Goal: Task Accomplishment & Management: Complete application form

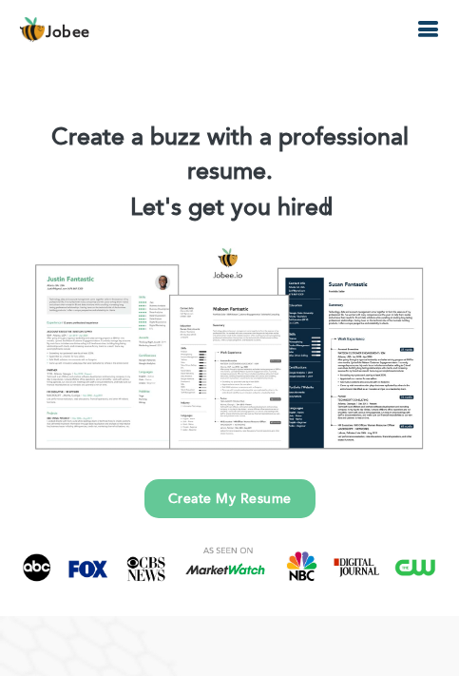
drag, startPoint x: 222, startPoint y: 491, endPoint x: 229, endPoint y: 431, distance: 60.3
click at [222, 488] on link "Create My Resume" at bounding box center [230, 498] width 171 height 39
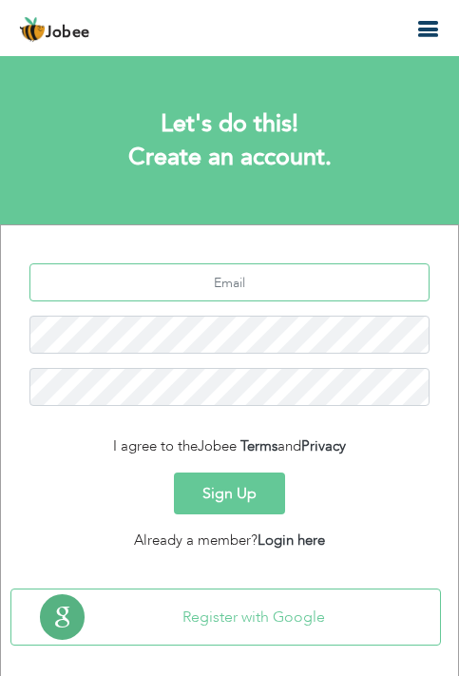
click at [249, 294] on input "text" at bounding box center [229, 282] width 400 height 38
type input "m"
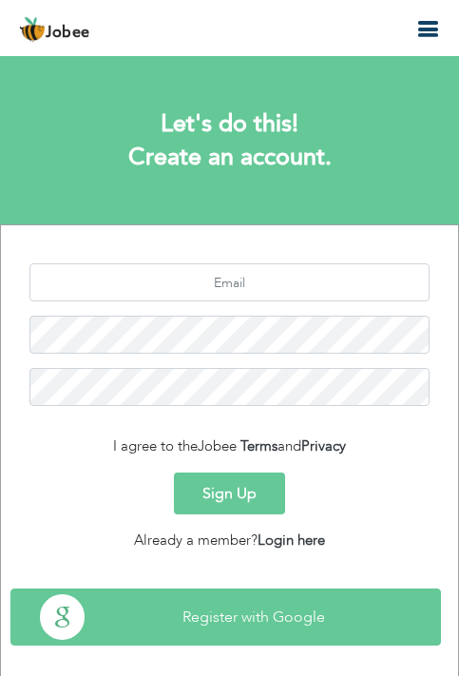
click at [309, 618] on button "Register with Google" at bounding box center [225, 616] width 429 height 55
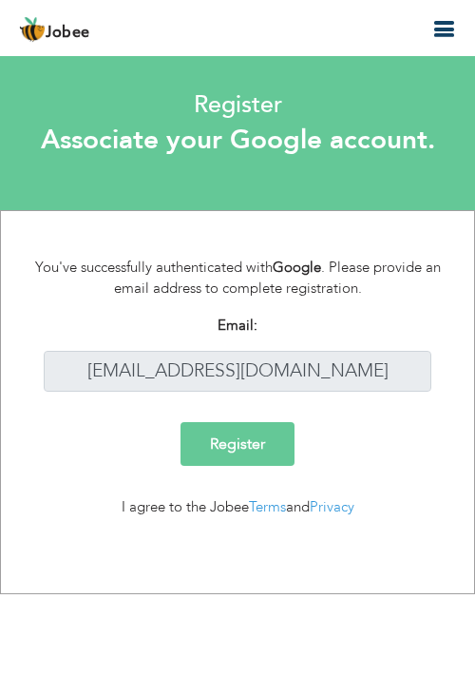
click at [220, 452] on input "Register" at bounding box center [238, 444] width 114 height 44
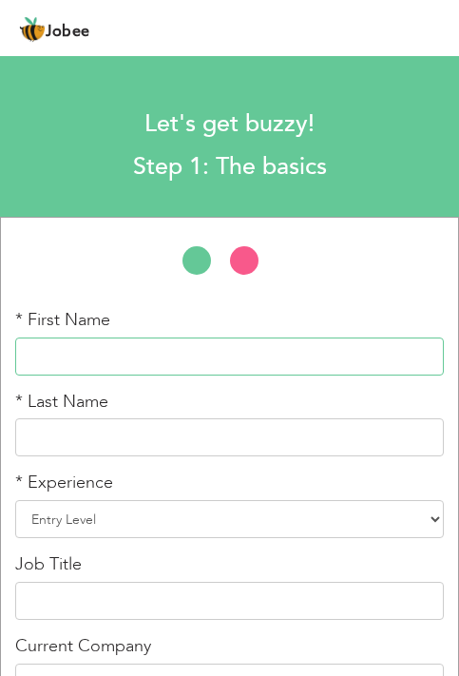
click at [123, 357] on input "text" at bounding box center [229, 357] width 429 height 38
type input "m"
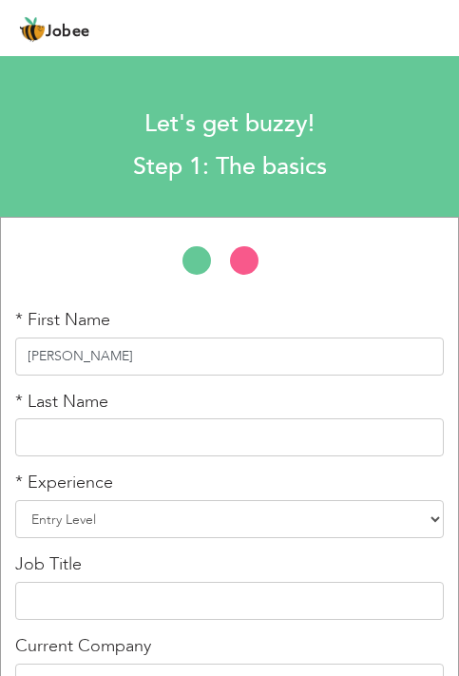
type input "Muhammad Arslan"
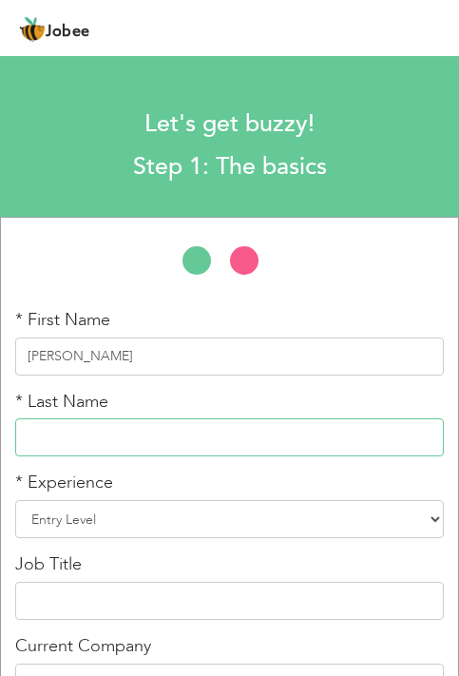
click at [157, 438] on input "text" at bounding box center [229, 437] width 429 height 38
type input "Muhammad Sarwar"
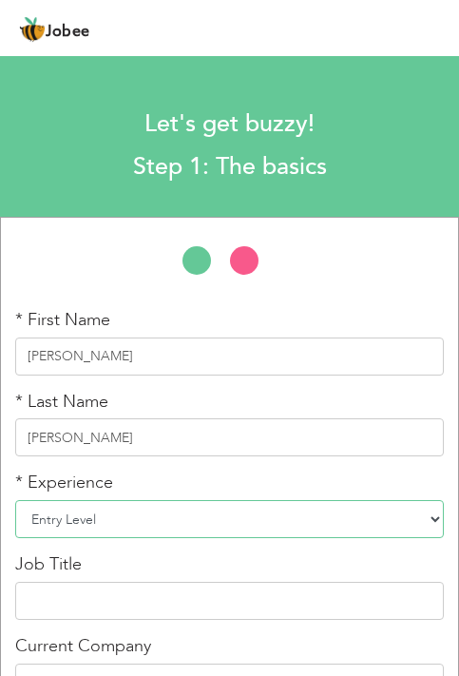
click at [164, 525] on select "Entry Level Less than 1 Year 1 Year 2 Years 3 Years 4 Years 5 Years 6 Years 7 Y…" at bounding box center [229, 519] width 429 height 38
select select "2"
click at [15, 500] on select "Entry Level Less than 1 Year 1 Year 2 Years 3 Years 4 Years 5 Years 6 Years 7 Y…" at bounding box center [229, 519] width 429 height 38
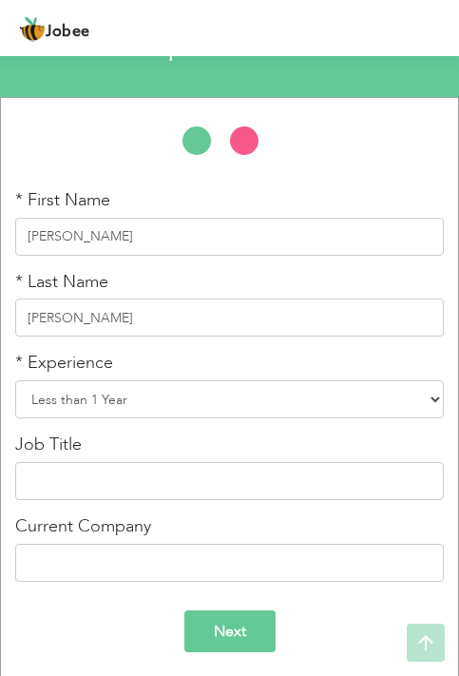
scroll to position [125, 0]
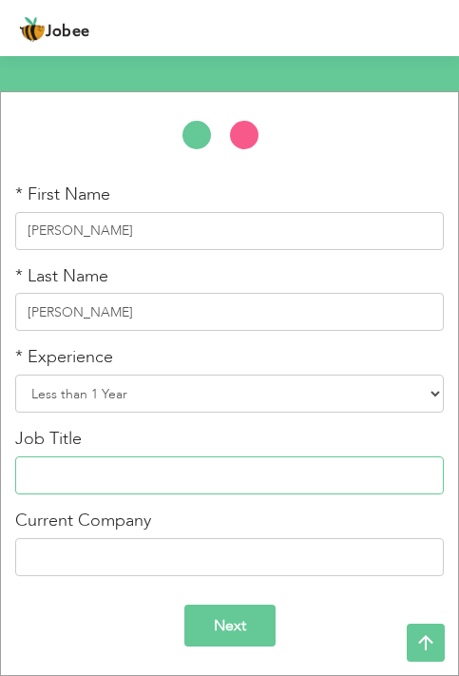
click at [101, 472] on input "text" at bounding box center [229, 475] width 429 height 38
type input "c"
type input "C"
click at [125, 478] on input "Administration or Receptionist" at bounding box center [229, 475] width 429 height 38
type input "Administration Or Receptionist"
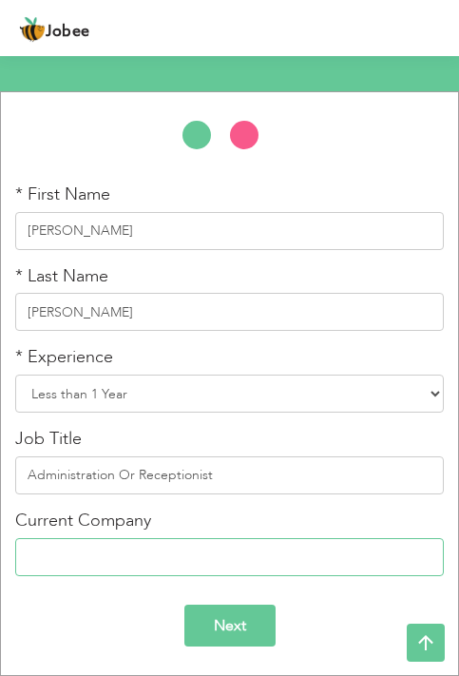
click at [241, 555] on input "text" at bounding box center [229, 557] width 429 height 38
type input "a"
click at [115, 561] on input "Arif Memorial teaching Hospital" at bounding box center [229, 557] width 429 height 38
type input "Arif Memorial Teaching Hospital"
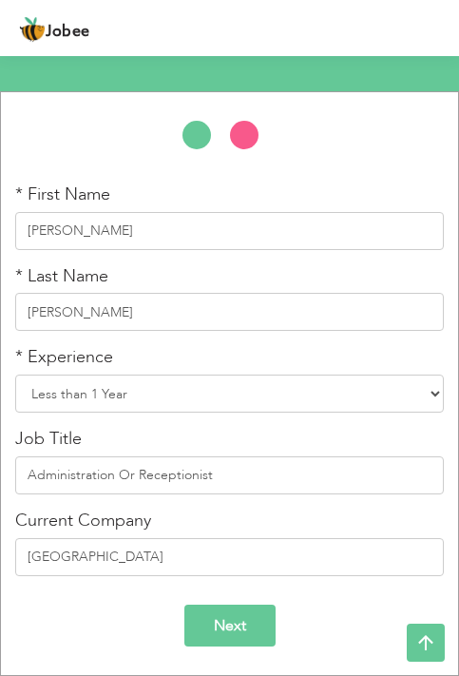
click at [237, 627] on input "Next" at bounding box center [229, 626] width 91 height 43
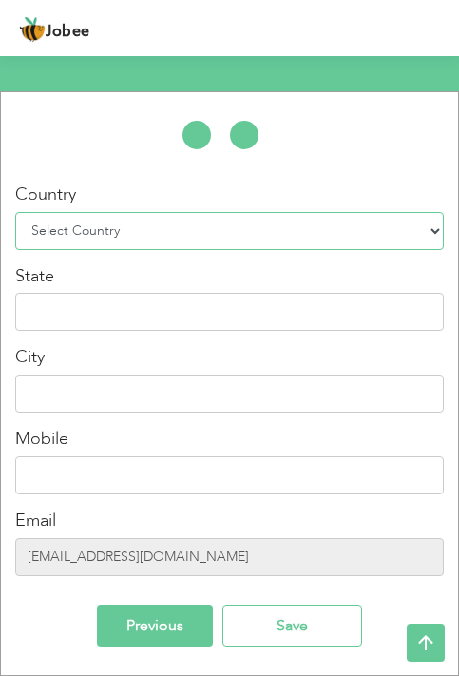
click at [201, 229] on select "Select Country Afghanistan Albania Algeria American Samoa Andorra Angola Anguil…" at bounding box center [229, 231] width 429 height 38
select select "166"
click at [15, 212] on select "Select Country Afghanistan Albania Algeria American Samoa Andorra Angola Anguil…" at bounding box center [229, 231] width 429 height 38
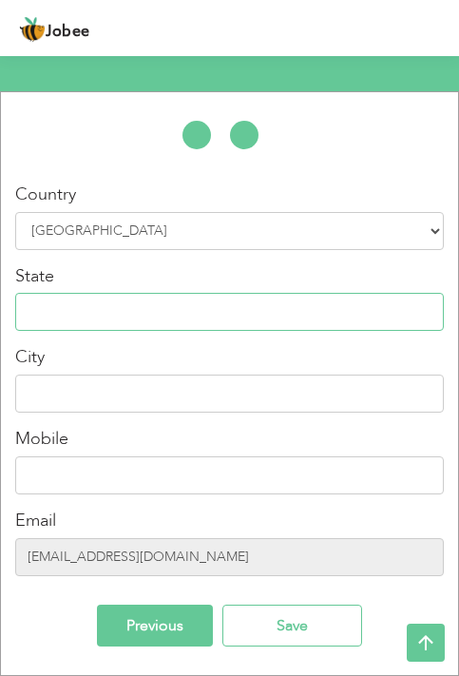
click at [223, 313] on input "text" at bounding box center [229, 312] width 429 height 38
type input "Punjab"
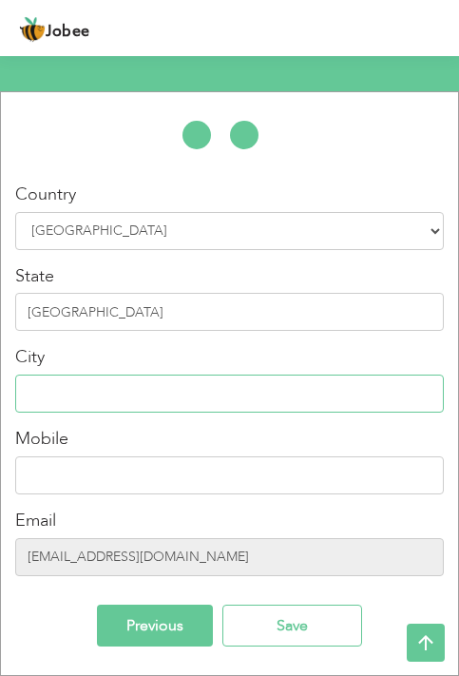
click at [157, 385] on input "text" at bounding box center [229, 394] width 429 height 38
click at [116, 394] on input "Khudian khas disst Kasur" at bounding box center [229, 394] width 429 height 38
type input "Khudian Khas Disst Kasur"
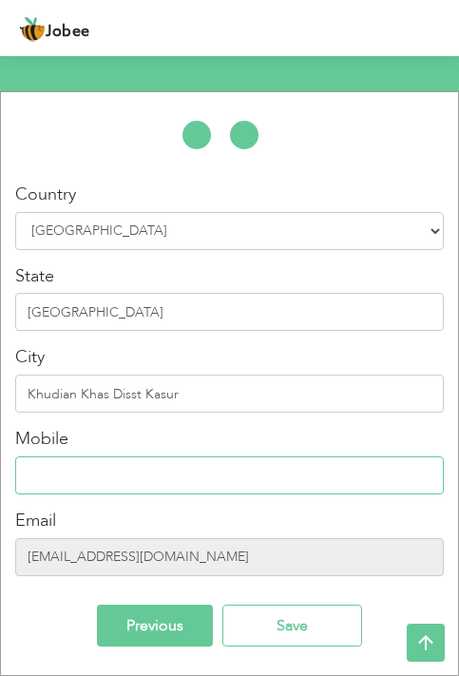
click at [78, 468] on input "text" at bounding box center [229, 475] width 429 height 38
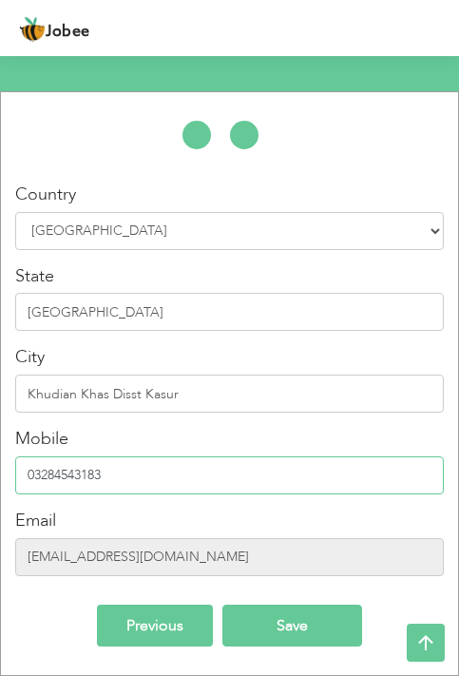
type input "03284543183"
click at [246, 640] on input "Save" at bounding box center [292, 626] width 140 height 43
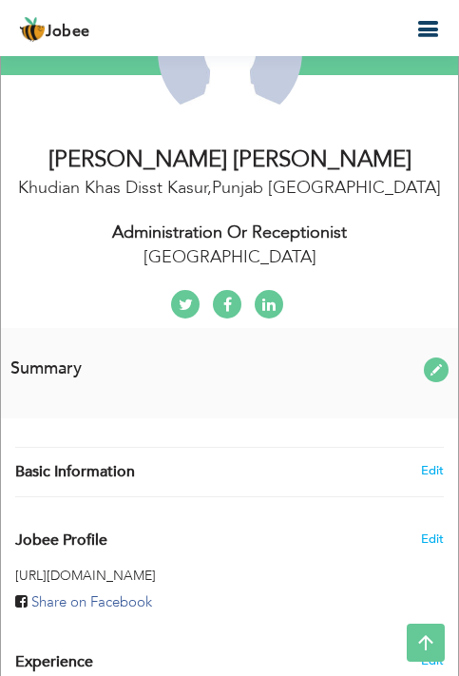
scroll to position [285, 0]
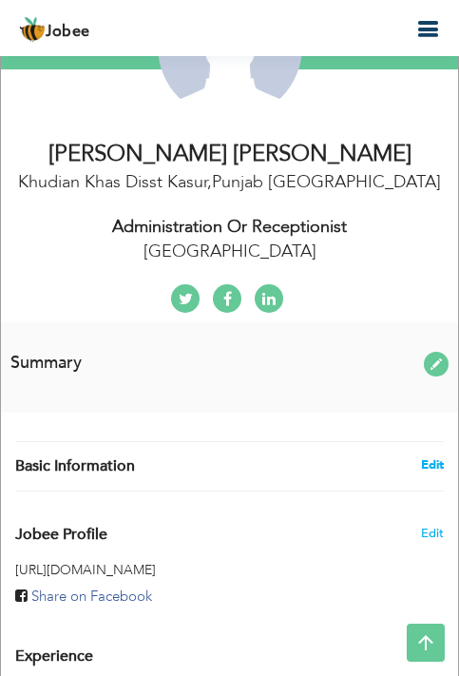
click at [426, 469] on link "Edit" at bounding box center [432, 464] width 23 height 17
type input "Muhammad Arslan"
type input "Muhammad Sarwar"
type input "03284543183"
select select "number:166"
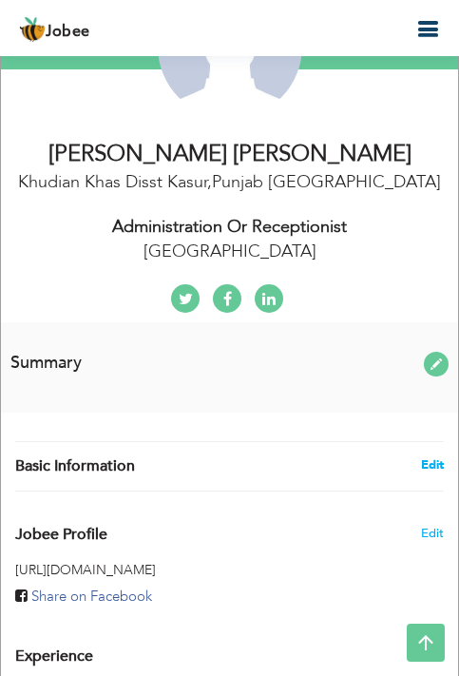
type input "[GEOGRAPHIC_DATA]"
type input "Khudian Khas Disst Kasur"
select select "number:2"
type input "Arif Memorial Teaching Hospital"
type input "Administration Or Receptionist"
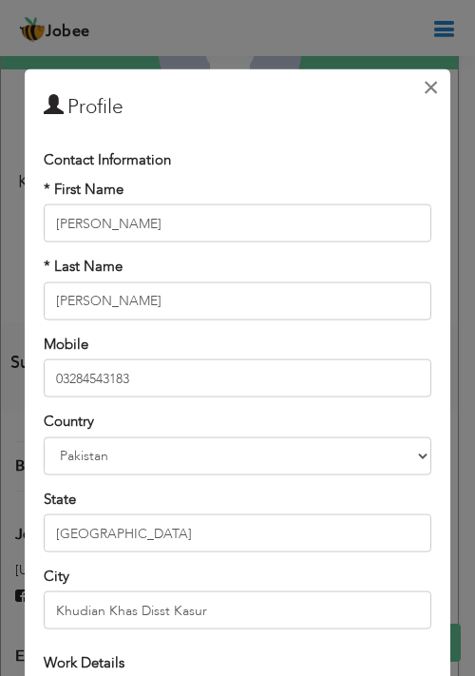
click at [423, 92] on span "×" at bounding box center [431, 86] width 16 height 34
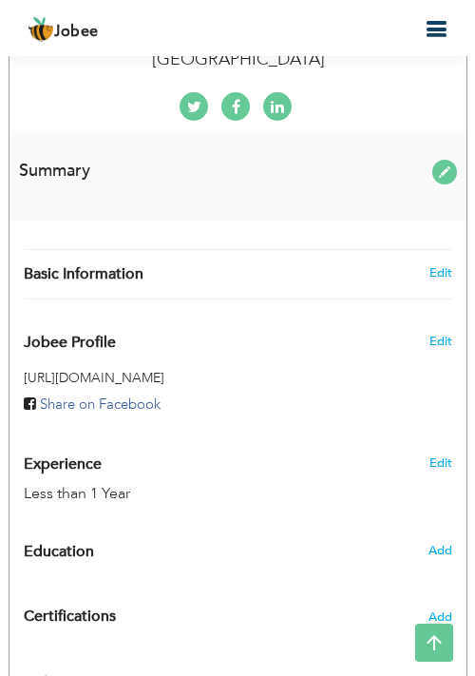
scroll to position [475, 0]
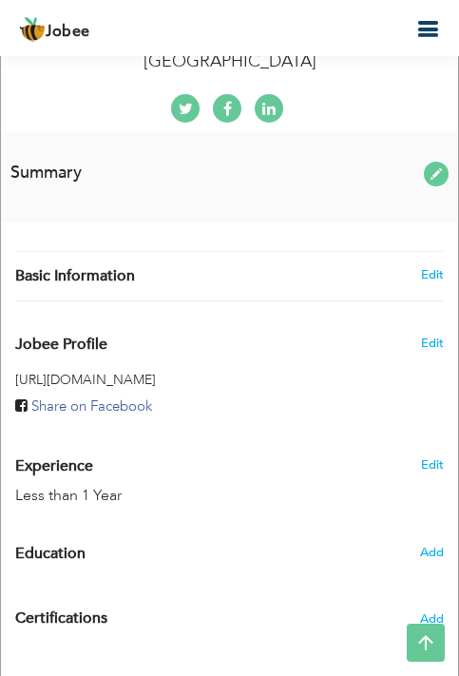
click at [433, 178] on span at bounding box center [436, 174] width 25 height 25
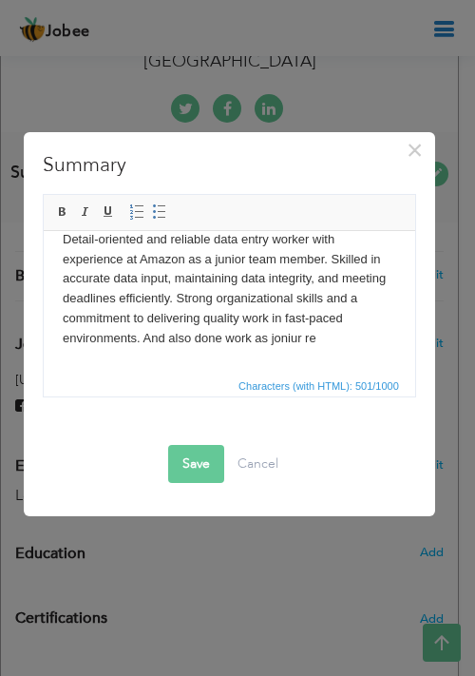
scroll to position [150, 0]
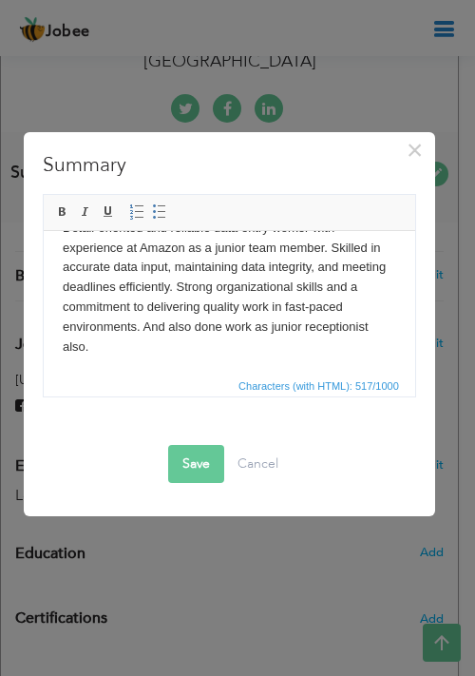
click at [185, 476] on button "Save" at bounding box center [196, 464] width 56 height 38
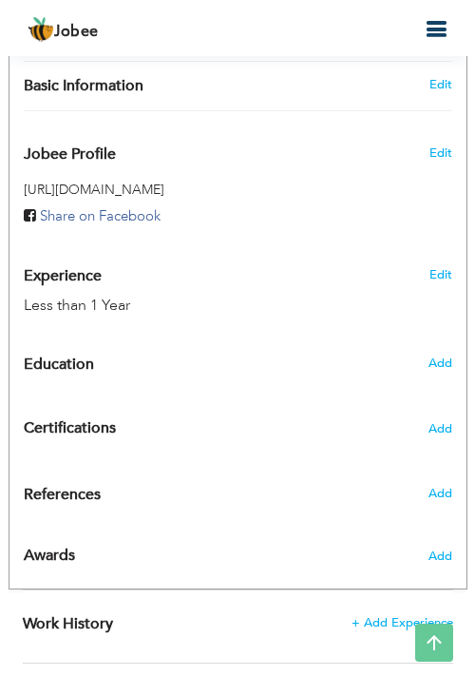
scroll to position [1046, 0]
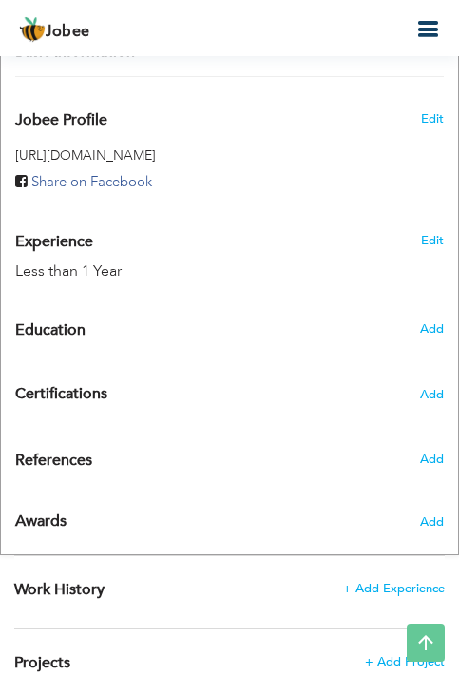
click at [438, 320] on h6 "Add" at bounding box center [432, 328] width 24 height 17
radio input "true"
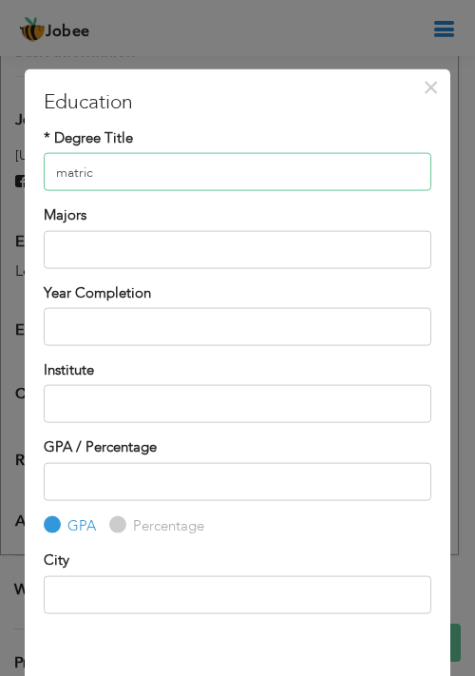
type input "matric"
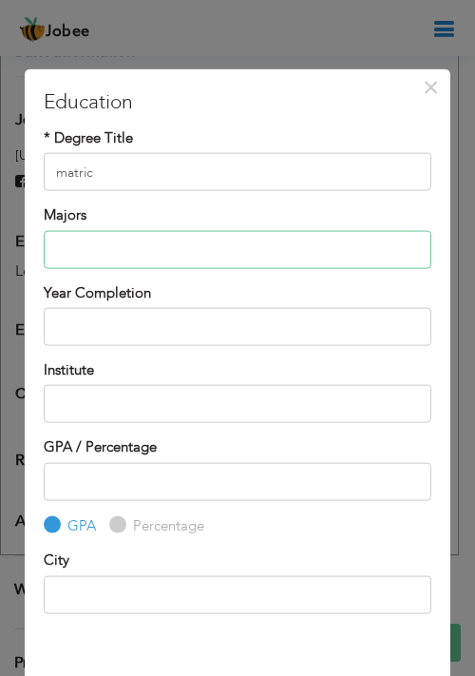
click at [251, 251] on input "text" at bounding box center [238, 249] width 388 height 38
type input "bio,phsycs, chemistry"
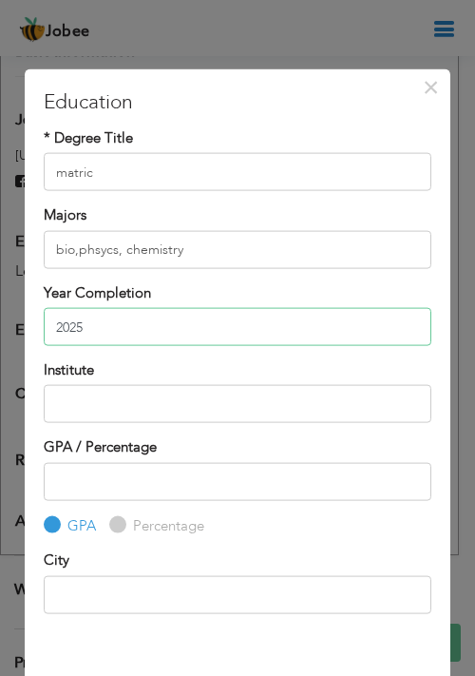
click at [318, 338] on input "2025" at bounding box center [238, 327] width 388 height 38
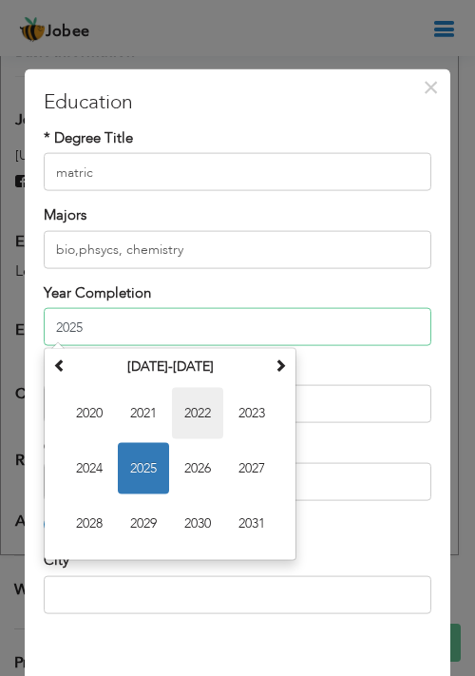
click at [203, 403] on span "2022" at bounding box center [197, 413] width 51 height 51
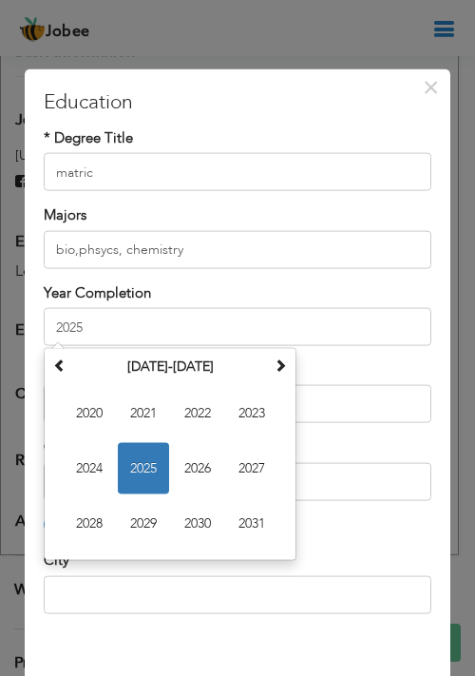
type input "2022"
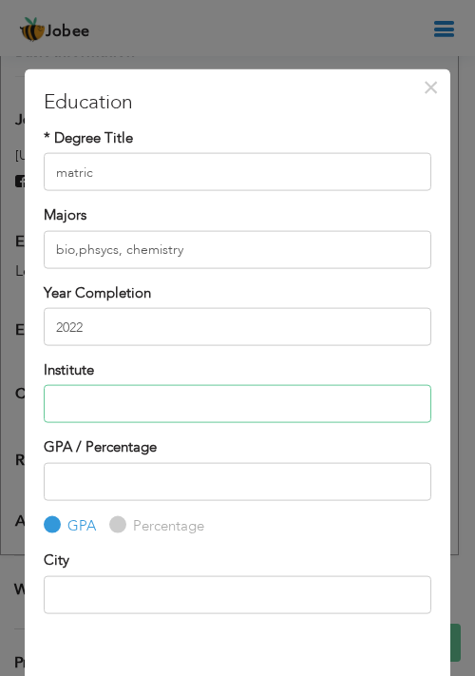
click at [154, 409] on input "text" at bounding box center [238, 404] width 388 height 38
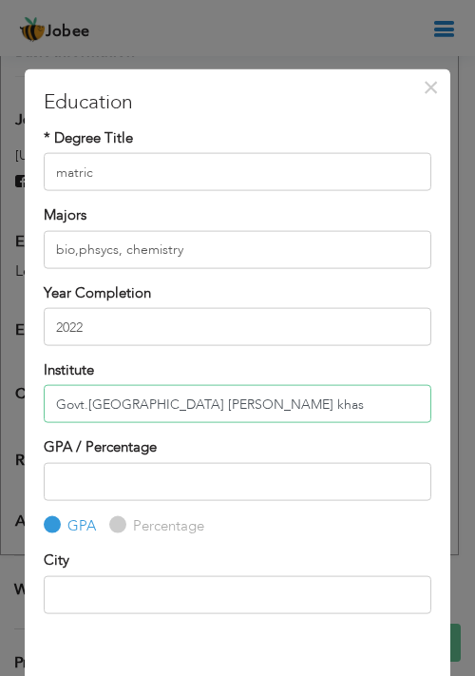
type input "Govt.HIgher Secondary School Khudia khas"
click at [128, 531] on label "Percentage" at bounding box center [166, 526] width 76 height 20
click at [112, 531] on input "Percentage" at bounding box center [115, 525] width 12 height 12
radio input "true"
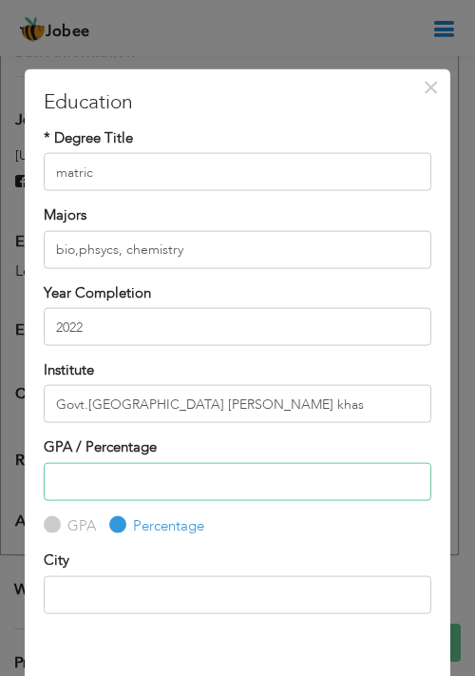
click at [116, 487] on input "number" at bounding box center [238, 481] width 388 height 38
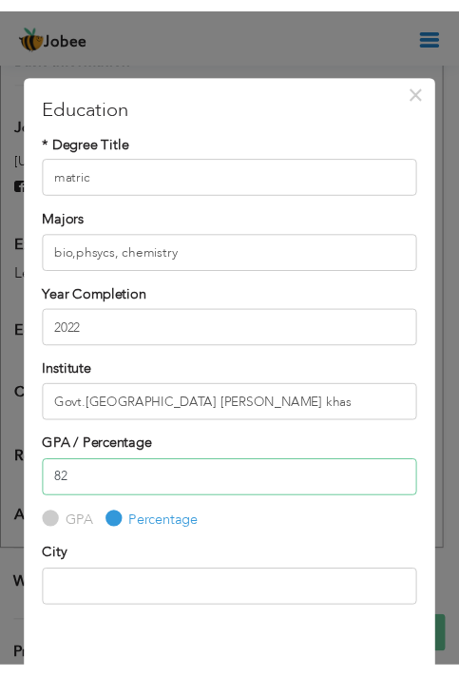
scroll to position [71, 0]
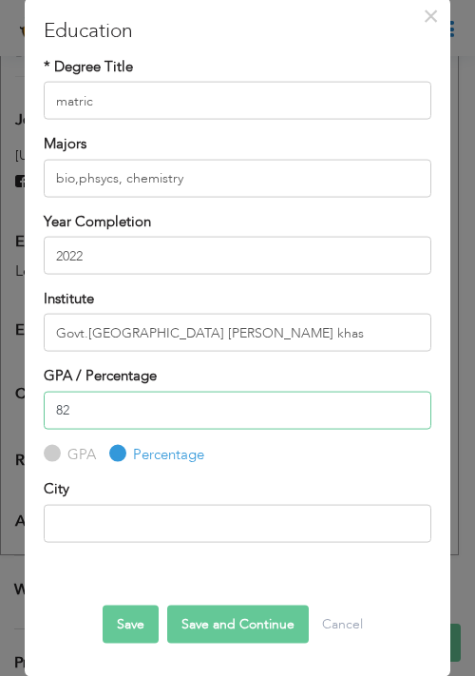
type input "82"
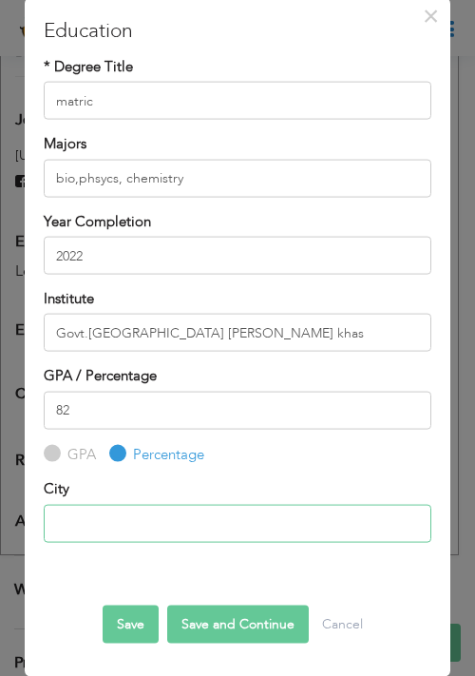
click at [138, 518] on input "text" at bounding box center [238, 524] width 388 height 38
type input "Khudian Khas"
click at [187, 617] on button "Save and Continue" at bounding box center [238, 625] width 142 height 38
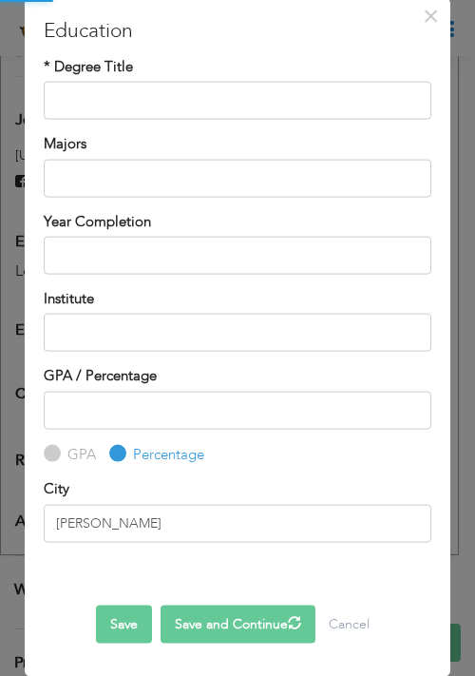
radio input "true"
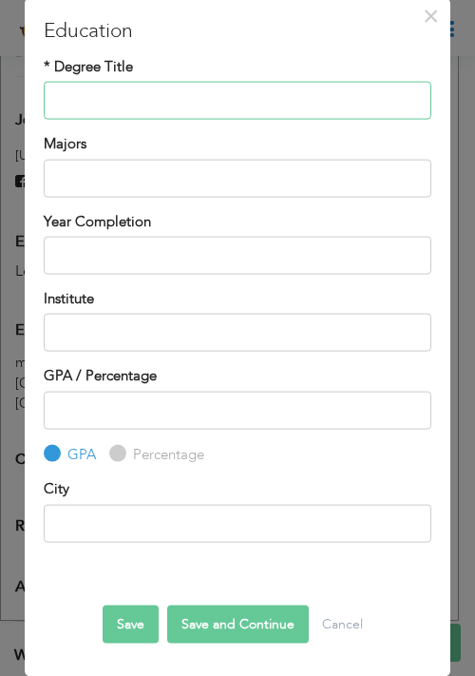
click at [319, 92] on input "text" at bounding box center [238, 101] width 388 height 38
type input "F.S.C"
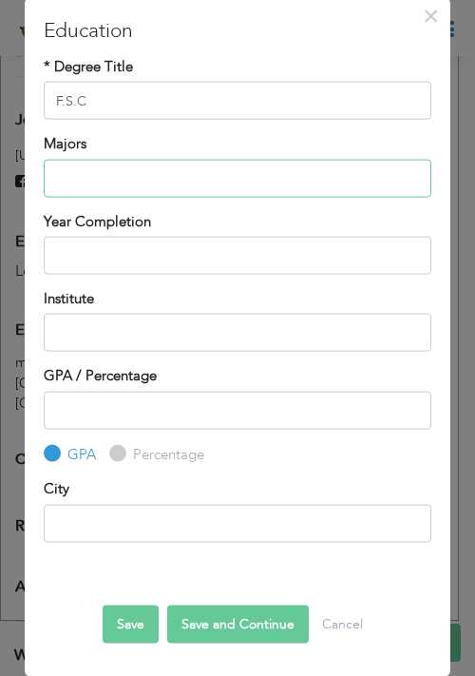
click at [281, 182] on input "text" at bounding box center [238, 178] width 388 height 38
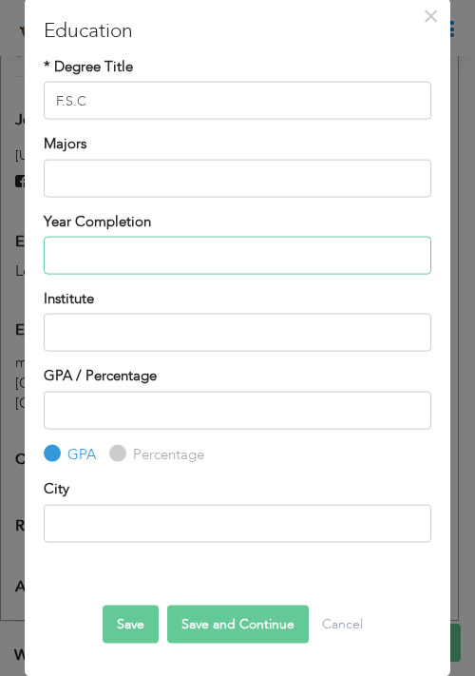
click at [207, 261] on input "text" at bounding box center [238, 256] width 388 height 38
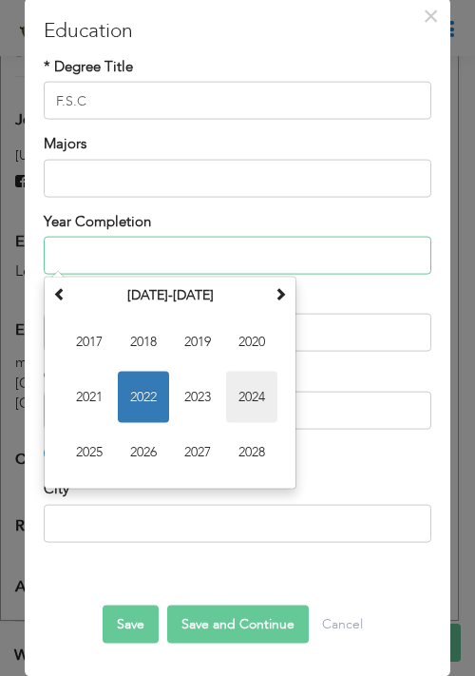
click at [249, 398] on span "2024" at bounding box center [251, 397] width 51 height 51
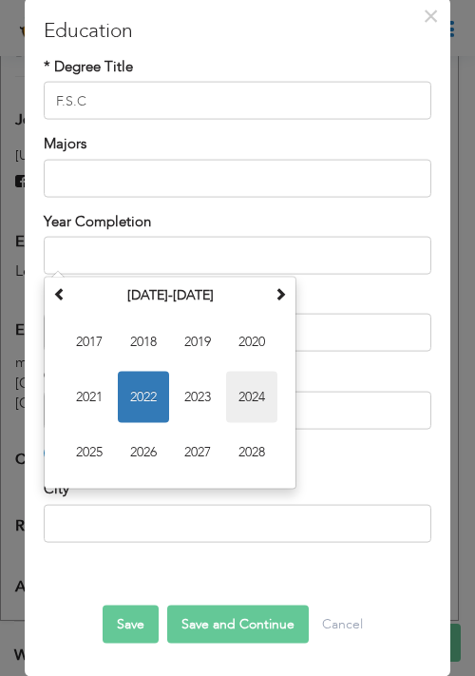
type input "2024"
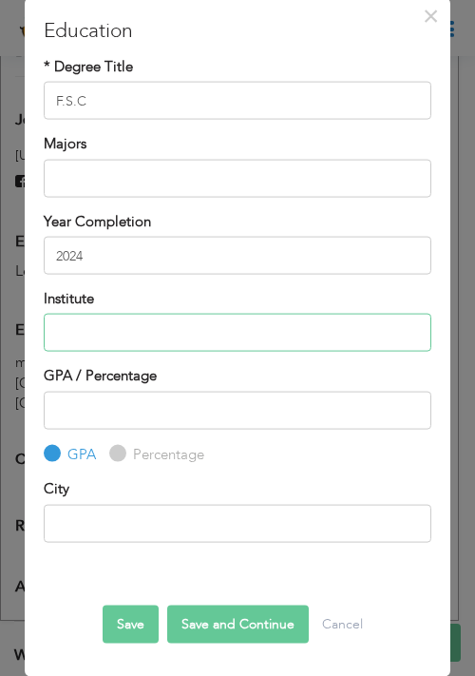
click at [136, 344] on input "text" at bounding box center [238, 333] width 388 height 38
type input "[GEOGRAPHIC_DATA] Khudian Khas"
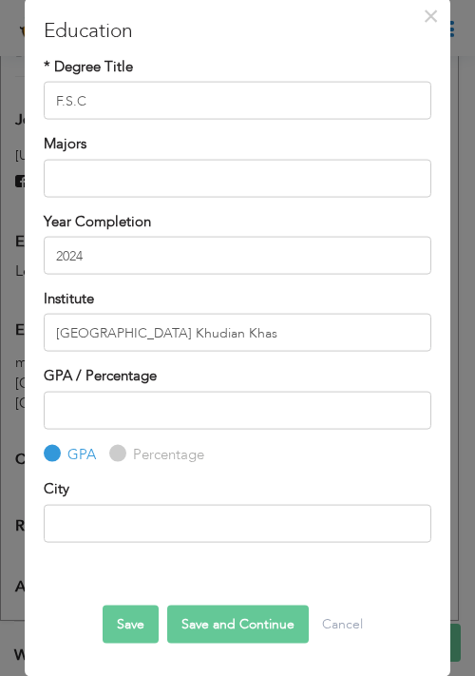
click at [118, 453] on input "Percentage" at bounding box center [115, 454] width 12 height 12
radio input "true"
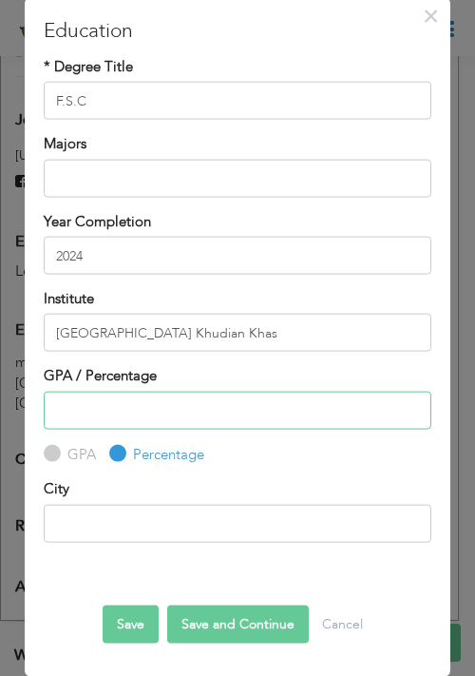
click at [108, 422] on input "number" at bounding box center [238, 410] width 388 height 38
type input "72"
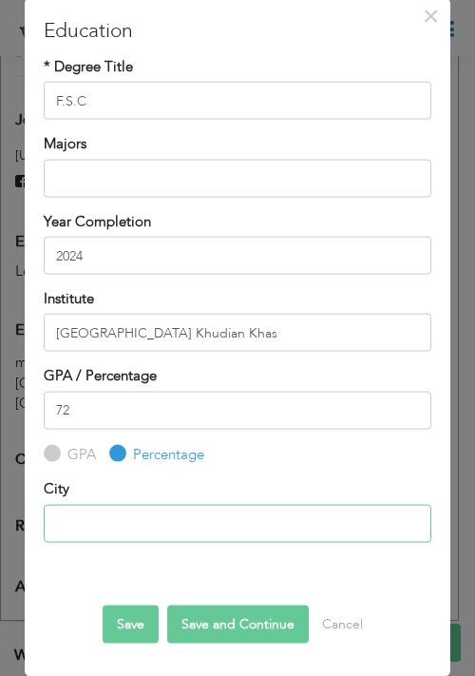
click at [128, 521] on input "text" at bounding box center [238, 524] width 388 height 38
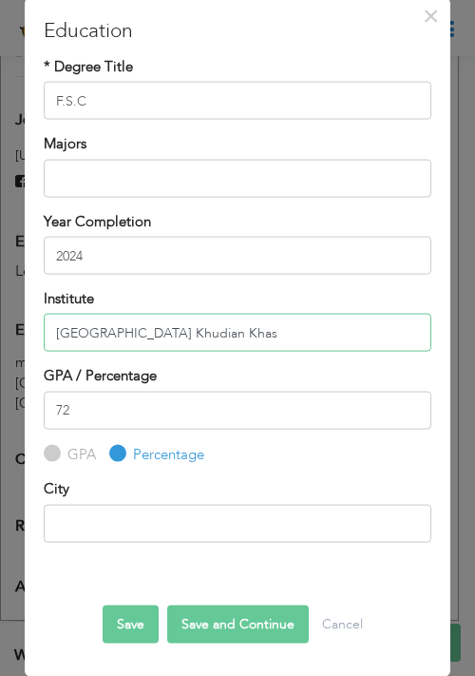
drag, startPoint x: 255, startPoint y: 339, endPoint x: 172, endPoint y: 345, distance: 82.9
click at [172, 345] on input "[GEOGRAPHIC_DATA] Khudian Khas" at bounding box center [238, 333] width 388 height 38
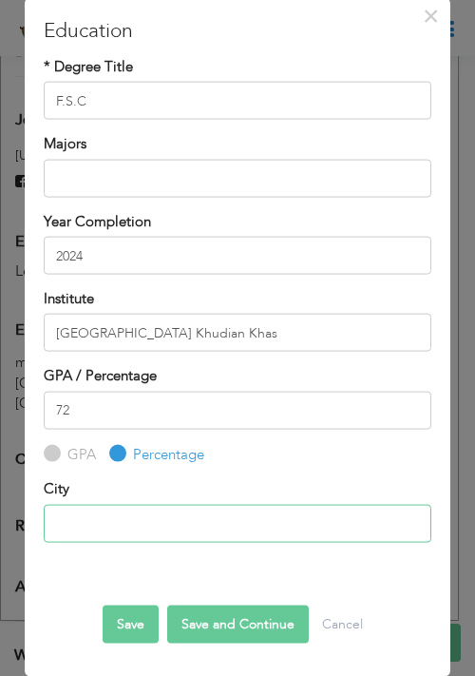
click at [178, 514] on input "text" at bounding box center [238, 524] width 388 height 38
paste input "[PERSON_NAME]"
type input "[PERSON_NAME]"
click at [171, 633] on button "Save and Continue" at bounding box center [238, 625] width 142 height 38
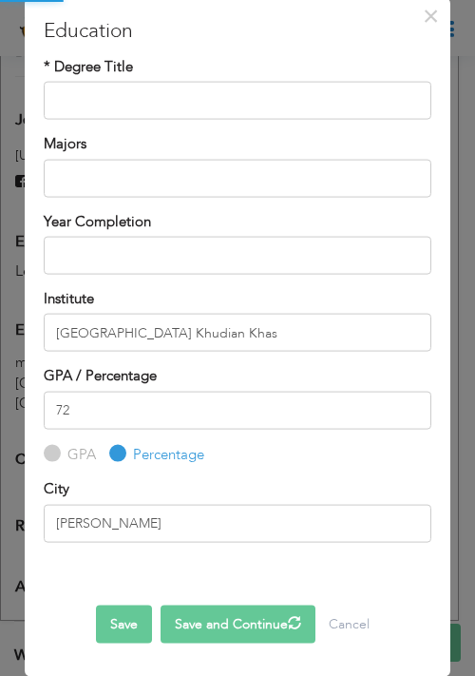
radio input "true"
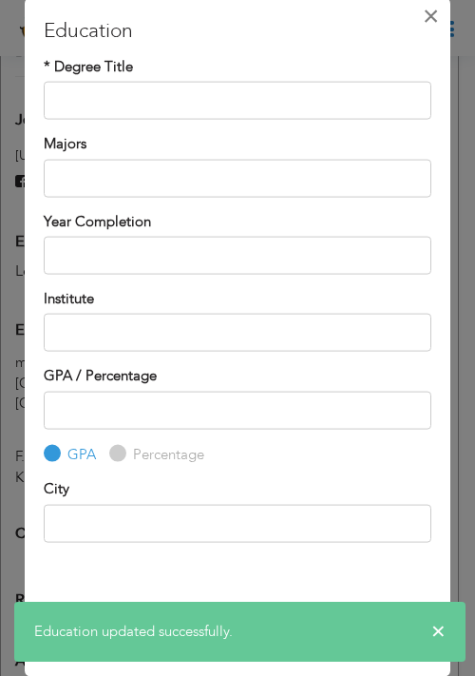
click at [423, 14] on span "×" at bounding box center [431, 15] width 16 height 34
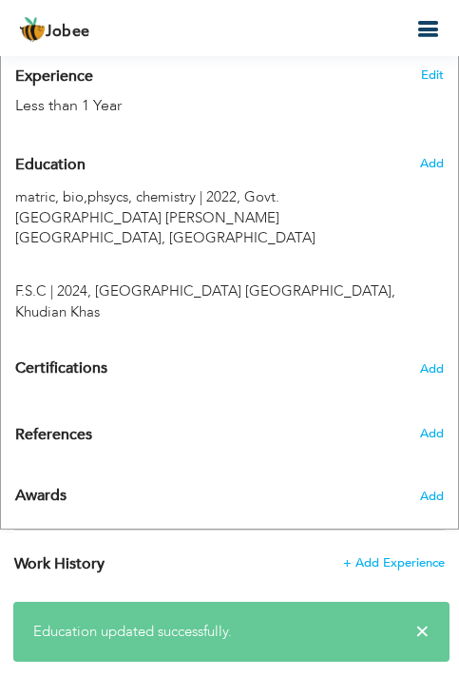
scroll to position [1426, 0]
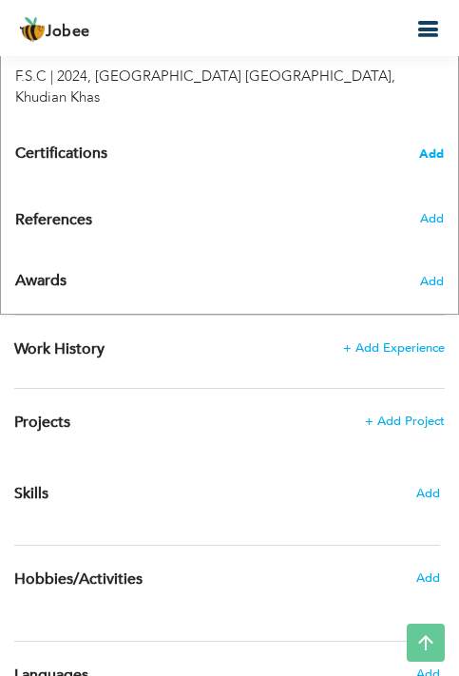
click at [425, 147] on span "Add" at bounding box center [431, 153] width 25 height 13
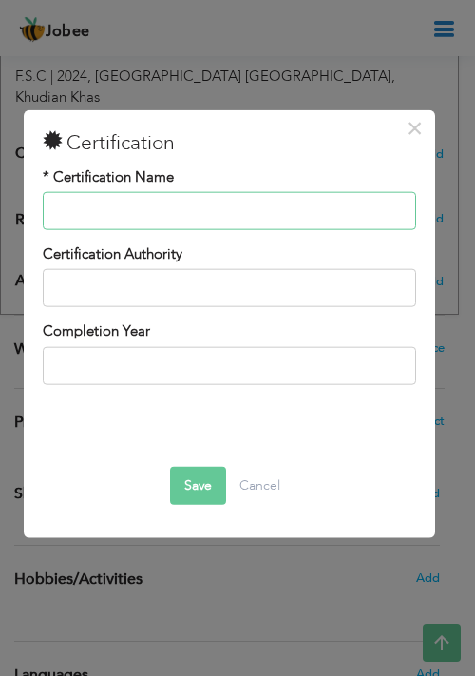
click at [381, 217] on input "text" at bounding box center [230, 211] width 374 height 38
type input "c"
type input "Computer course for MS Word ,Excel etc"
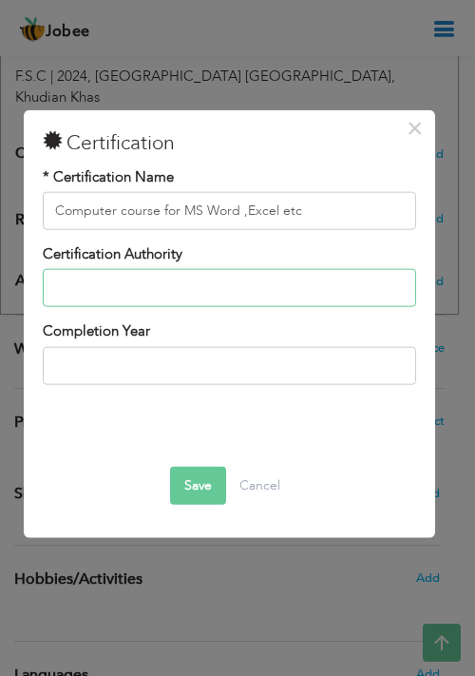
click at [241, 301] on input "text" at bounding box center [230, 288] width 374 height 38
type input "o"
type input "Concordia college khudian khas disst kasur"
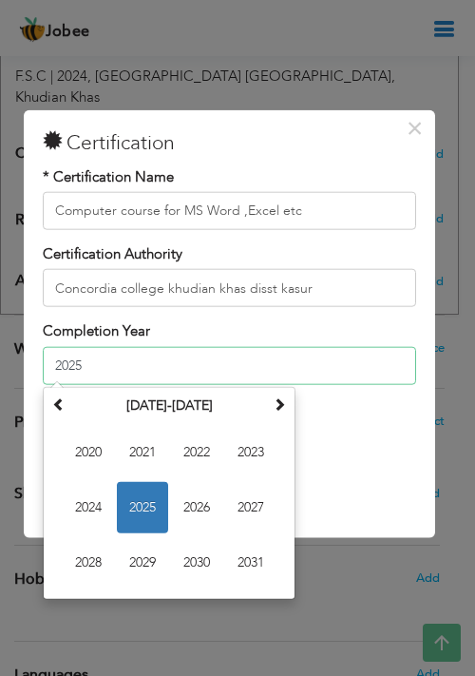
click at [221, 362] on input "2025" at bounding box center [230, 365] width 374 height 38
drag, startPoint x: 261, startPoint y: 443, endPoint x: 261, endPoint y: 456, distance: 13.3
click at [262, 444] on span "2023" at bounding box center [250, 451] width 51 height 51
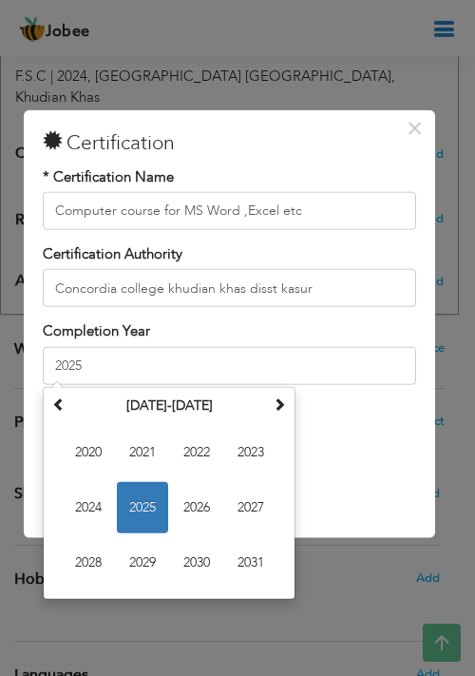
type input "2023"
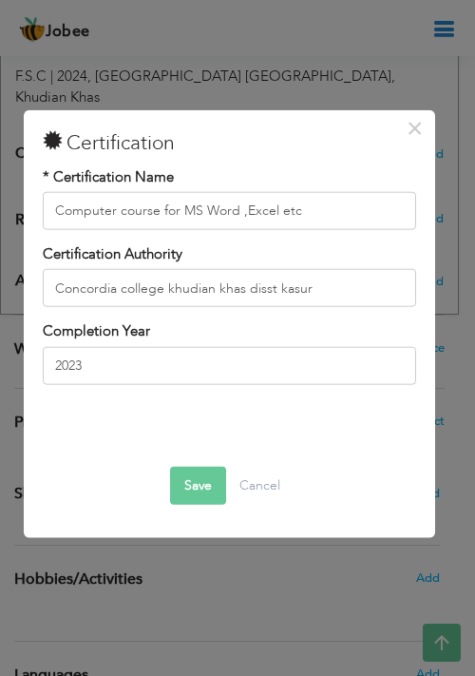
click at [203, 492] on button "Save" at bounding box center [198, 486] width 56 height 38
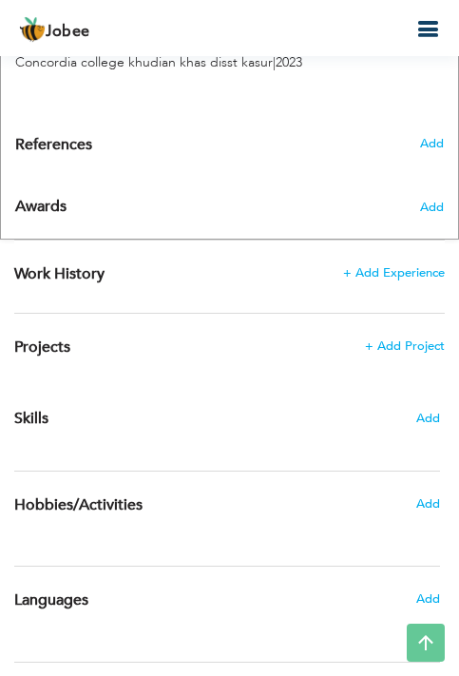
scroll to position [1616, 0]
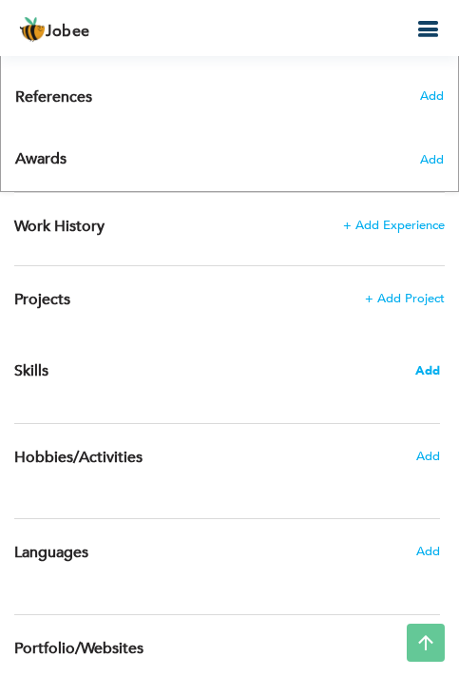
click at [426, 362] on span "Add" at bounding box center [427, 371] width 25 height 18
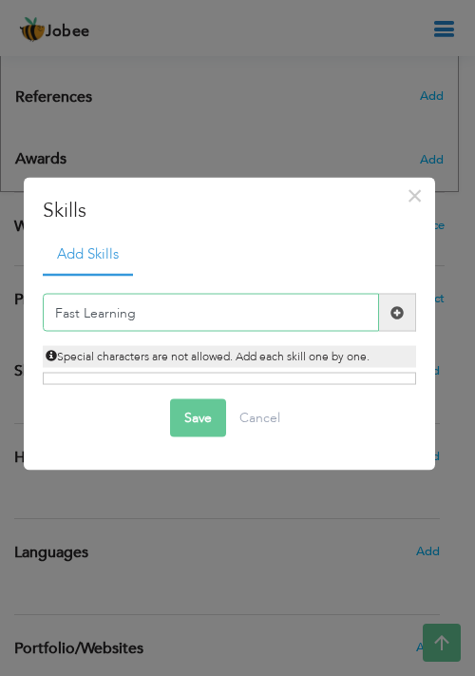
type input "Fast Learning"
click at [398, 315] on span at bounding box center [397, 311] width 13 height 13
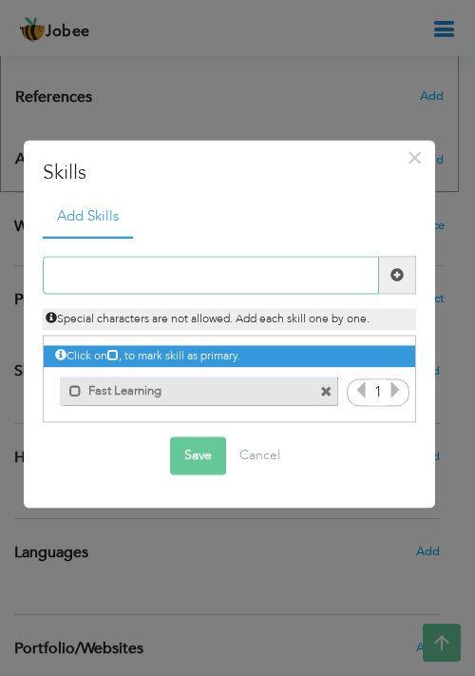
click at [267, 277] on input "text" at bounding box center [211, 276] width 337 height 38
type input "g"
type input "Good Comunication"
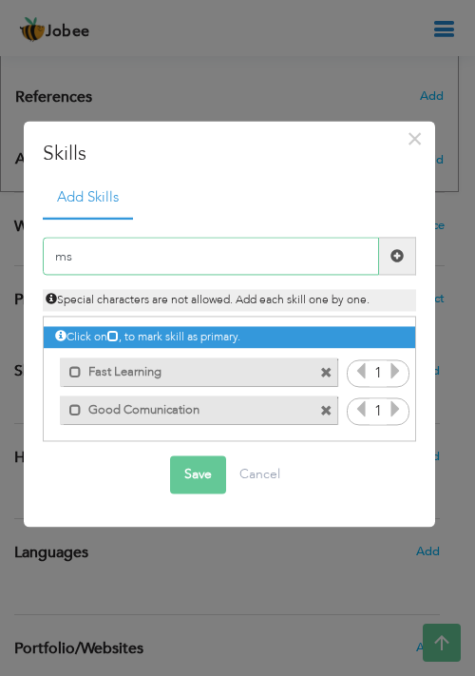
type input "m"
type input "Excel and Ms Word"
click at [192, 478] on button "Save" at bounding box center [198, 474] width 56 height 38
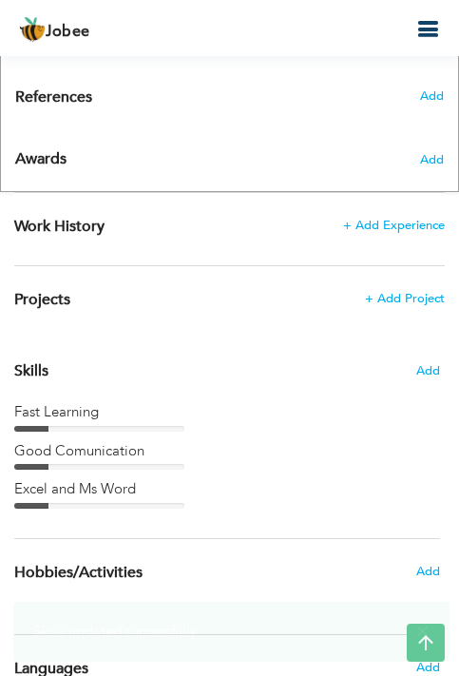
click at [90, 402] on div "Fast Learning" at bounding box center [227, 412] width 426 height 20
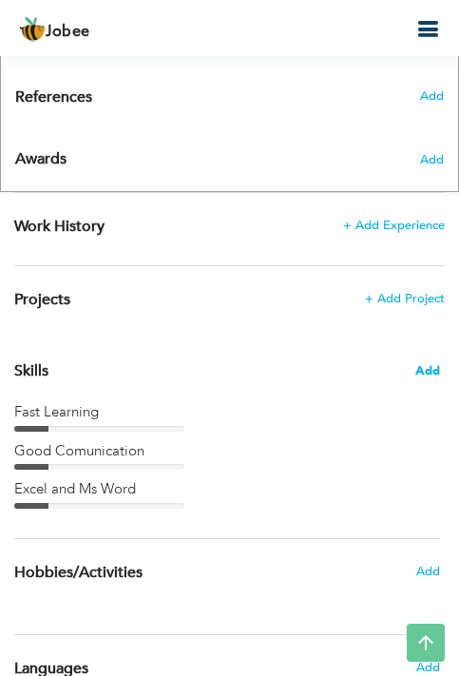
click at [434, 362] on span "Add" at bounding box center [427, 371] width 25 height 18
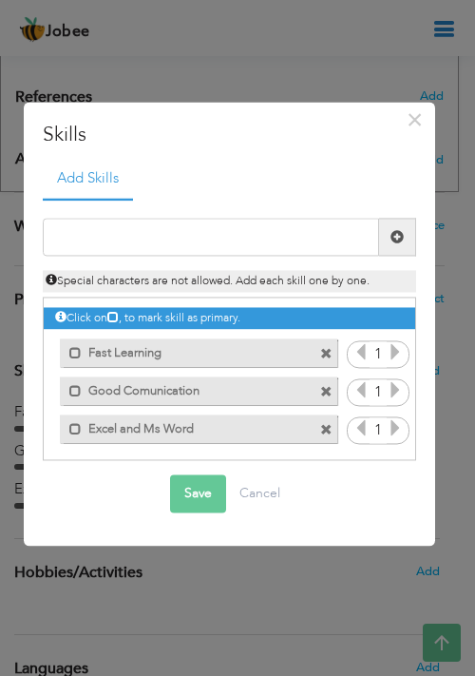
click at [396, 352] on icon at bounding box center [395, 352] width 17 height 17
click at [394, 352] on icon at bounding box center [395, 352] width 17 height 17
click at [391, 394] on icon at bounding box center [395, 390] width 17 height 17
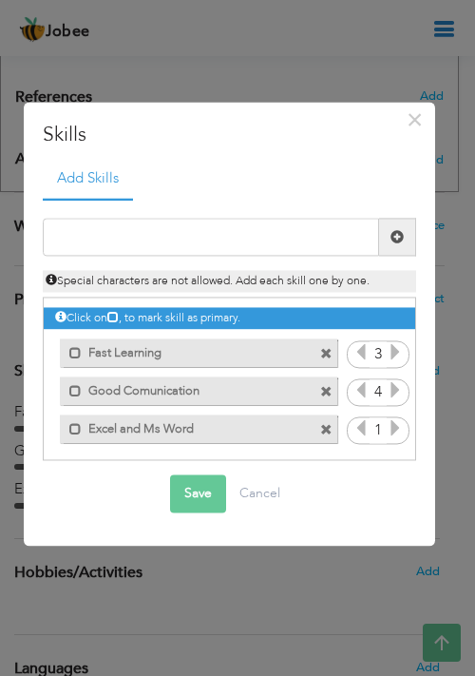
click at [358, 394] on icon at bounding box center [361, 390] width 17 height 17
click at [393, 395] on icon at bounding box center [395, 390] width 17 height 17
click at [387, 353] on icon at bounding box center [395, 352] width 17 height 17
click at [394, 430] on icon at bounding box center [395, 428] width 17 height 17
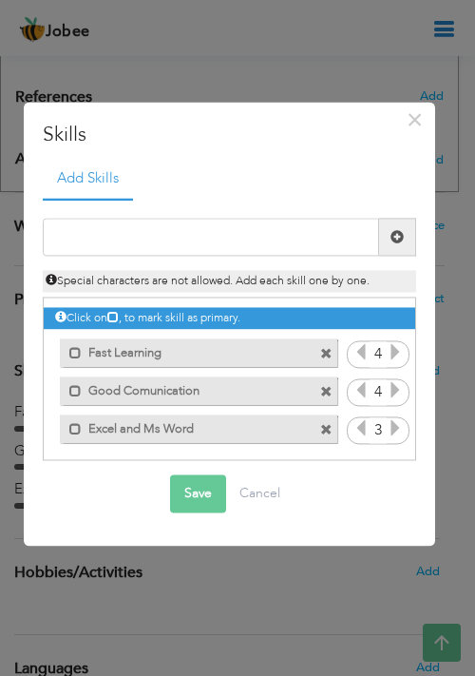
click at [196, 503] on button "Save" at bounding box center [198, 493] width 56 height 38
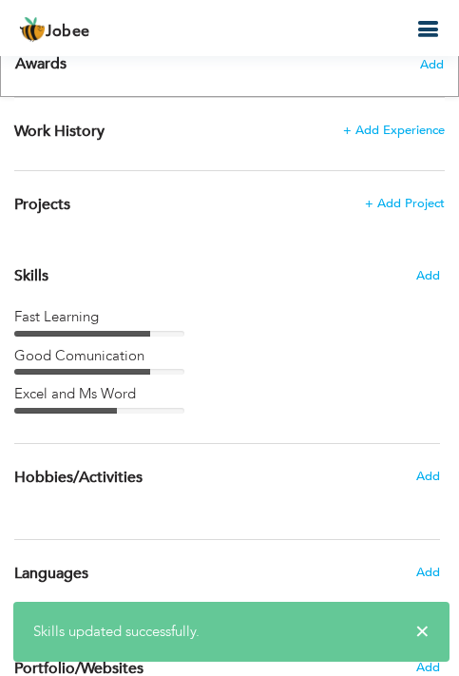
scroll to position [1777, 0]
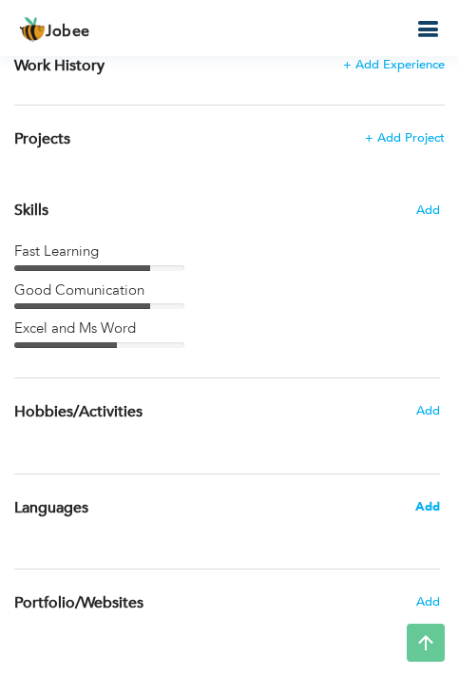
click at [434, 498] on span "Add" at bounding box center [427, 506] width 25 height 17
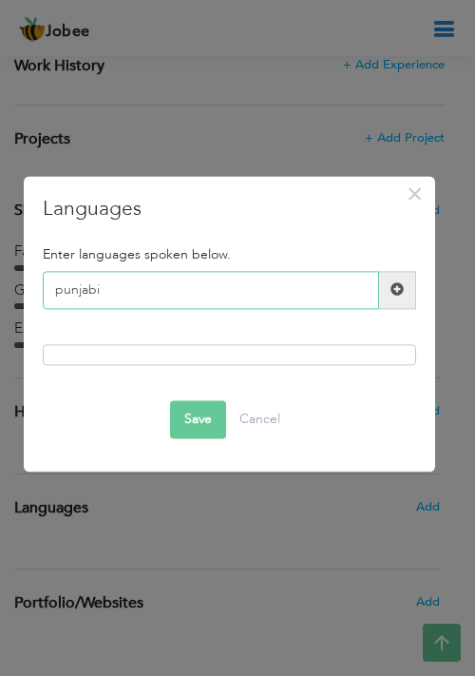
type input "punjabi"
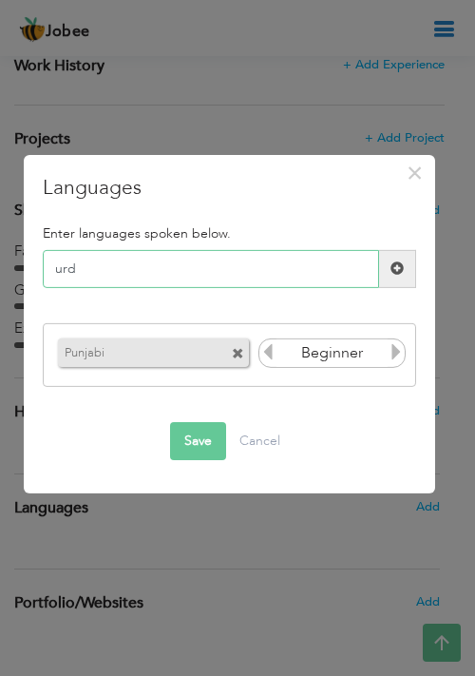
type input "urdu"
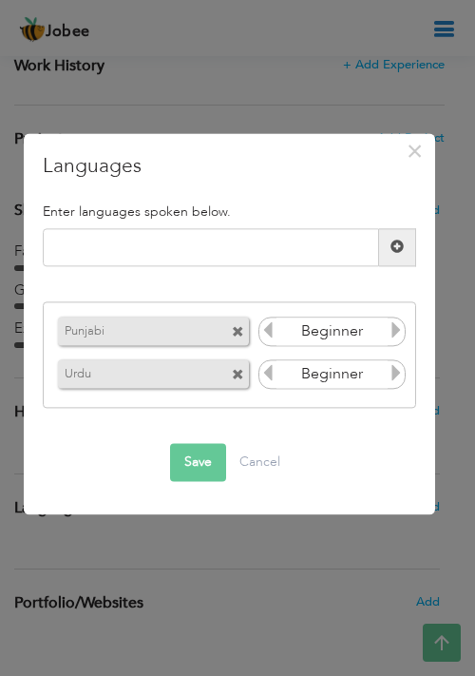
click at [240, 327] on span at bounding box center [238, 333] width 12 height 12
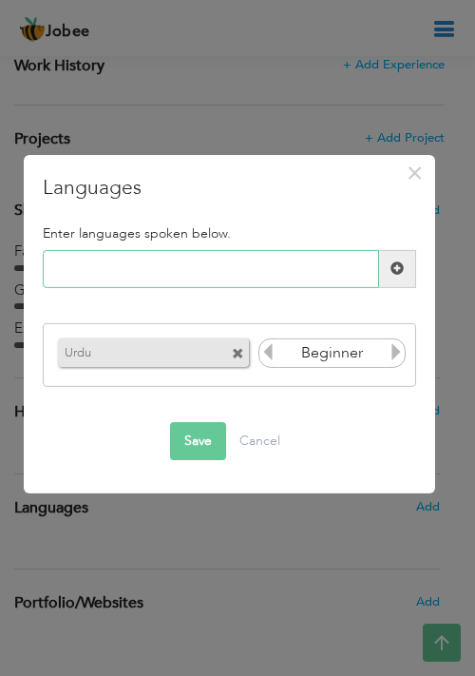
click at [200, 280] on input "text" at bounding box center [211, 269] width 337 height 38
type input "e"
type input "English"
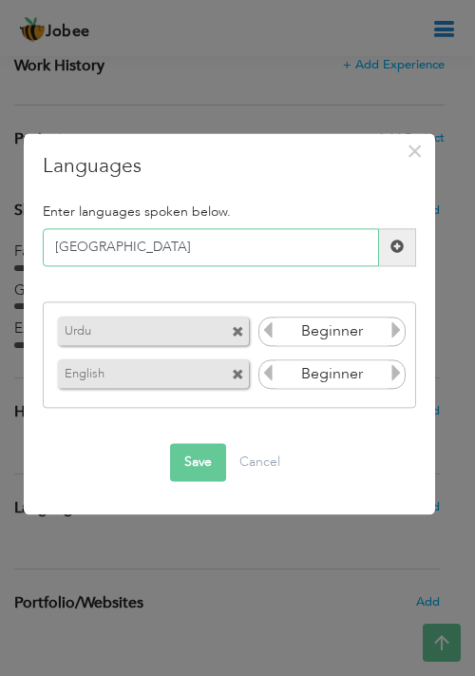
type input "punjabi"
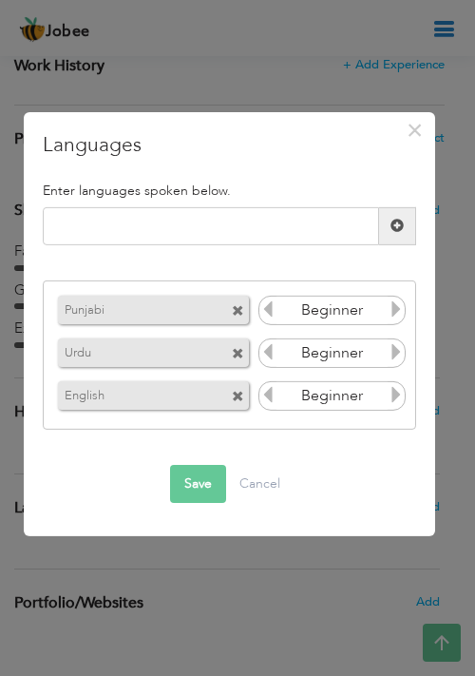
click at [394, 311] on icon at bounding box center [396, 308] width 17 height 17
click at [396, 310] on icon at bounding box center [396, 308] width 17 height 17
click at [397, 353] on icon at bounding box center [396, 351] width 17 height 17
click at [398, 355] on icon at bounding box center [396, 351] width 17 height 17
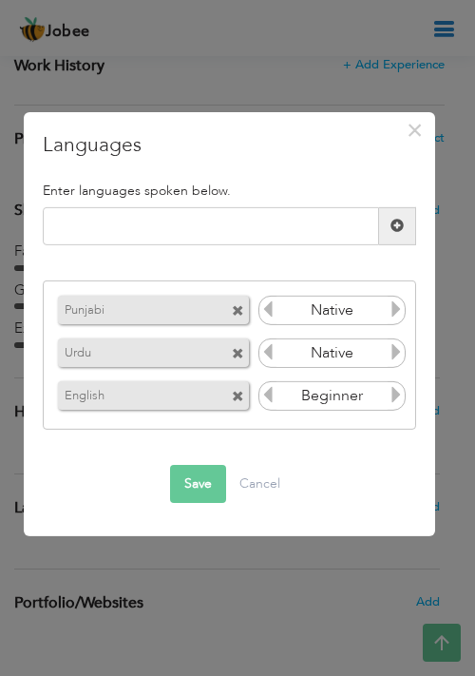
click at [400, 355] on icon at bounding box center [396, 351] width 17 height 17
click at [397, 396] on icon at bounding box center [396, 394] width 17 height 17
click at [395, 396] on icon at bounding box center [396, 394] width 17 height 17
click at [270, 388] on icon at bounding box center [268, 394] width 17 height 17
click at [198, 495] on button "Save" at bounding box center [198, 484] width 56 height 38
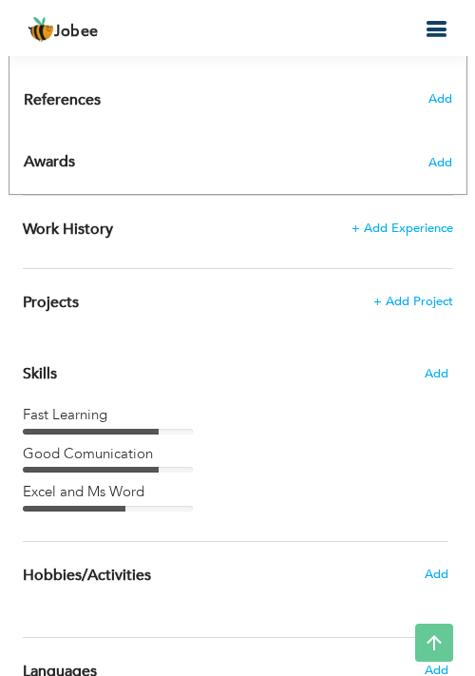
scroll to position [1553, 0]
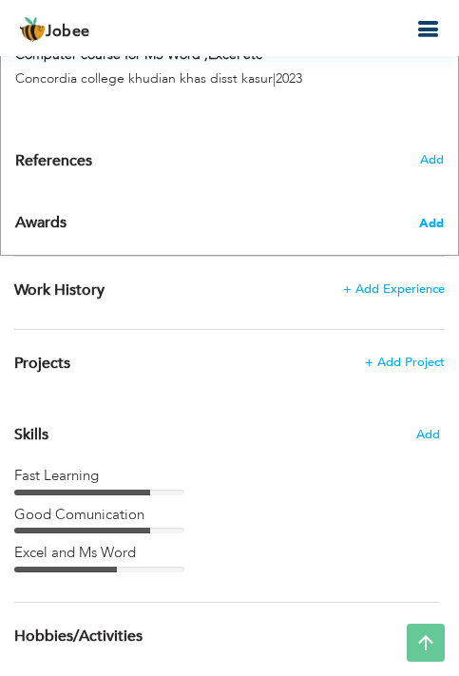
click at [422, 215] on span "Add" at bounding box center [431, 223] width 25 height 17
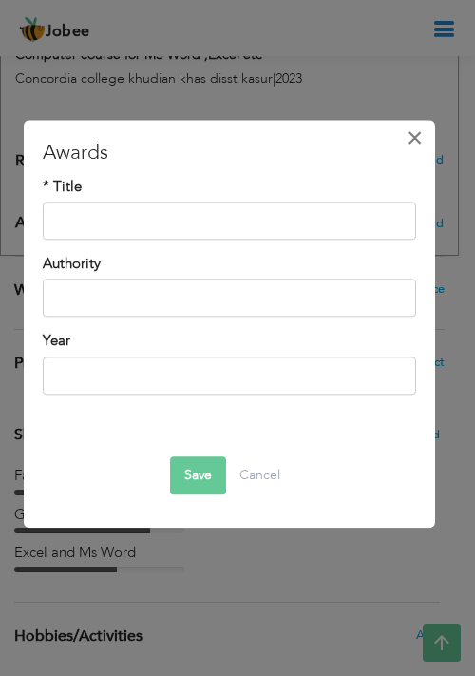
click at [410, 145] on span "×" at bounding box center [415, 138] width 16 height 34
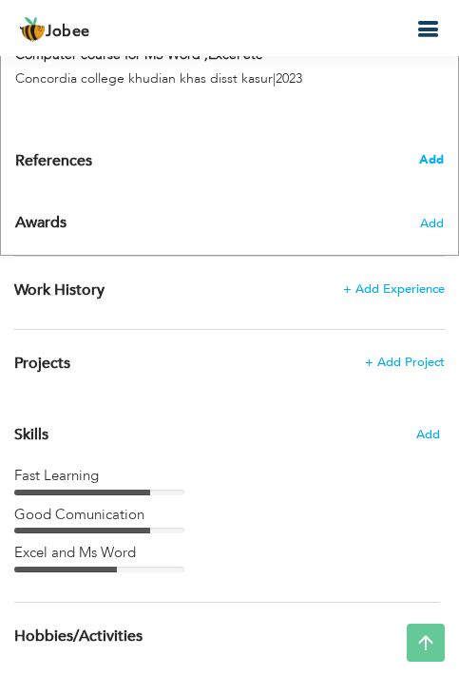
click at [423, 151] on span "Add" at bounding box center [431, 159] width 25 height 17
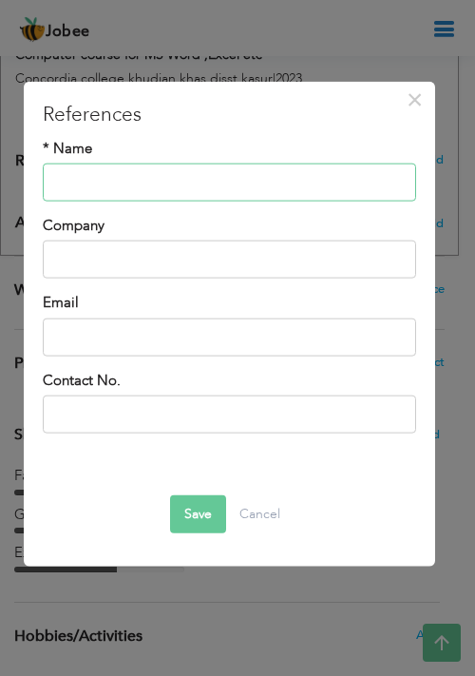
type input "m"
type input "[PERSON_NAME]"
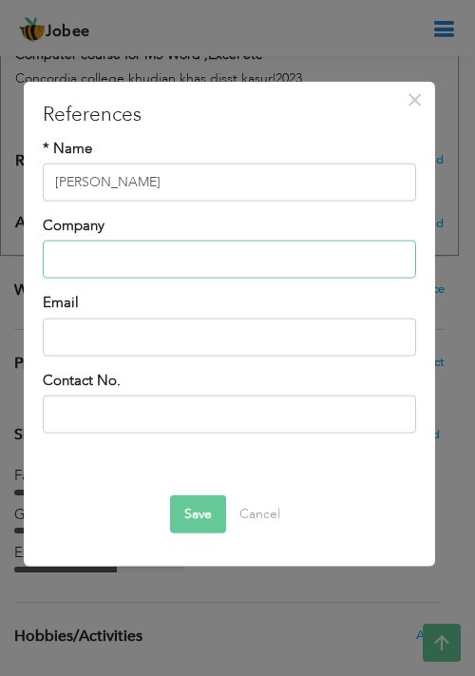
click at [299, 261] on input "text" at bounding box center [230, 260] width 374 height 38
type input "R"
type input "[GEOGRAPHIC_DATA]"
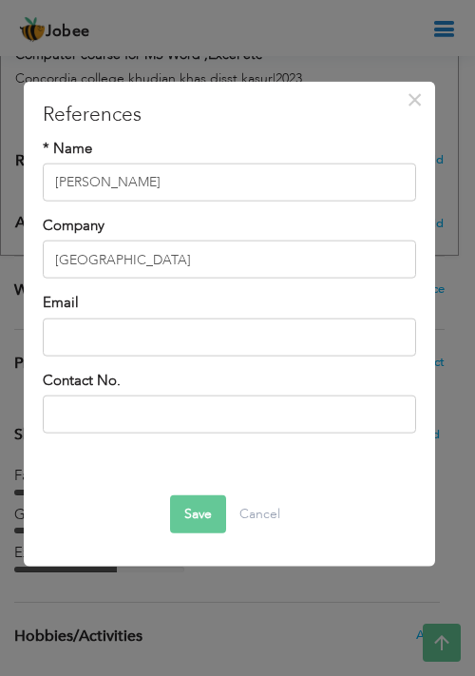
drag, startPoint x: 208, startPoint y: 479, endPoint x: 211, endPoint y: 529, distance: 49.5
click at [209, 496] on div "Save Delete Cancel" at bounding box center [230, 498] width 374 height 100
click at [212, 529] on button "Save" at bounding box center [198, 514] width 56 height 38
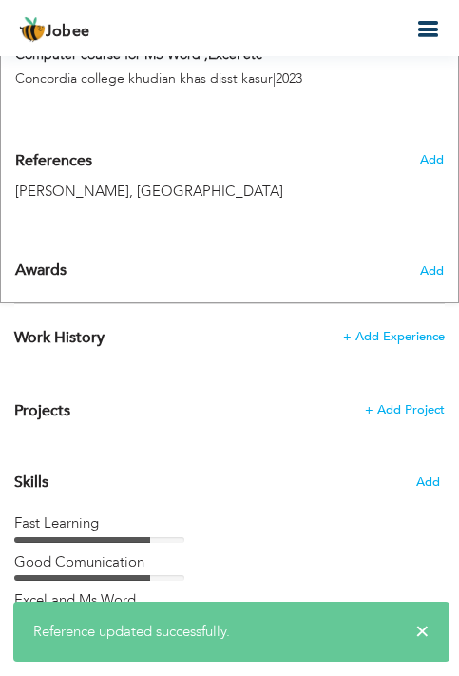
click at [423, 32] on icon "button" at bounding box center [427, 29] width 23 height 23
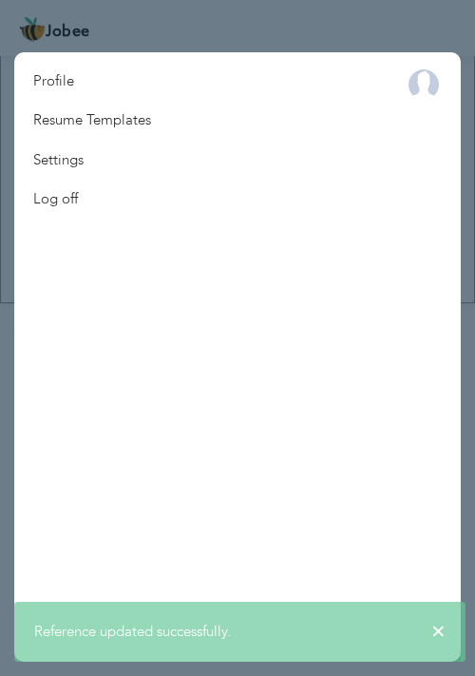
click at [279, 131] on nav "Profile Resume Templates Resume Templates Cover Letters About My Resume Welcome…" at bounding box center [237, 356] width 447 height 609
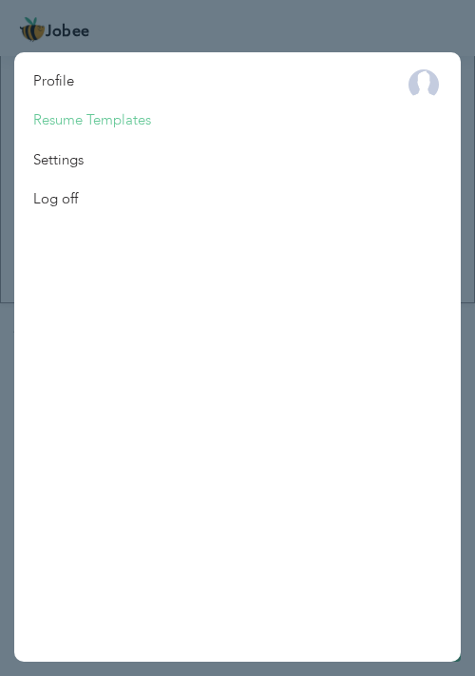
drag, startPoint x: 61, startPoint y: 125, endPoint x: 110, endPoint y: 126, distance: 49.5
click at [61, 125] on link "Resume Templates" at bounding box center [92, 120] width 156 height 39
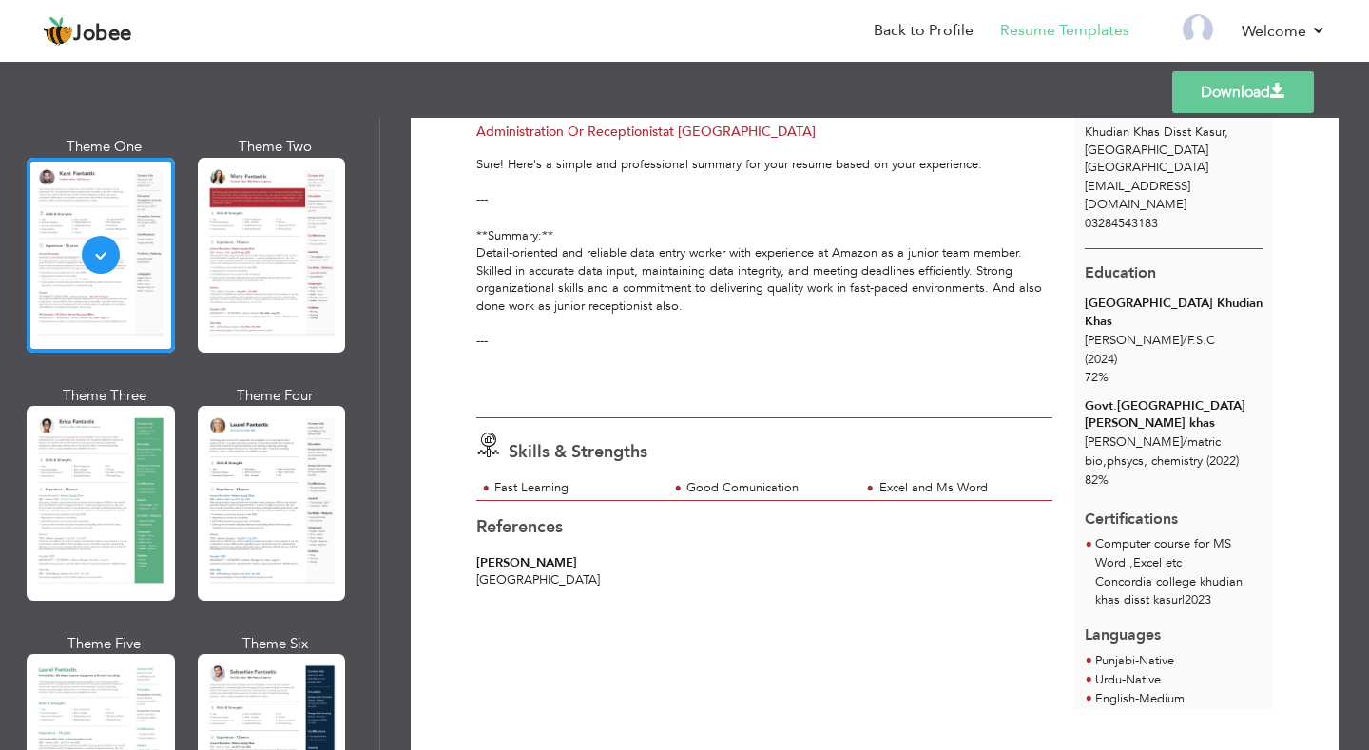
scroll to position [131, 0]
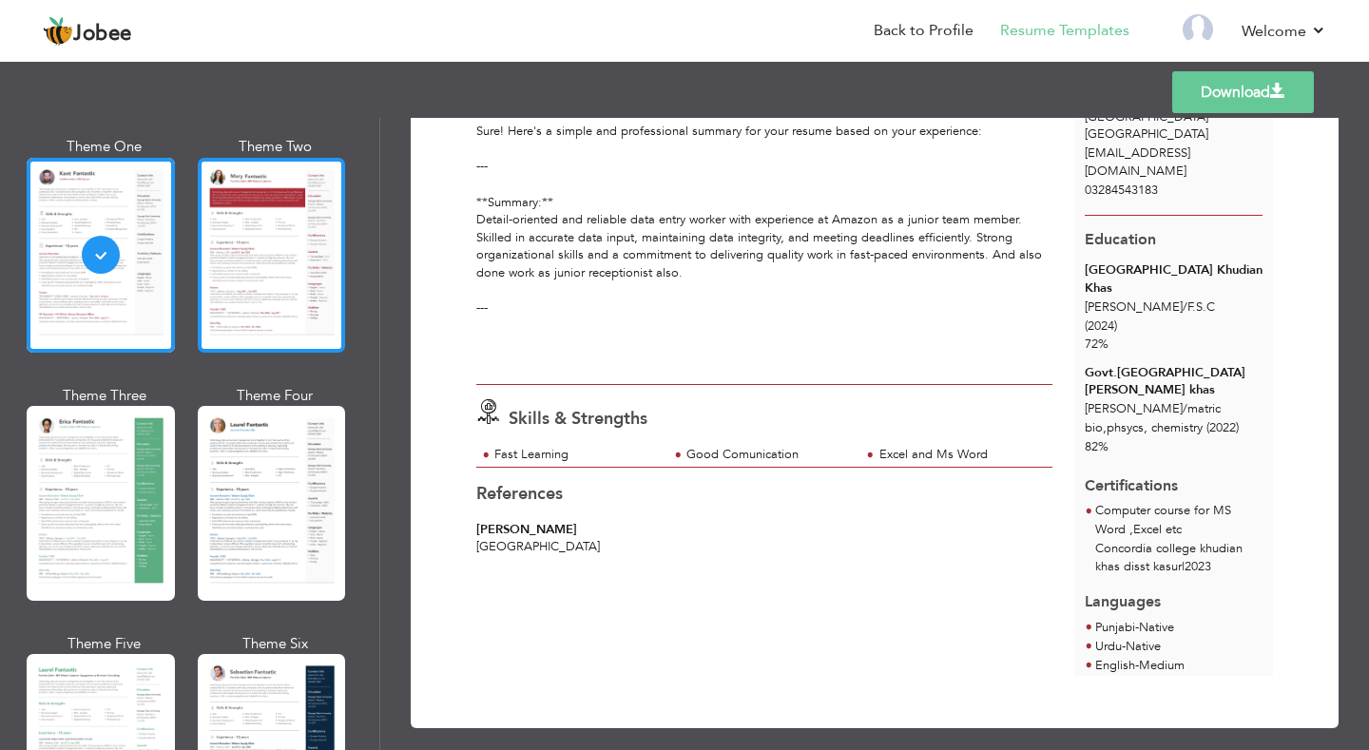
click at [306, 301] on div at bounding box center [272, 255] width 148 height 195
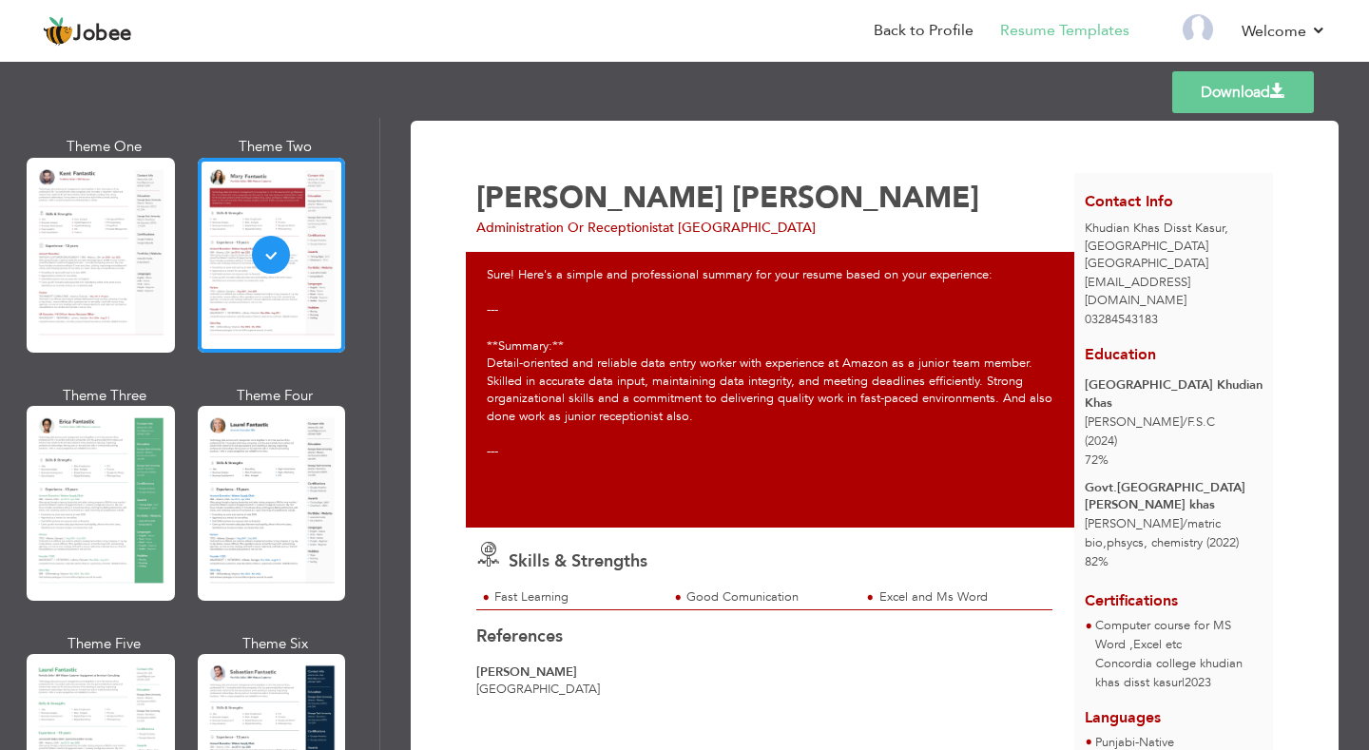
scroll to position [0, 0]
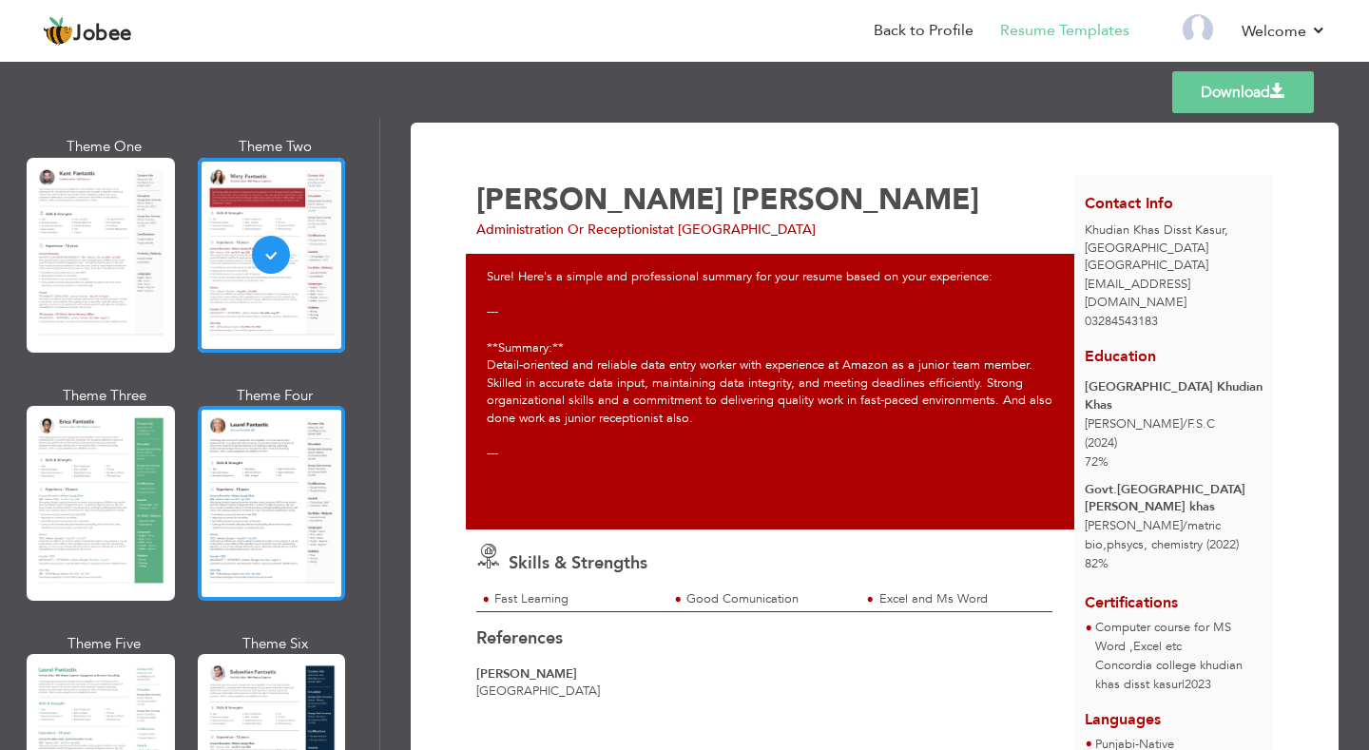
click at [277, 498] on div at bounding box center [272, 503] width 148 height 195
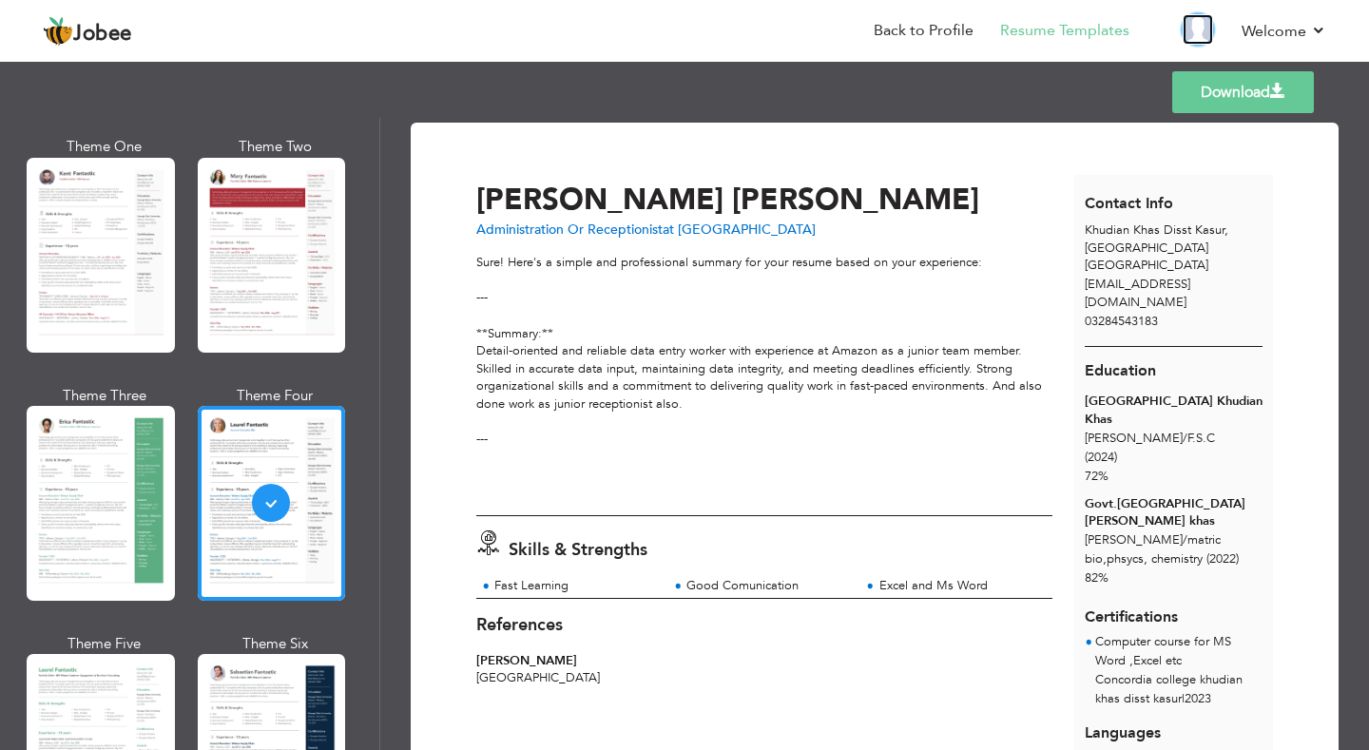
click at [474, 28] on img at bounding box center [1198, 29] width 30 height 30
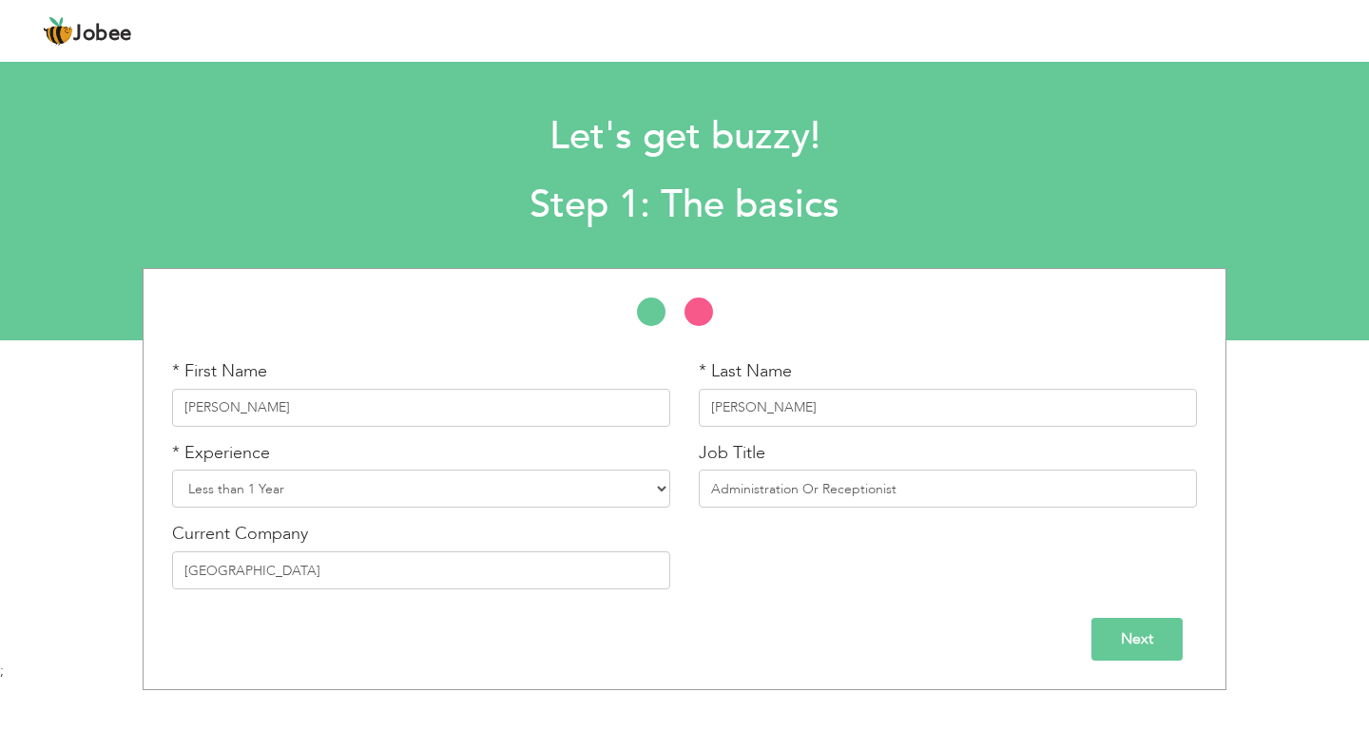
click at [1144, 647] on input "Next" at bounding box center [1136, 639] width 91 height 43
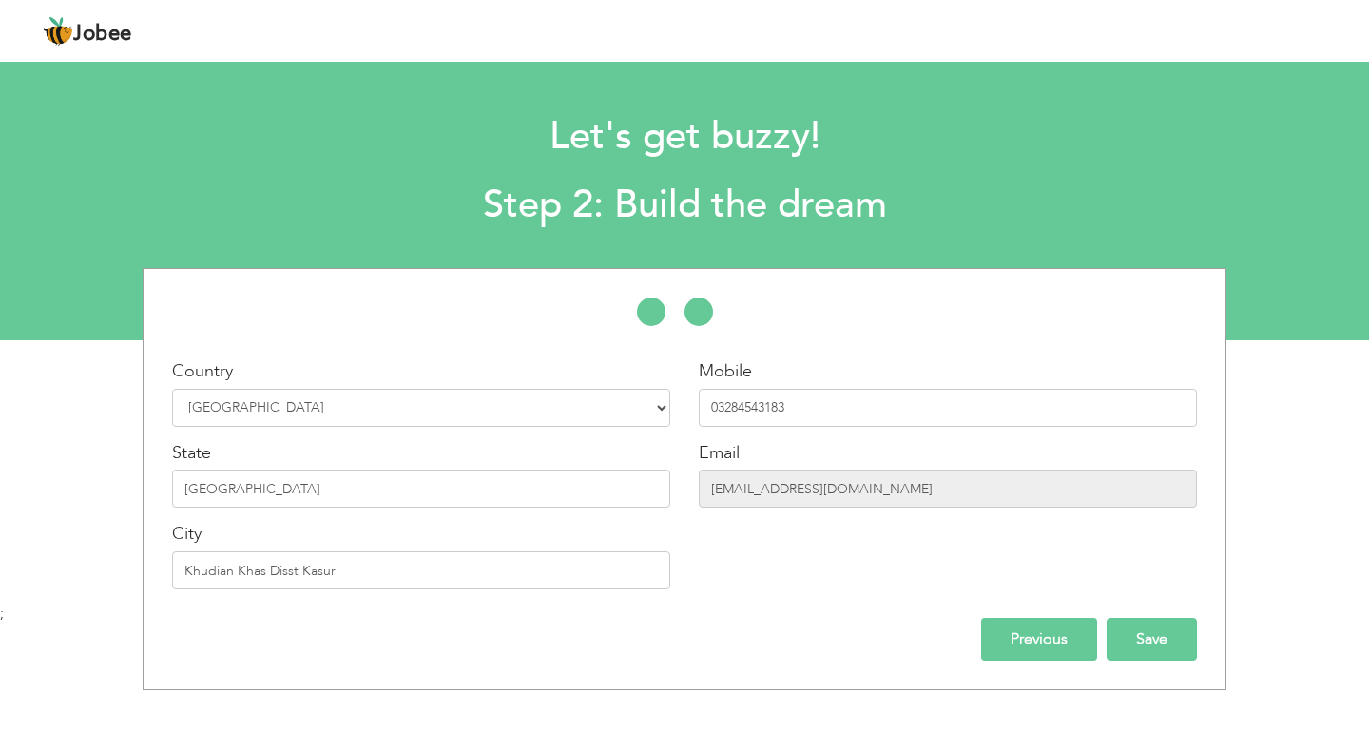
click at [1133, 651] on input "Save" at bounding box center [1152, 639] width 90 height 43
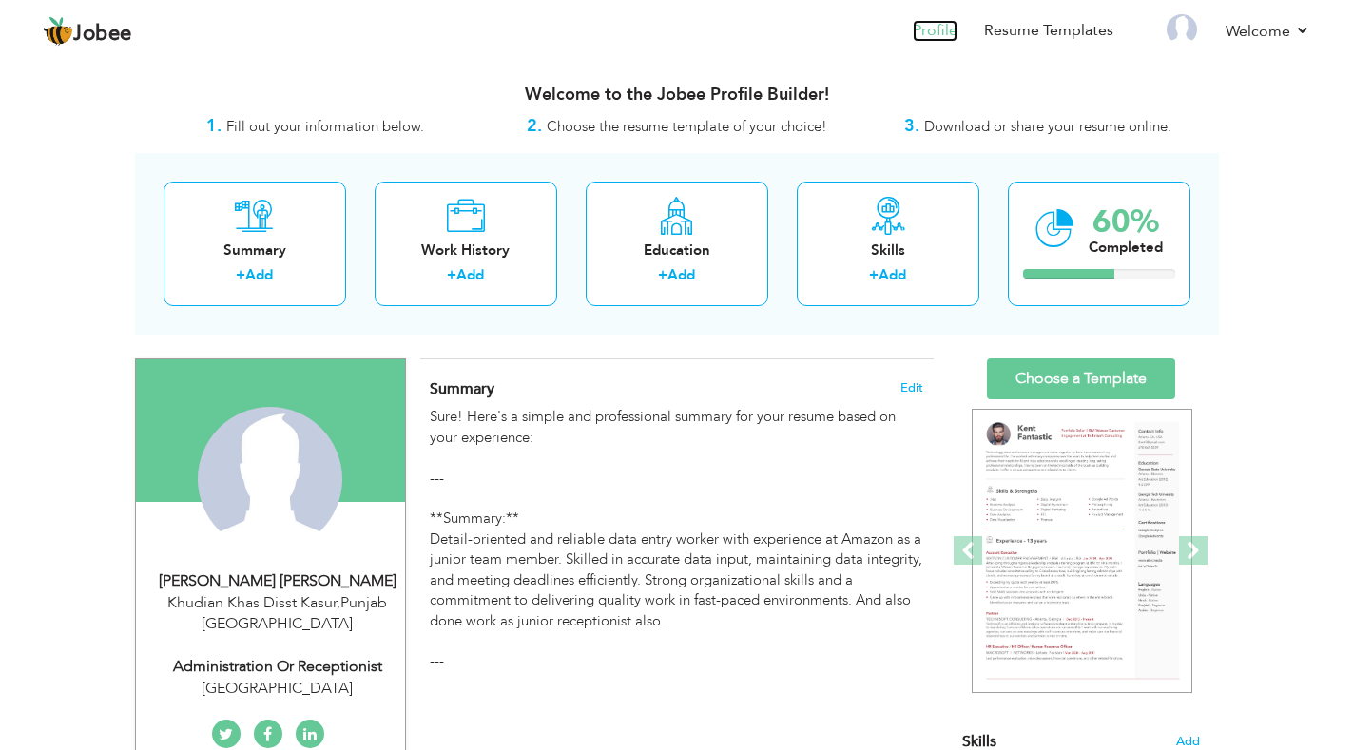
click at [936, 34] on link "Profile" at bounding box center [935, 31] width 45 height 22
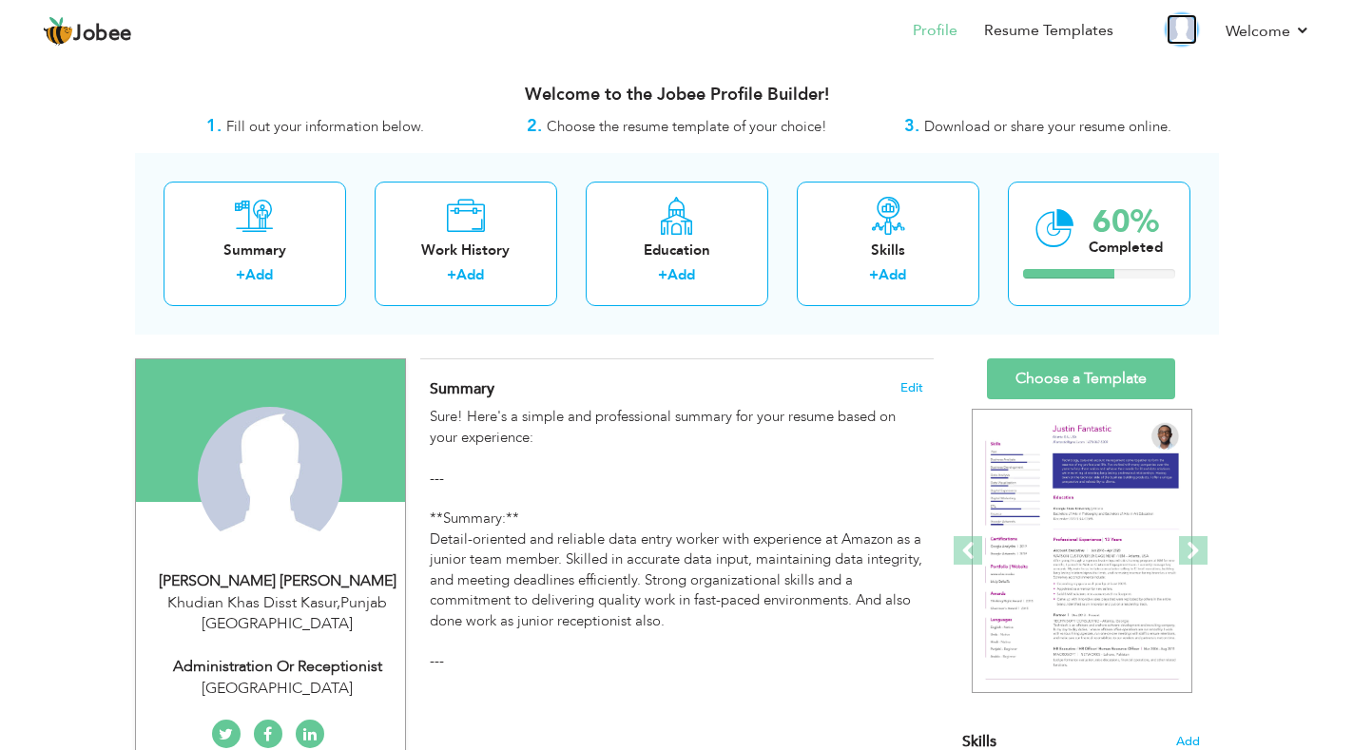
click at [1186, 29] on img at bounding box center [1182, 29] width 30 height 30
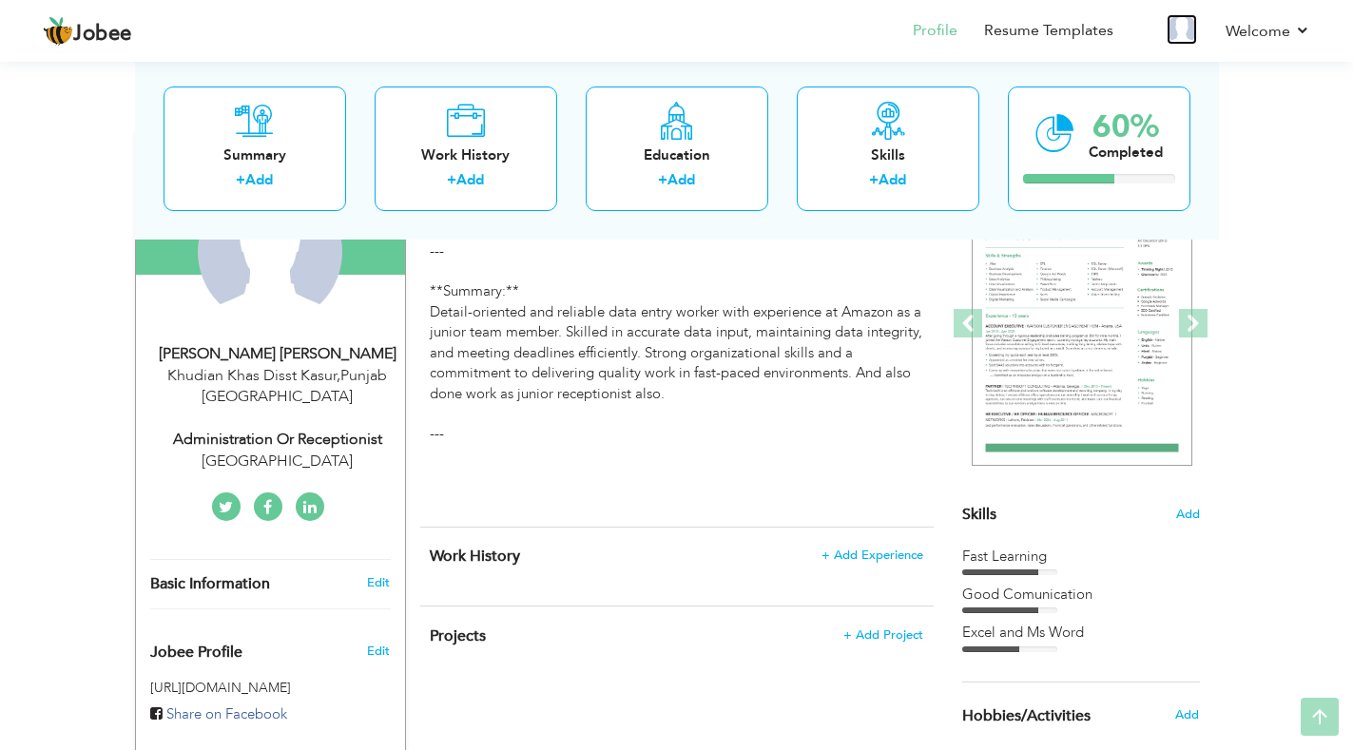
scroll to position [285, 0]
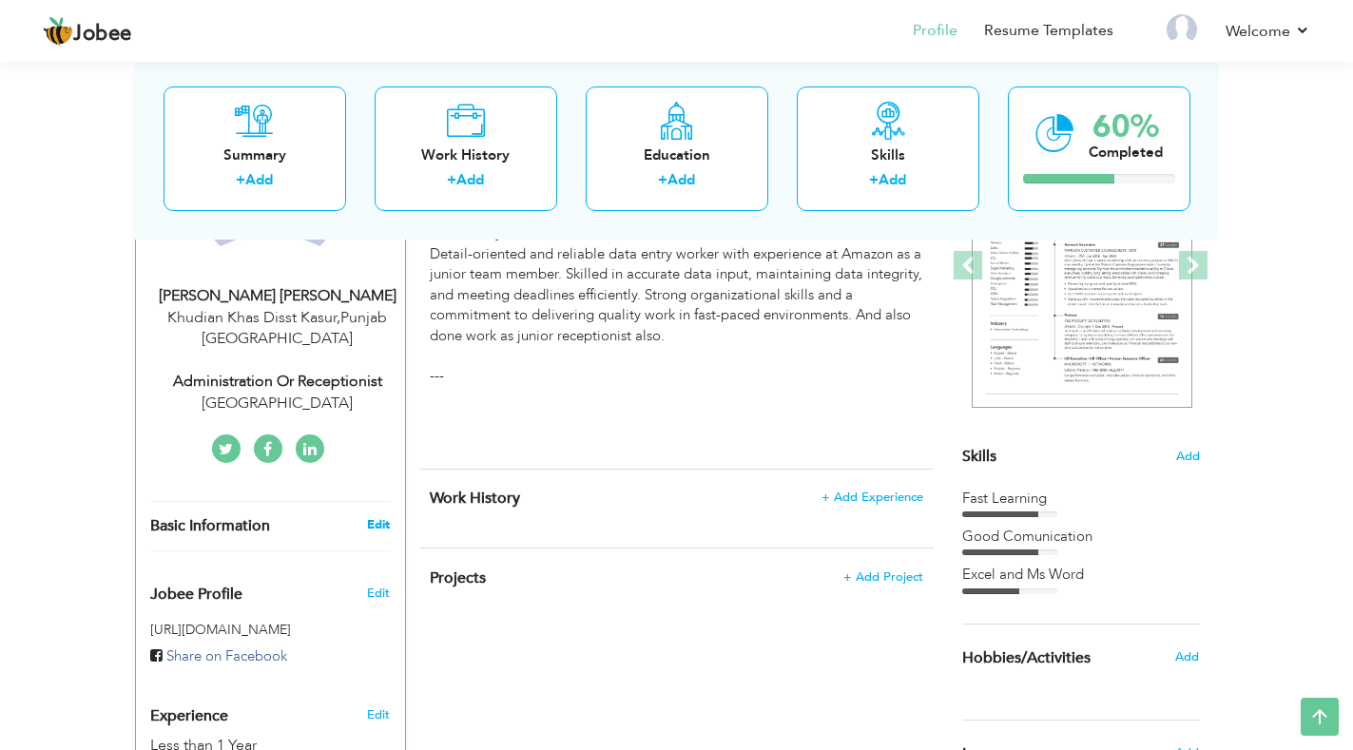
click at [380, 533] on link "Edit" at bounding box center [378, 524] width 23 height 17
type input "[PERSON_NAME]"
type input "03284543183"
select select "number:166"
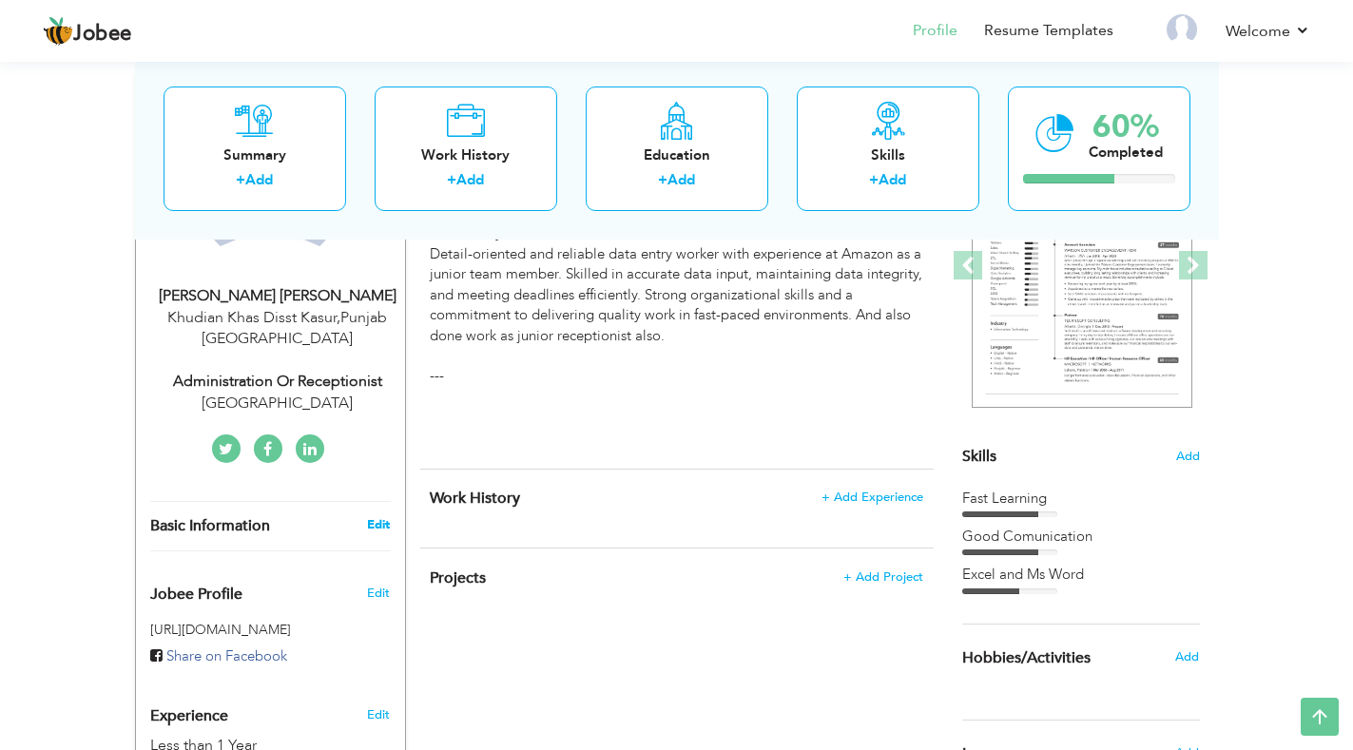
type input "[GEOGRAPHIC_DATA]"
type input "Khudian Khas Disst Kasur"
select select "number:2"
type input "[GEOGRAPHIC_DATA]"
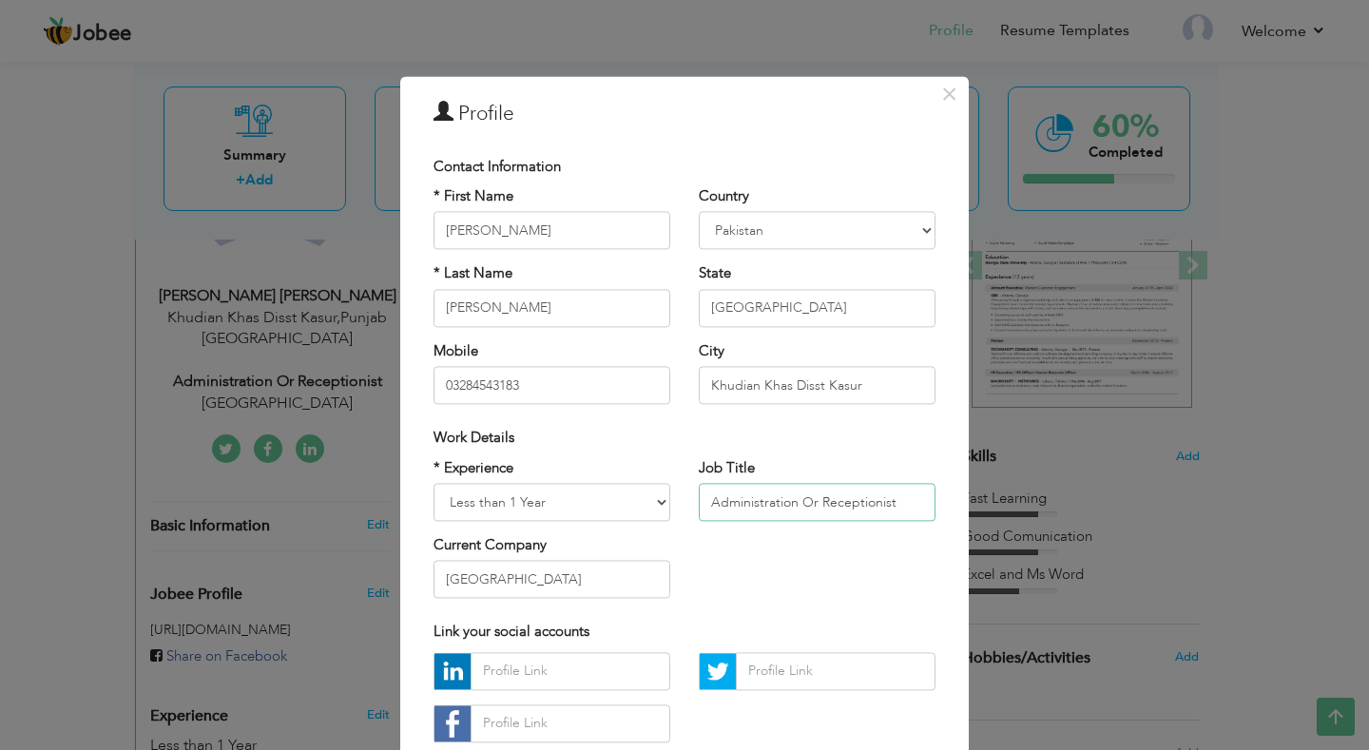
click at [885, 500] on input "Administration Or Receptionist" at bounding box center [817, 502] width 237 height 38
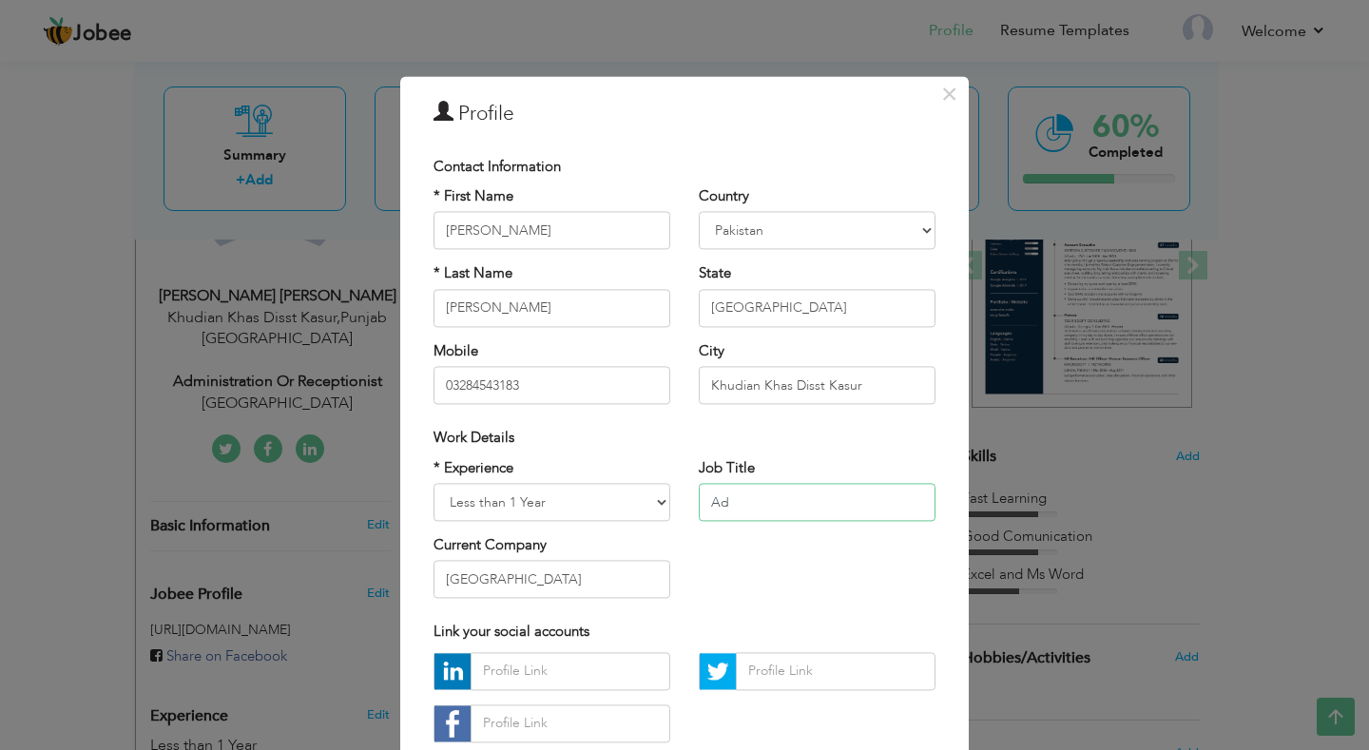
type input "A"
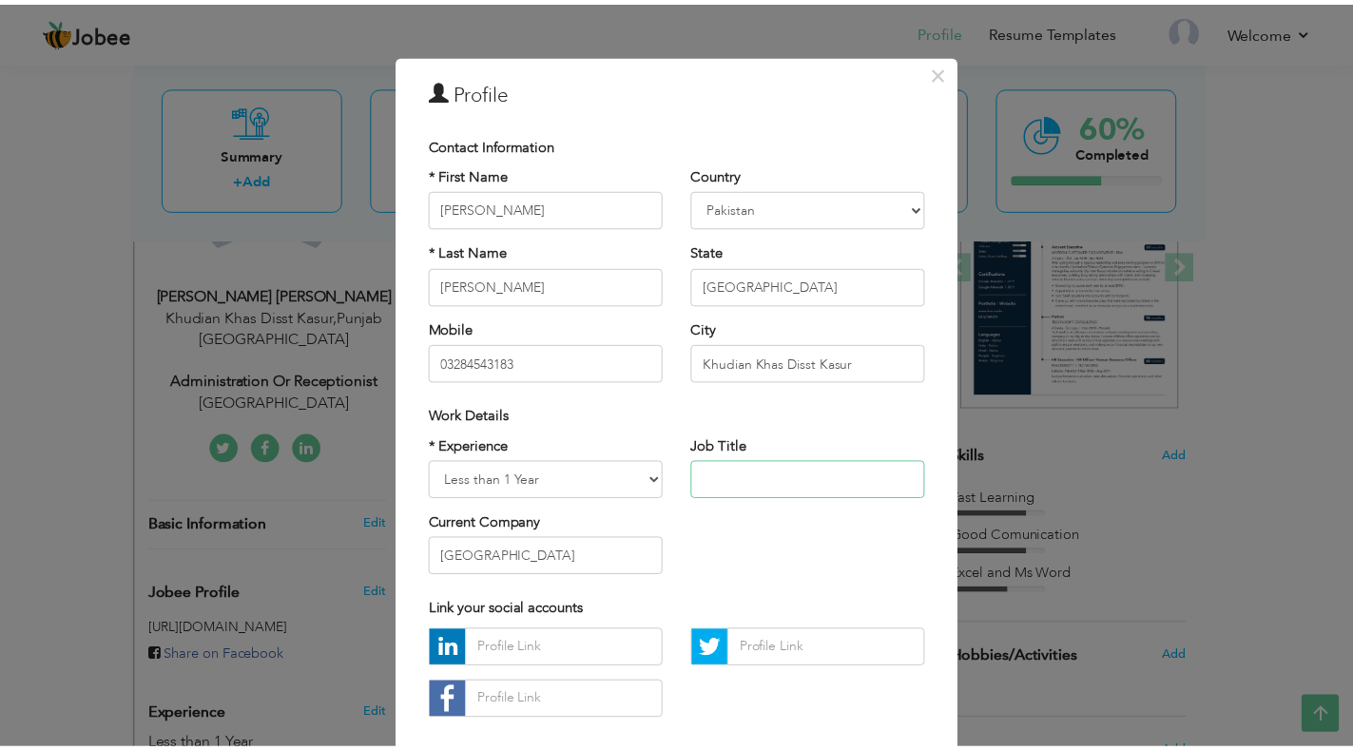
scroll to position [122, 0]
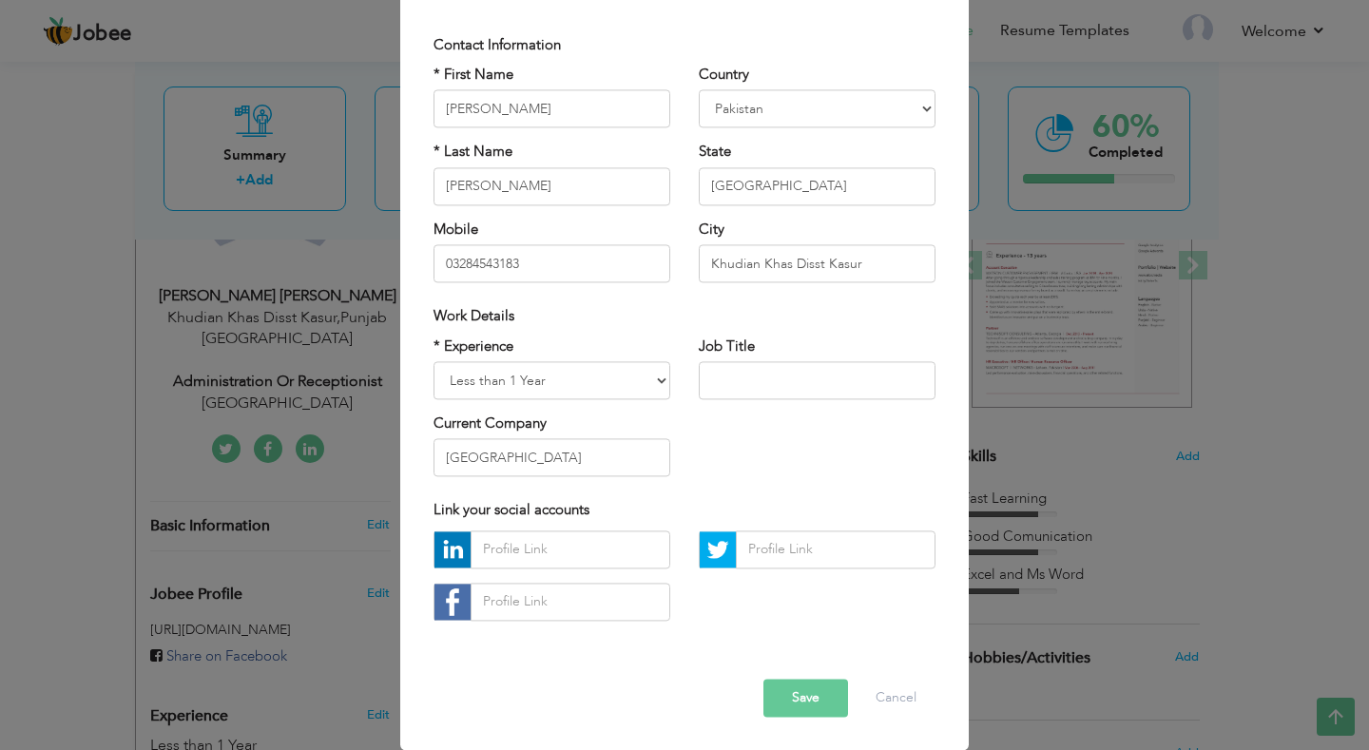
click at [791, 686] on button "Save" at bounding box center [805, 698] width 85 height 38
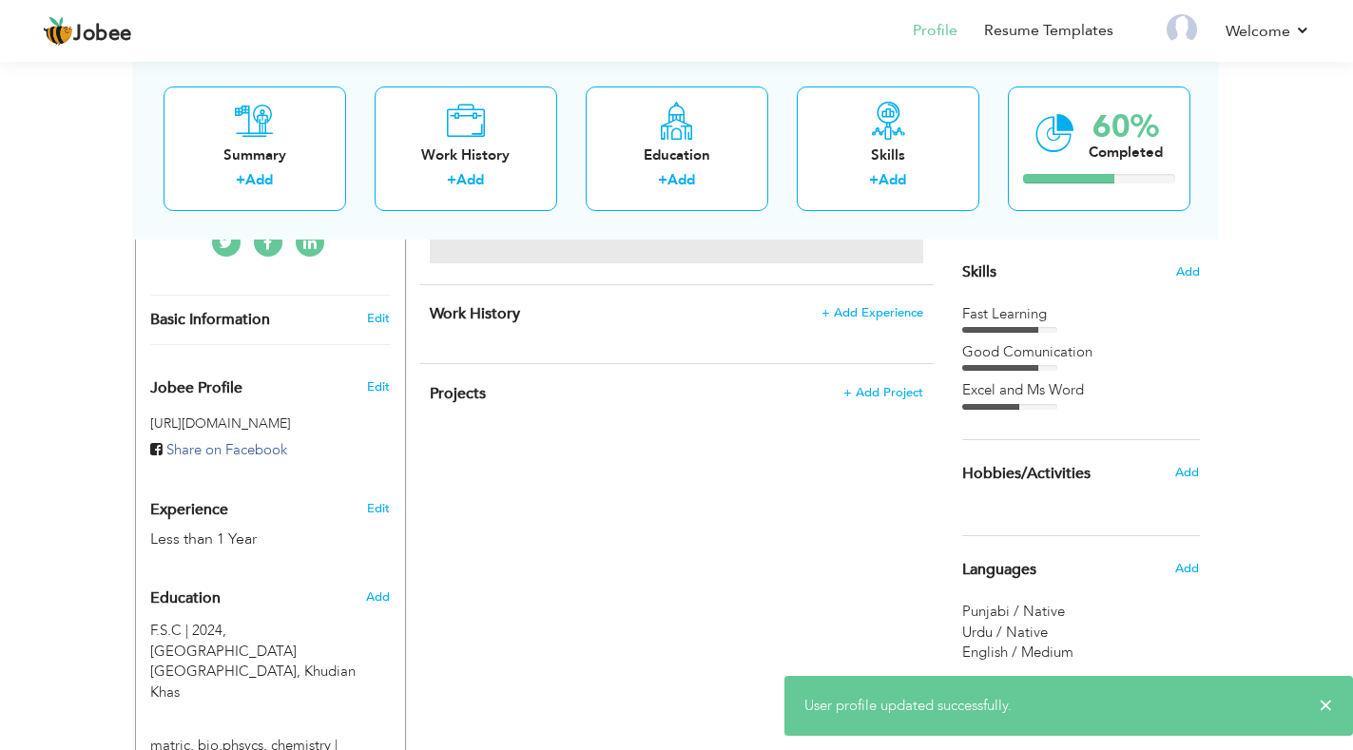
scroll to position [0, 0]
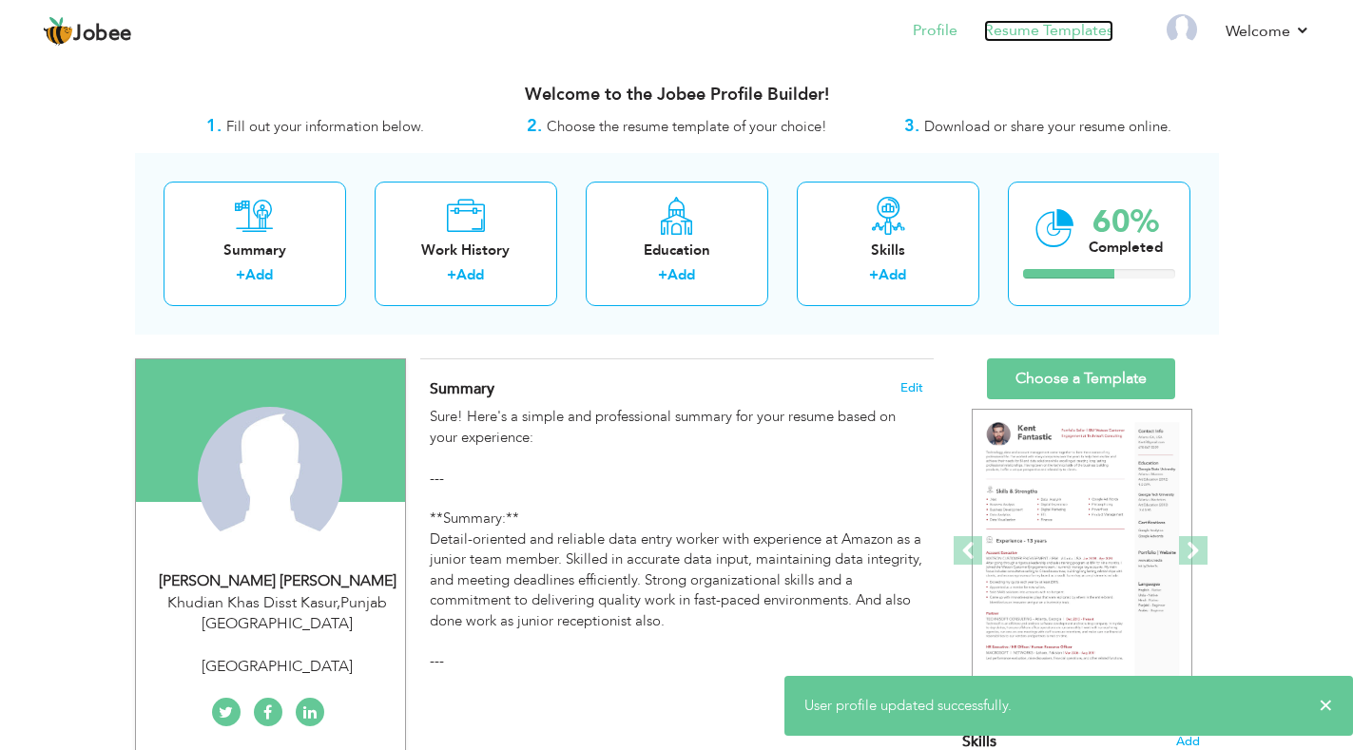
click at [1043, 24] on link "Resume Templates" at bounding box center [1048, 31] width 129 height 22
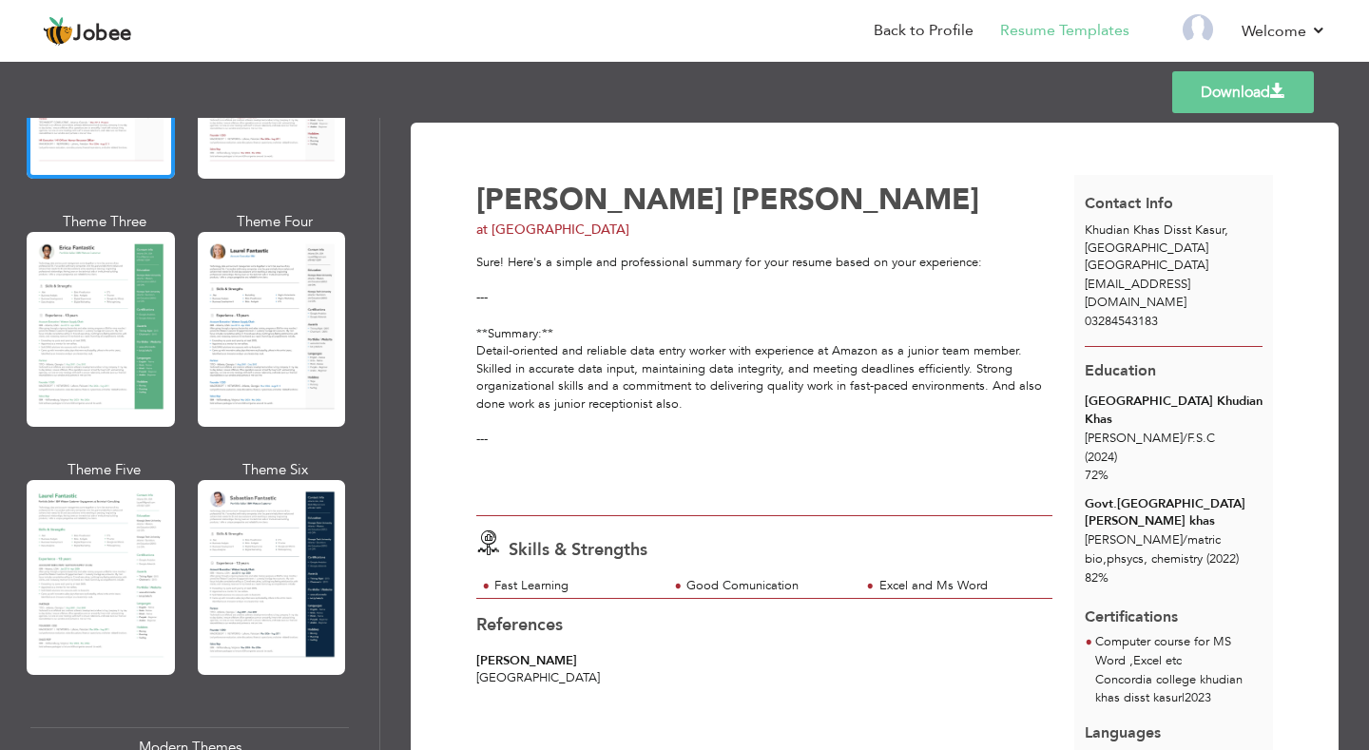
scroll to position [285, 0]
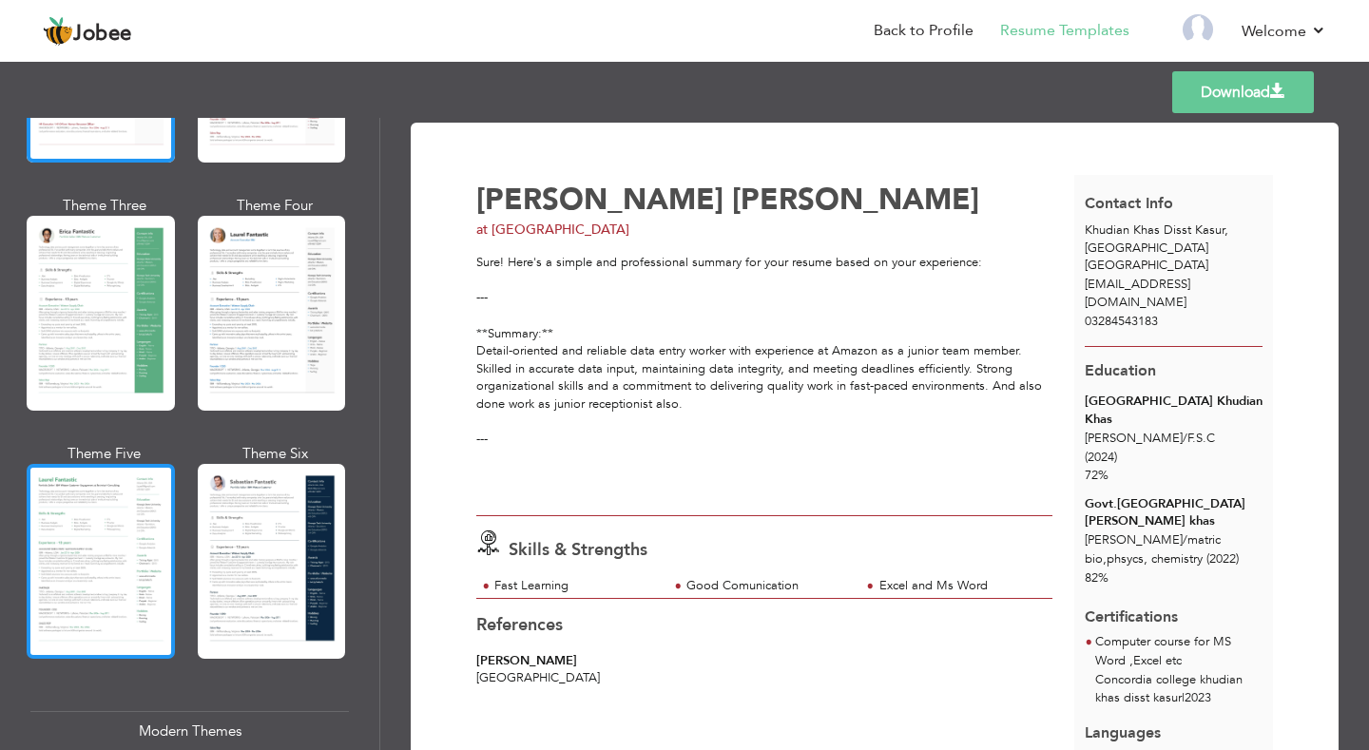
click at [124, 511] on div at bounding box center [101, 561] width 148 height 195
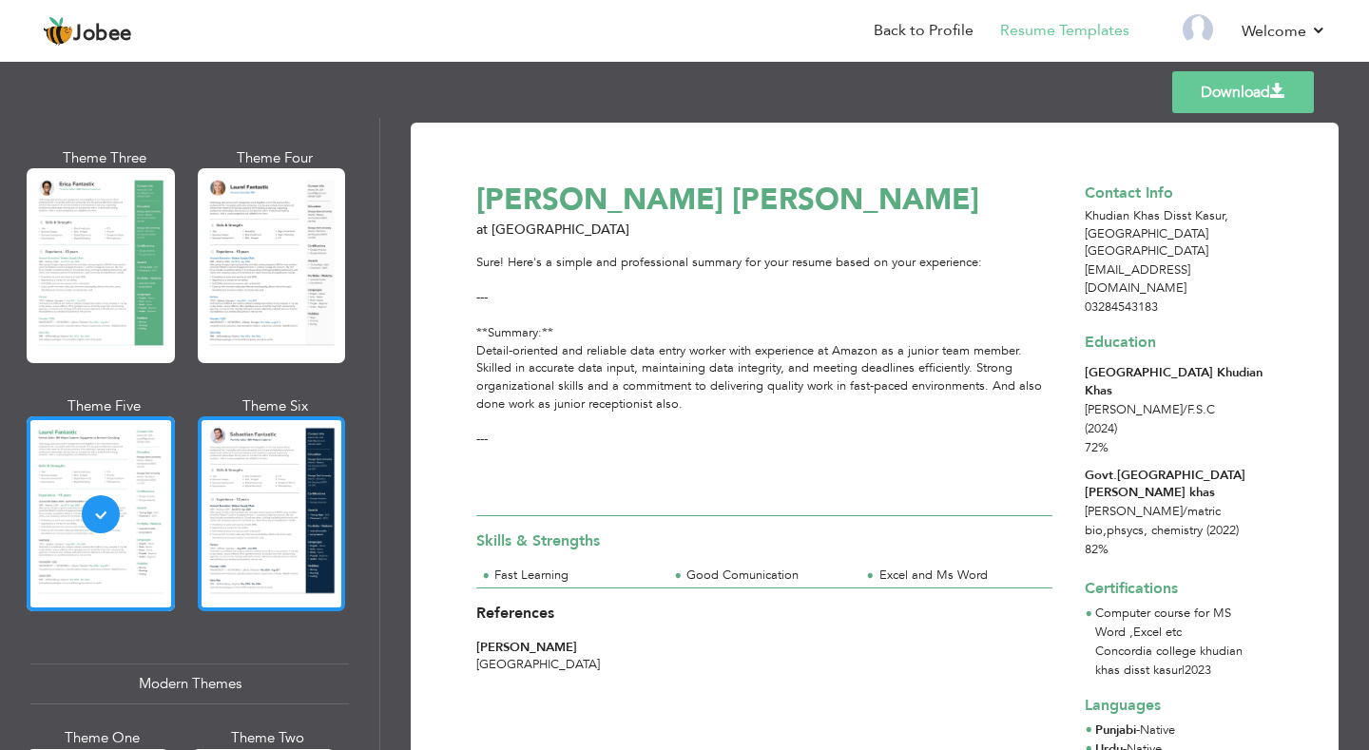
scroll to position [380, 0]
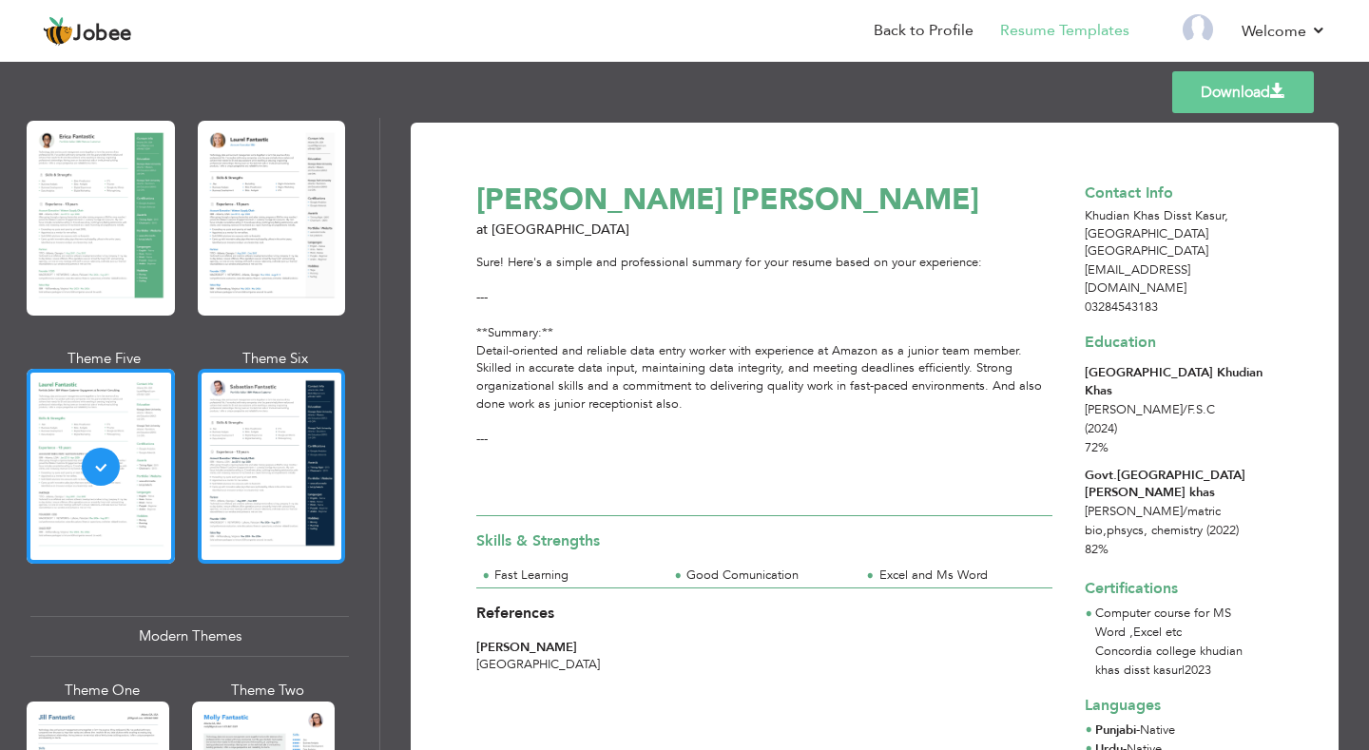
click at [242, 496] on div at bounding box center [272, 466] width 148 height 195
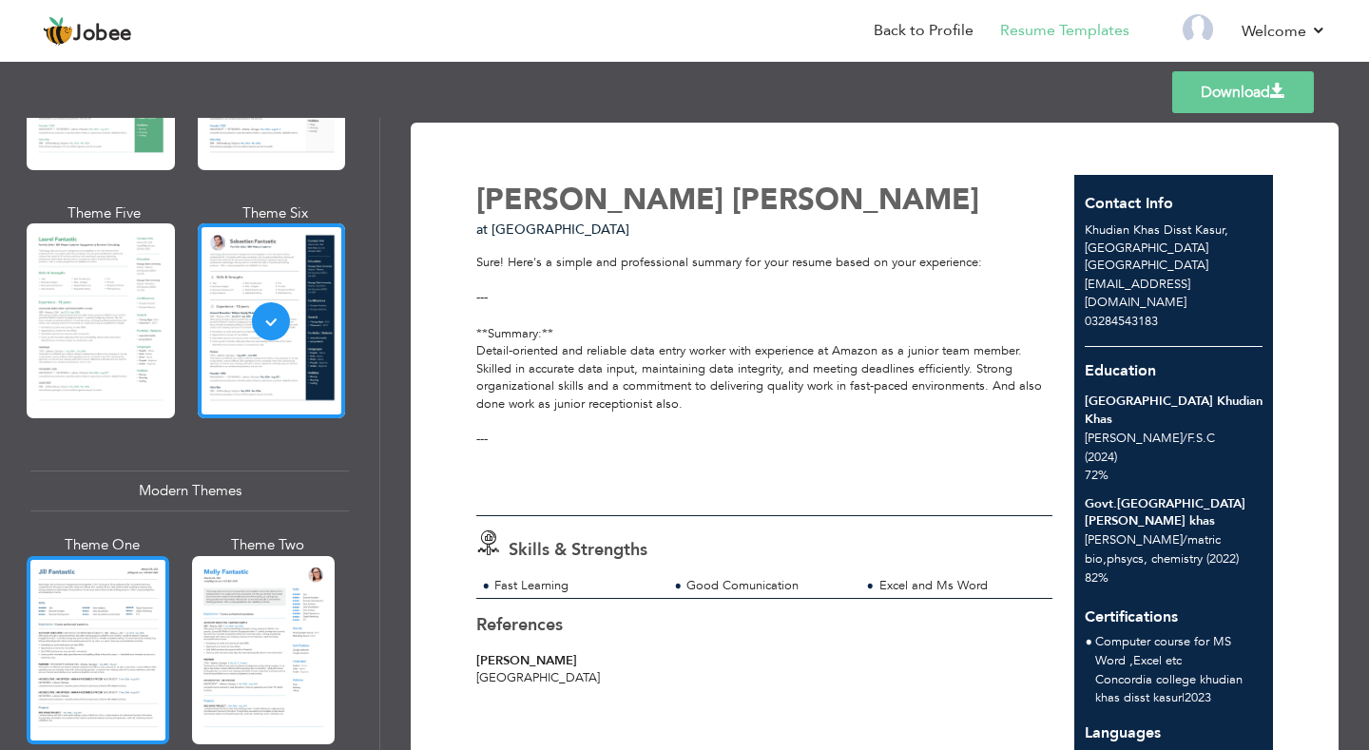
scroll to position [666, 0]
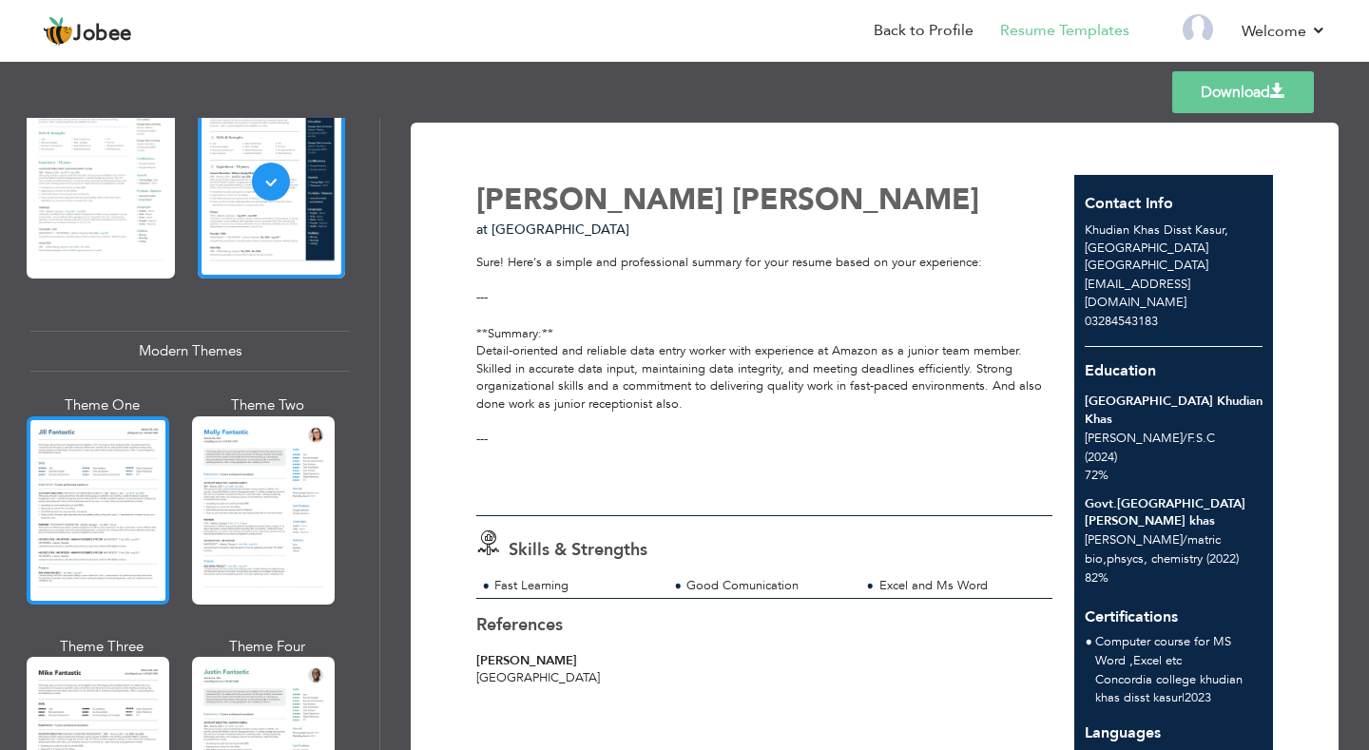
click at [142, 512] on div at bounding box center [98, 510] width 143 height 188
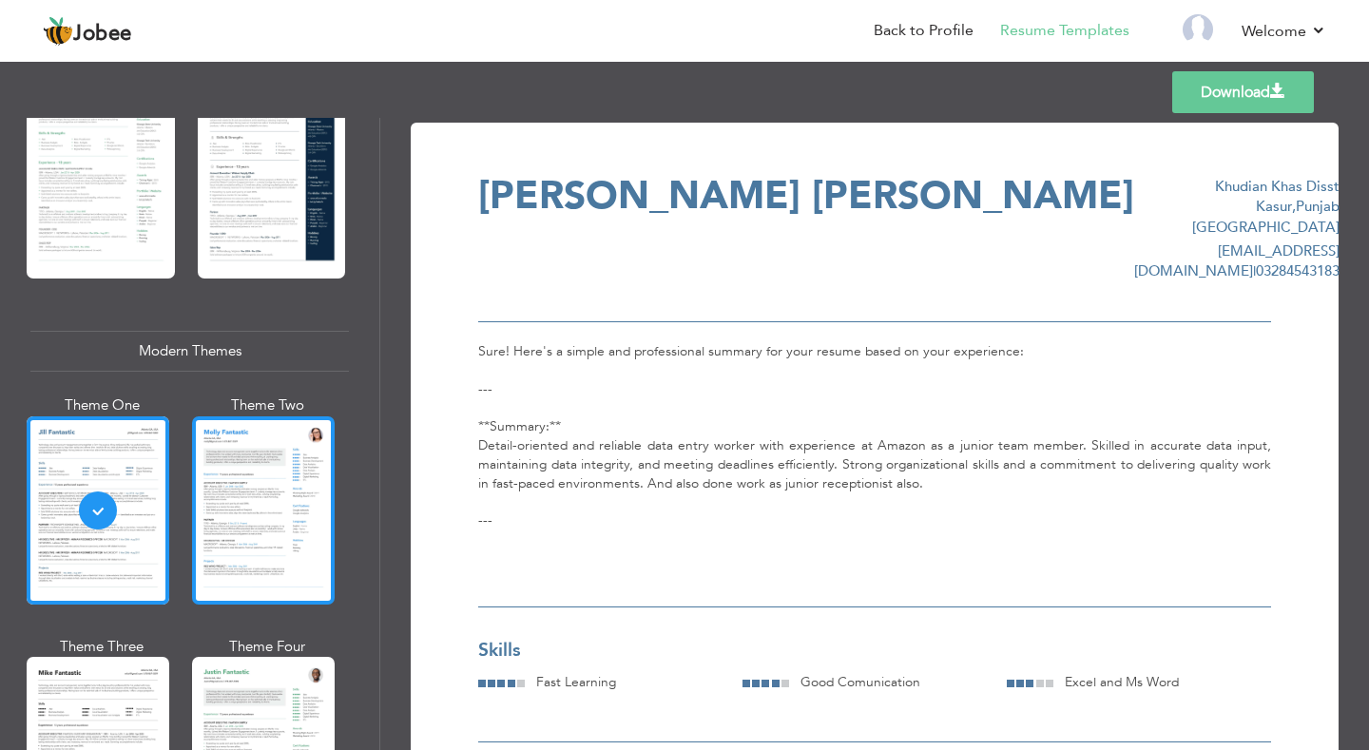
scroll to position [761, 0]
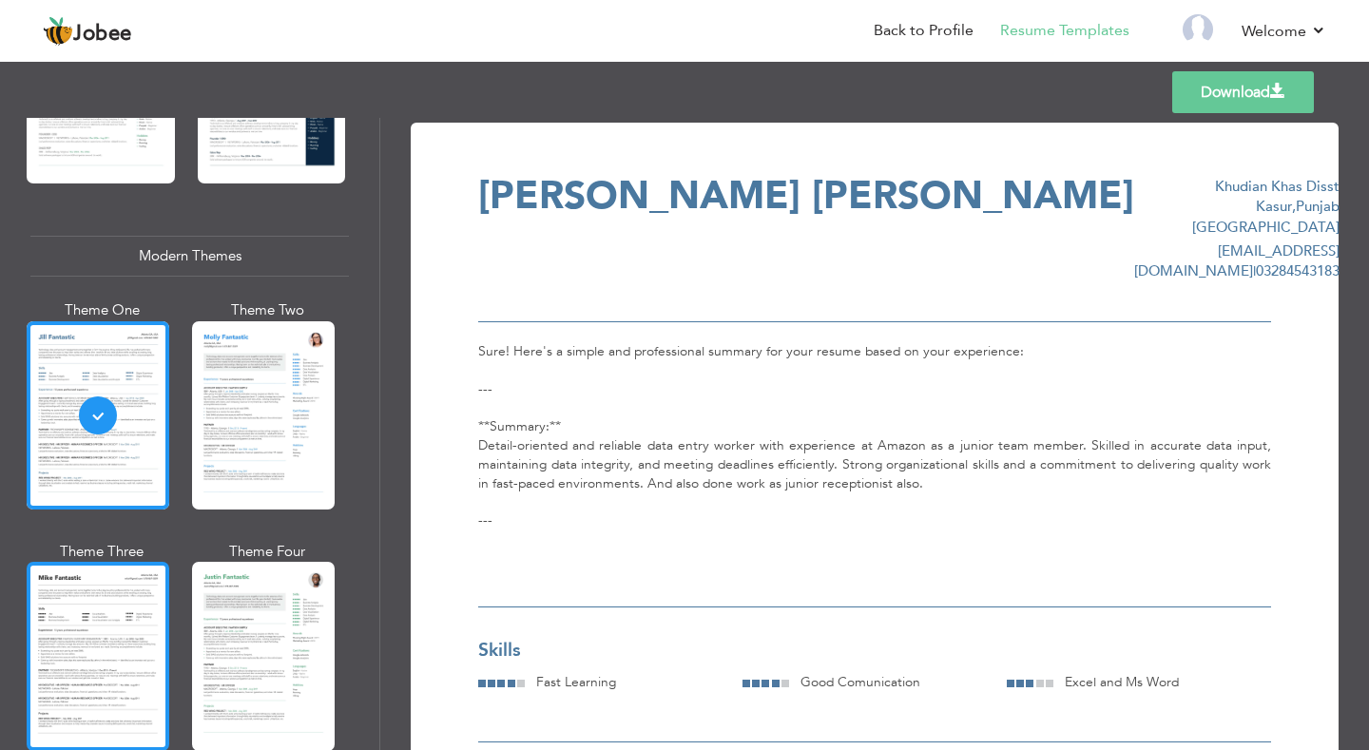
click at [97, 623] on div at bounding box center [98, 656] width 143 height 188
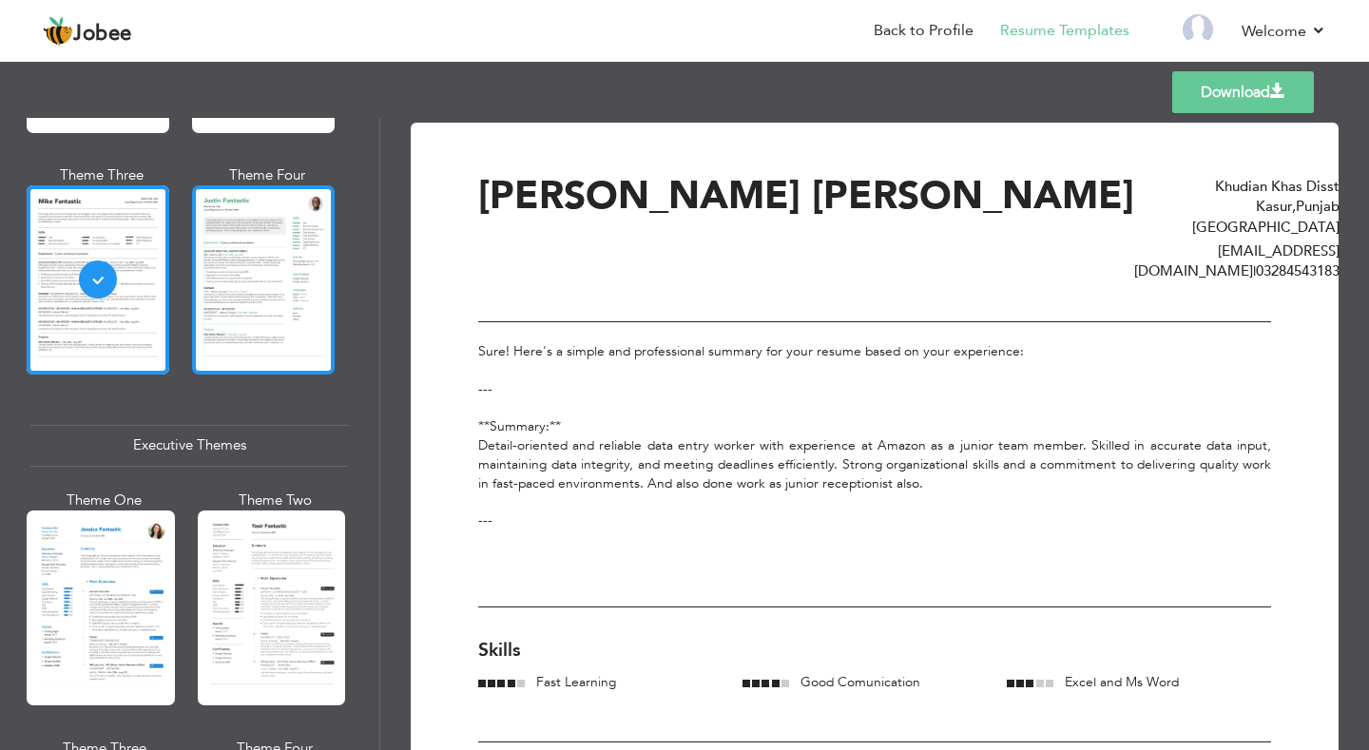
scroll to position [1141, 0]
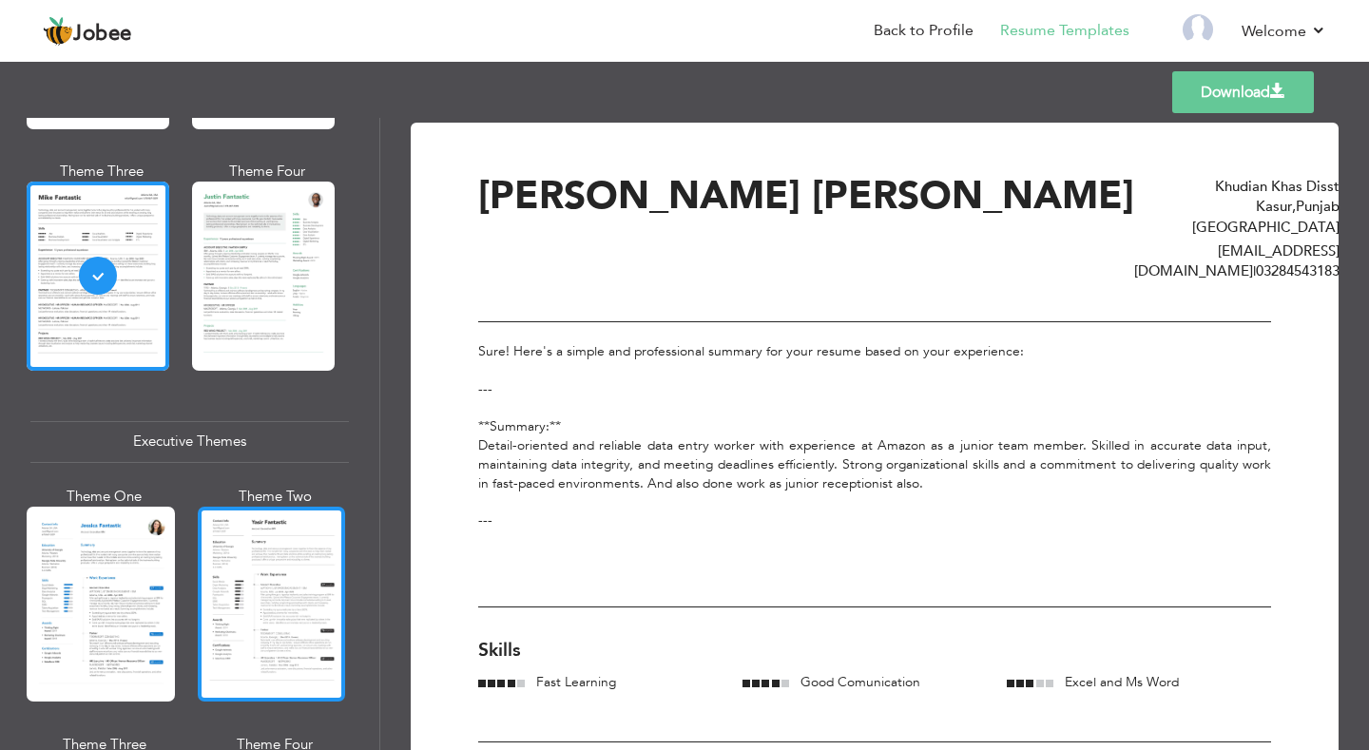
click at [235, 562] on div at bounding box center [272, 604] width 148 height 195
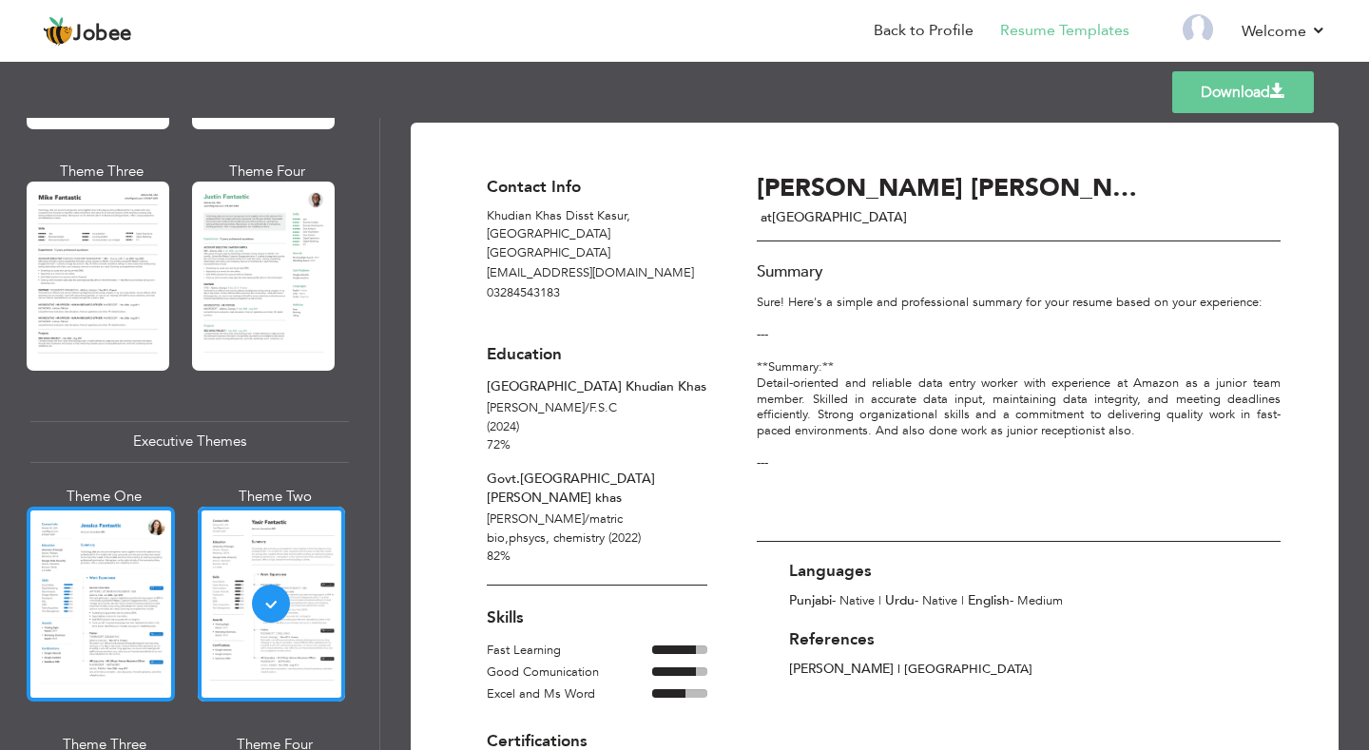
click at [123, 597] on div at bounding box center [101, 604] width 148 height 195
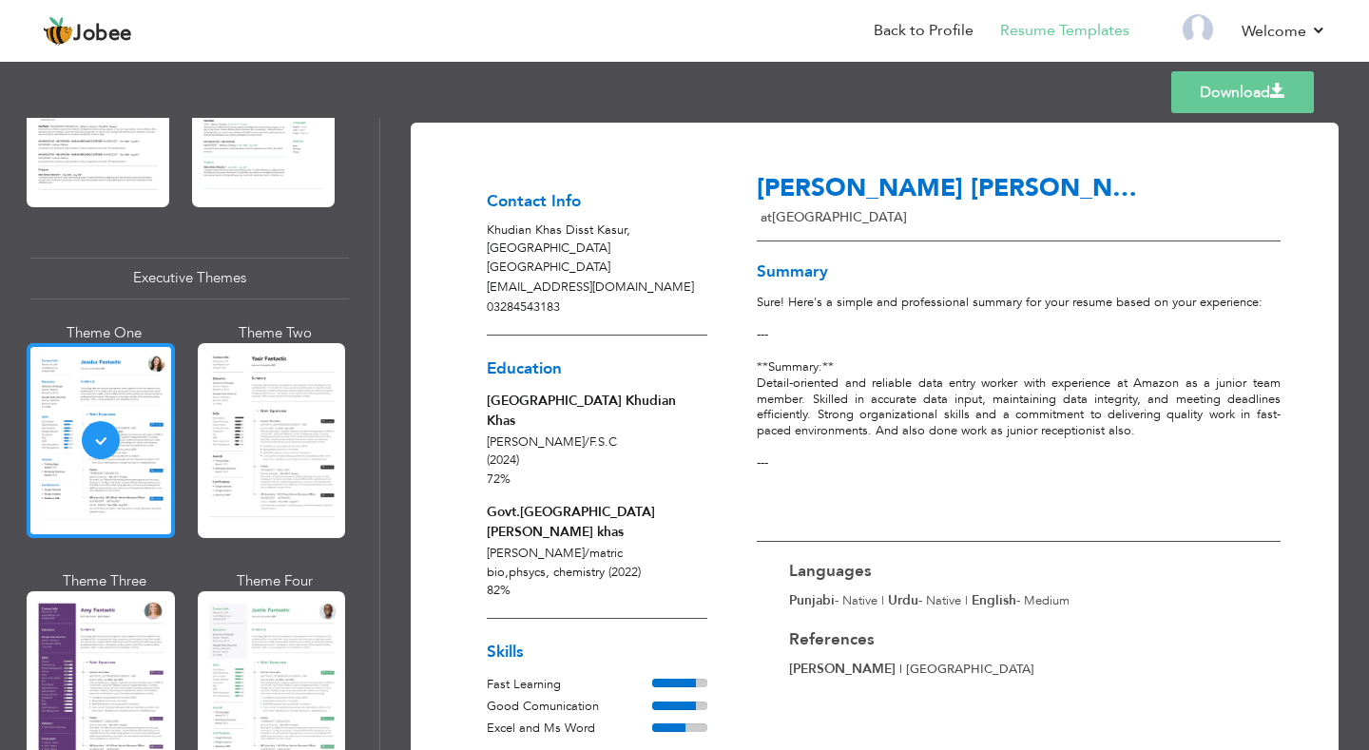
scroll to position [1331, 0]
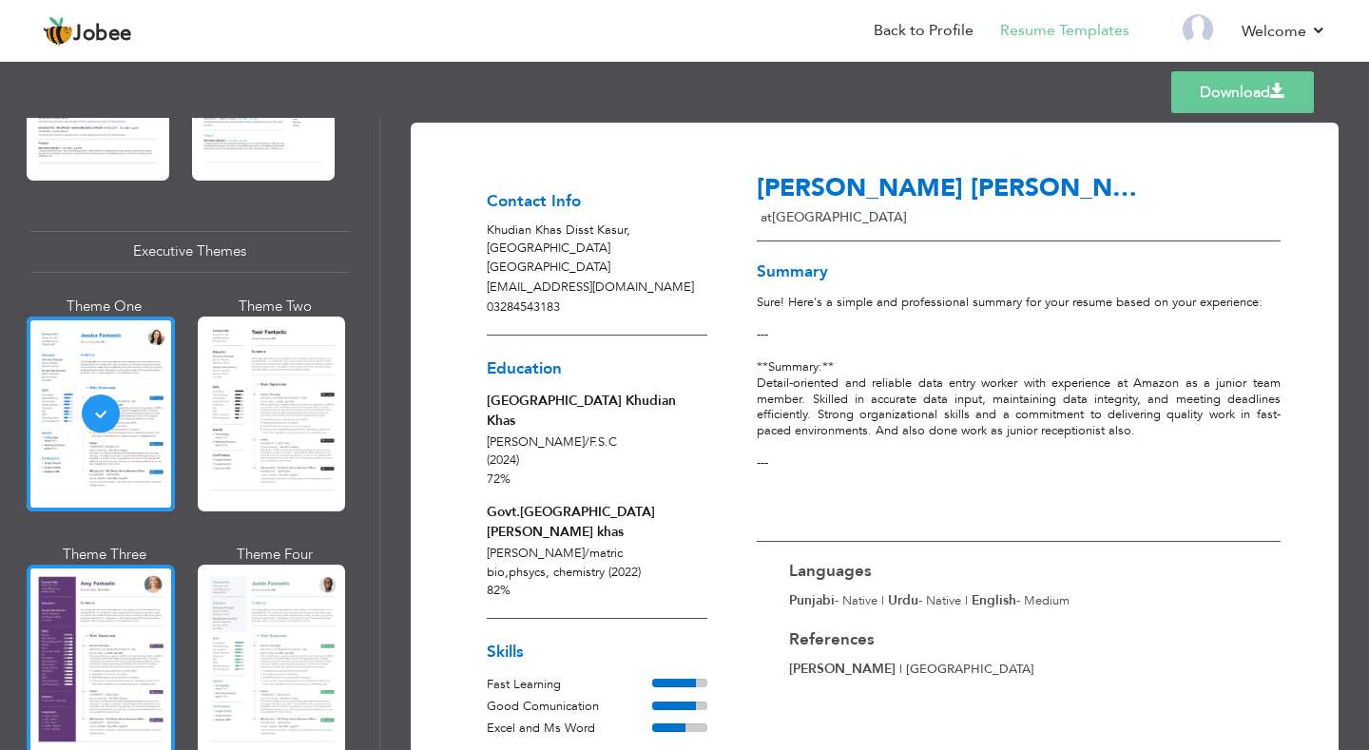
click at [126, 597] on div at bounding box center [101, 662] width 148 height 195
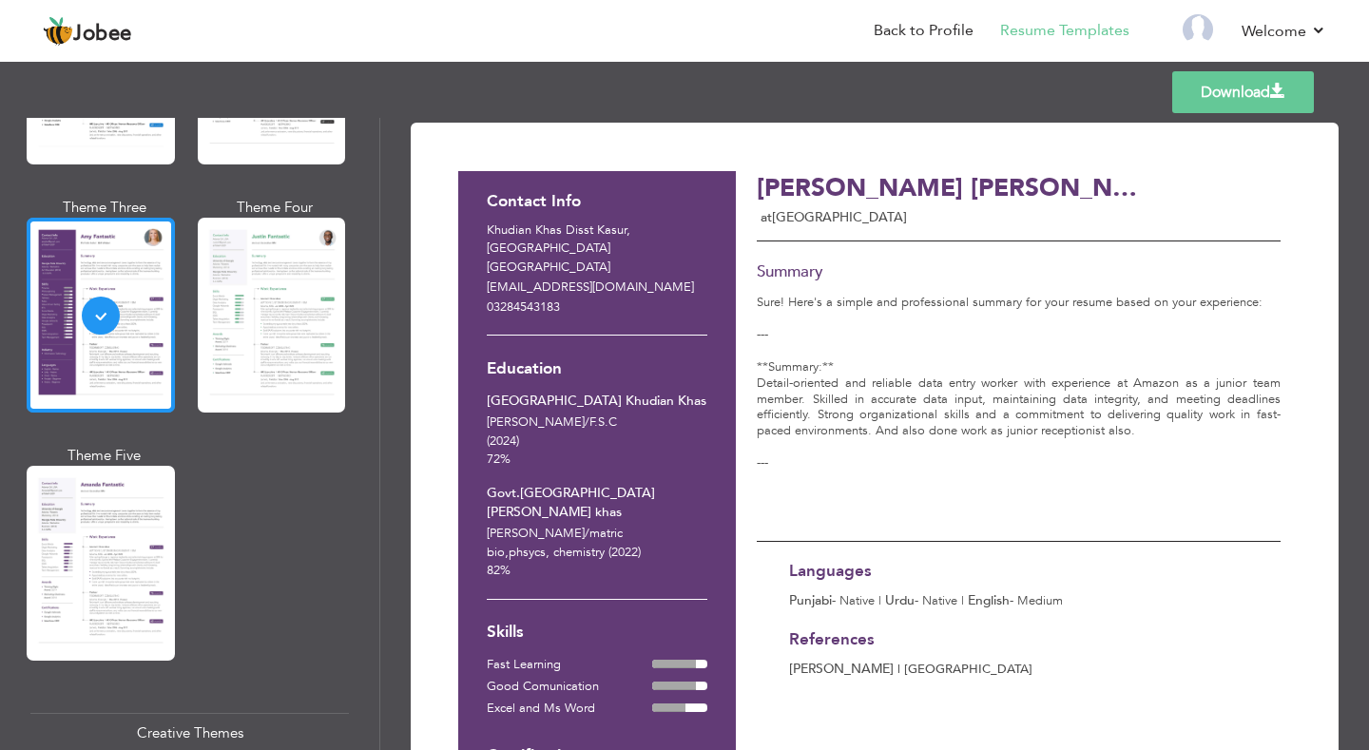
scroll to position [1712, 0]
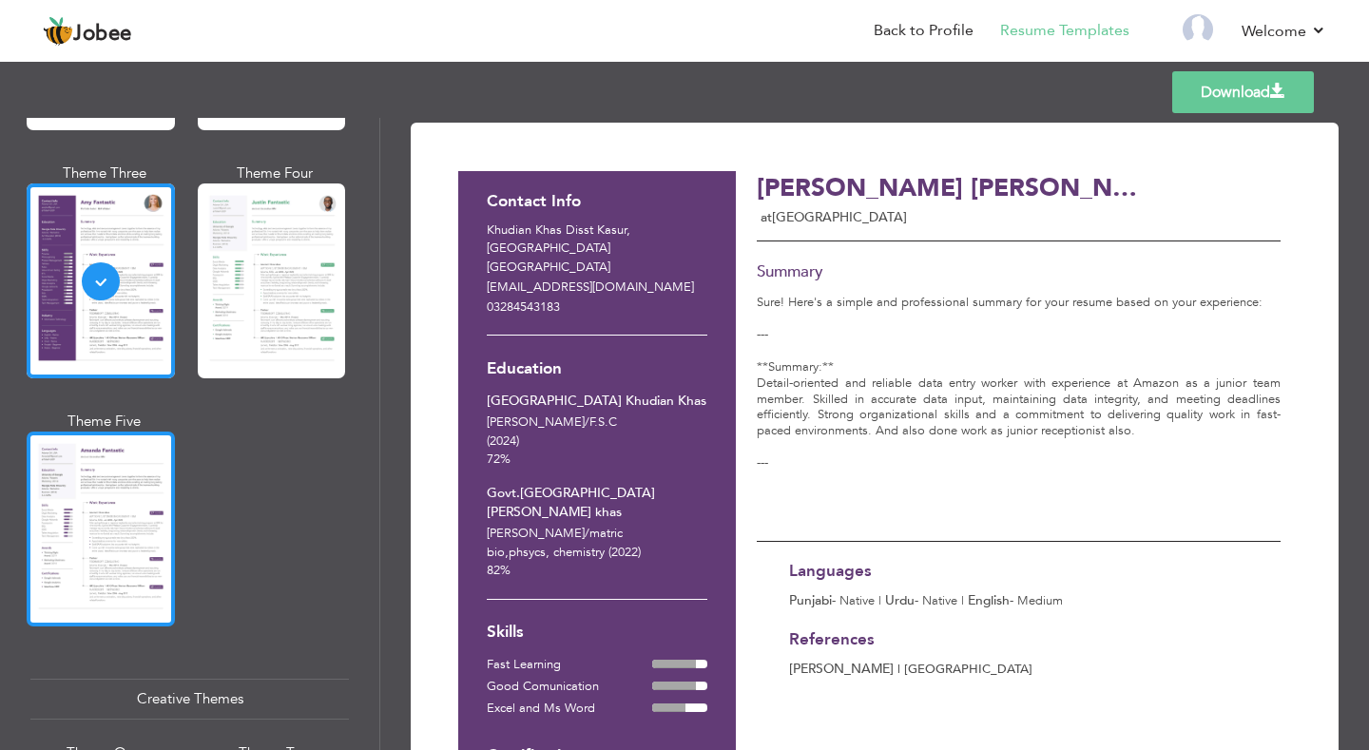
click at [114, 562] on div at bounding box center [101, 529] width 148 height 195
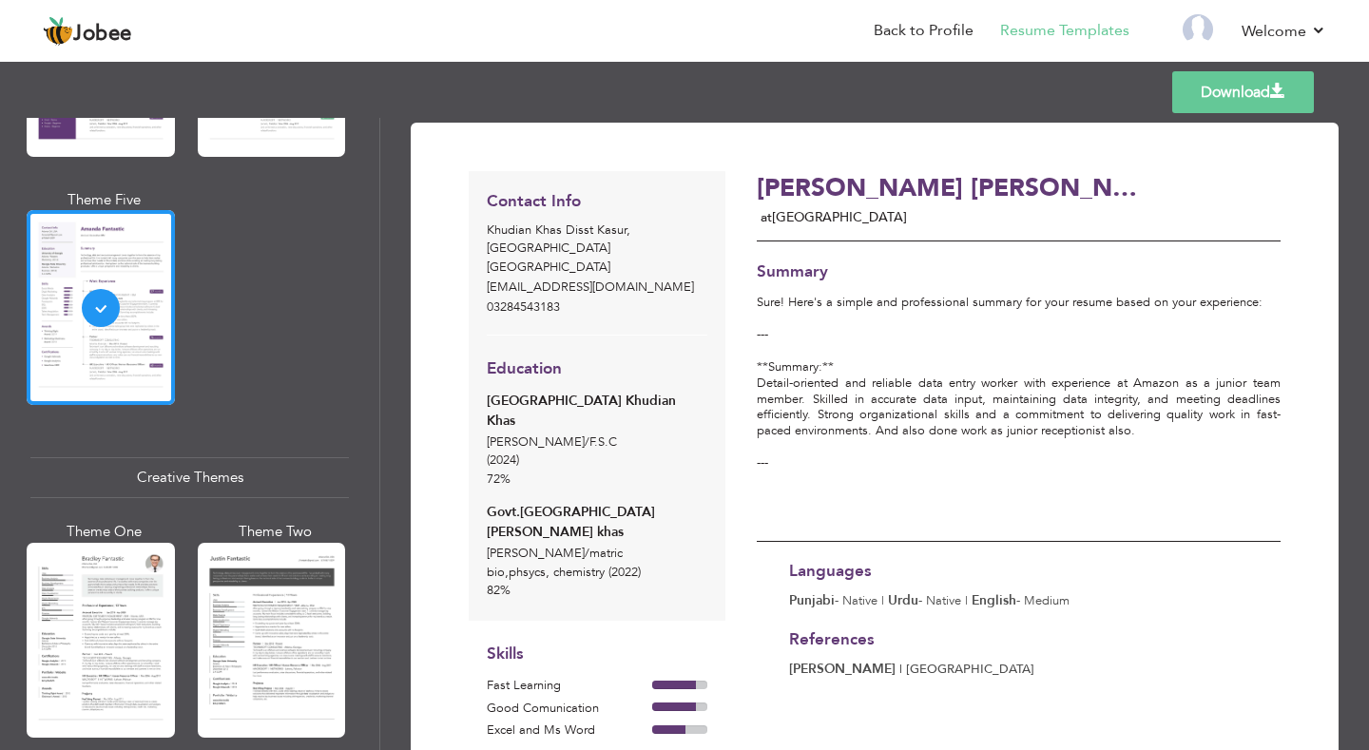
scroll to position [1998, 0]
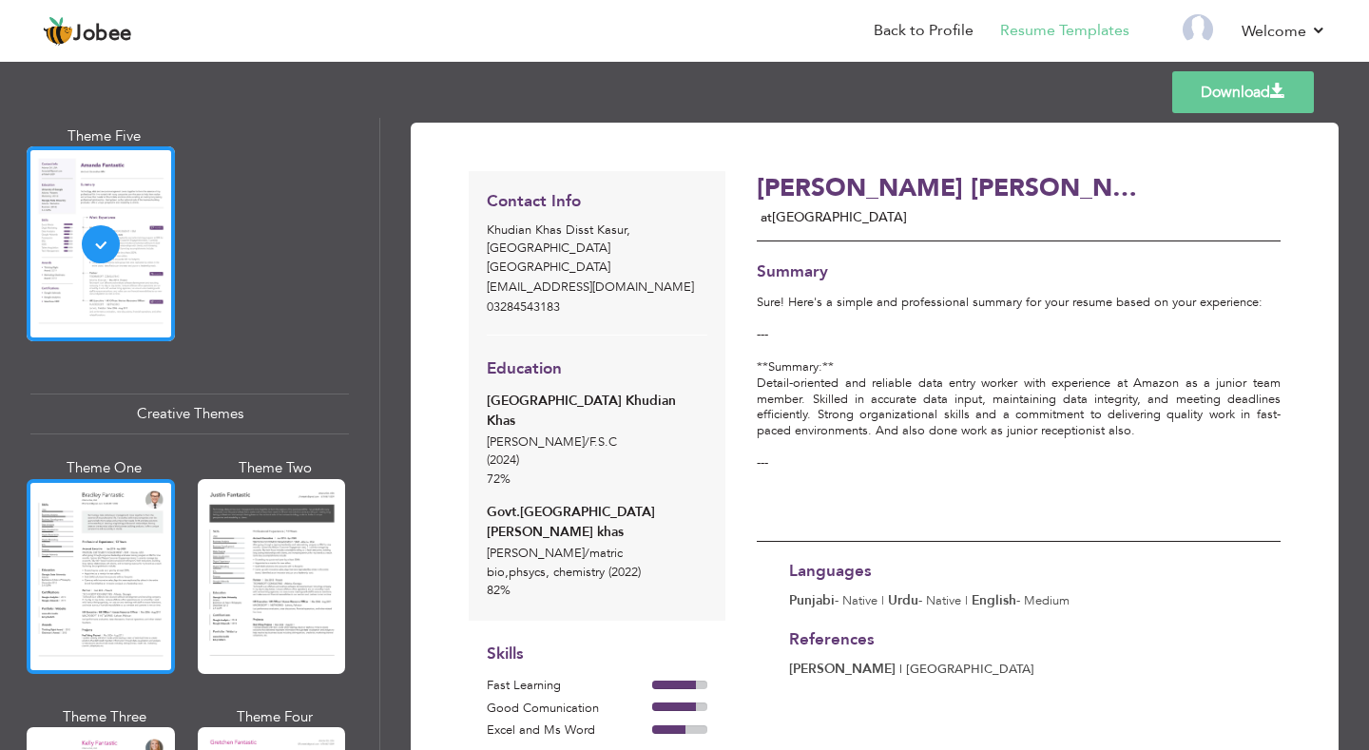
click at [135, 552] on div at bounding box center [101, 576] width 148 height 195
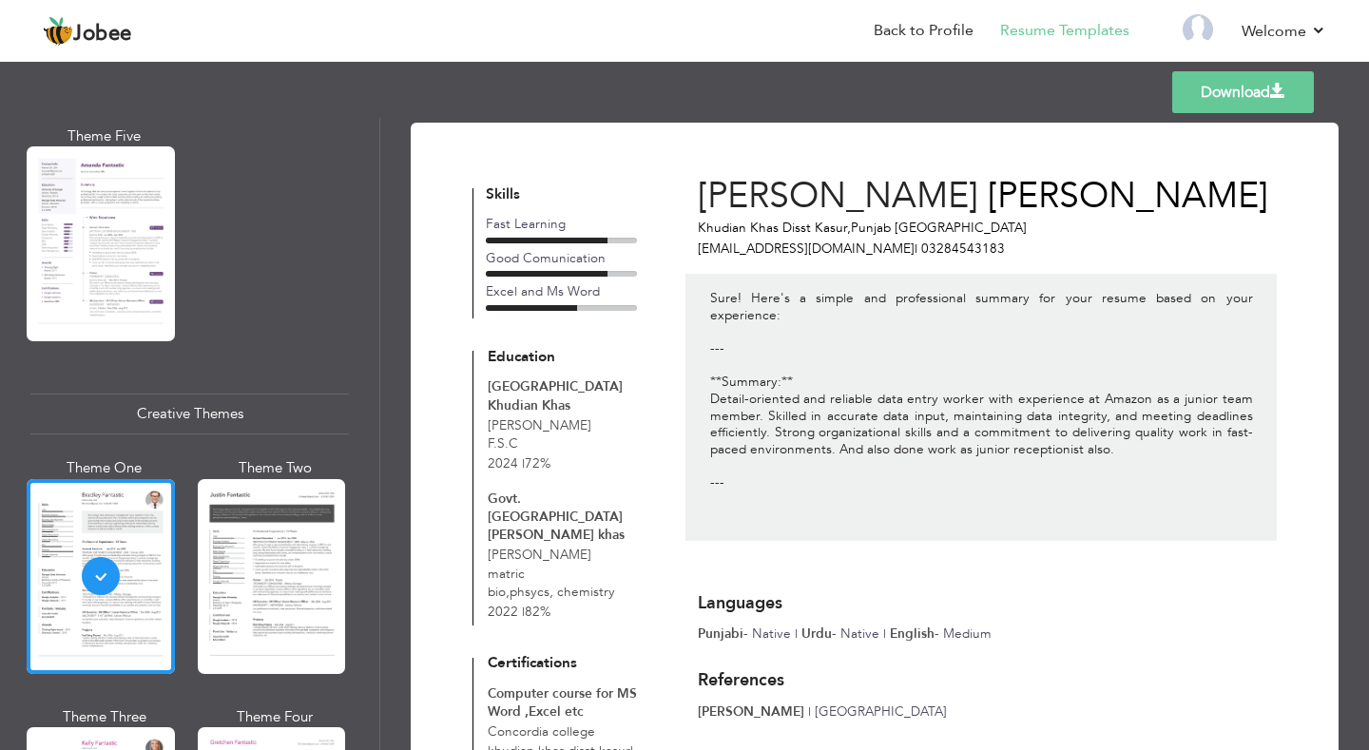
click at [235, 574] on div at bounding box center [272, 576] width 148 height 195
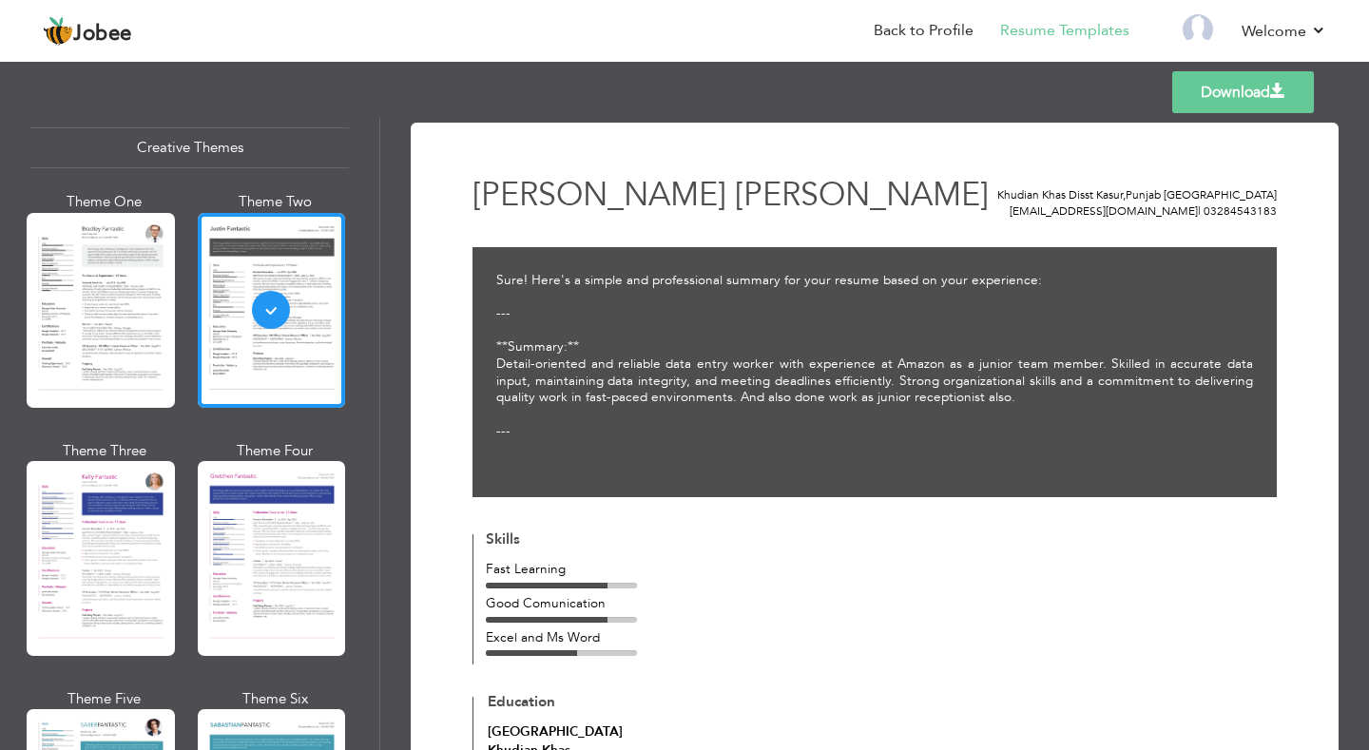
scroll to position [2283, 0]
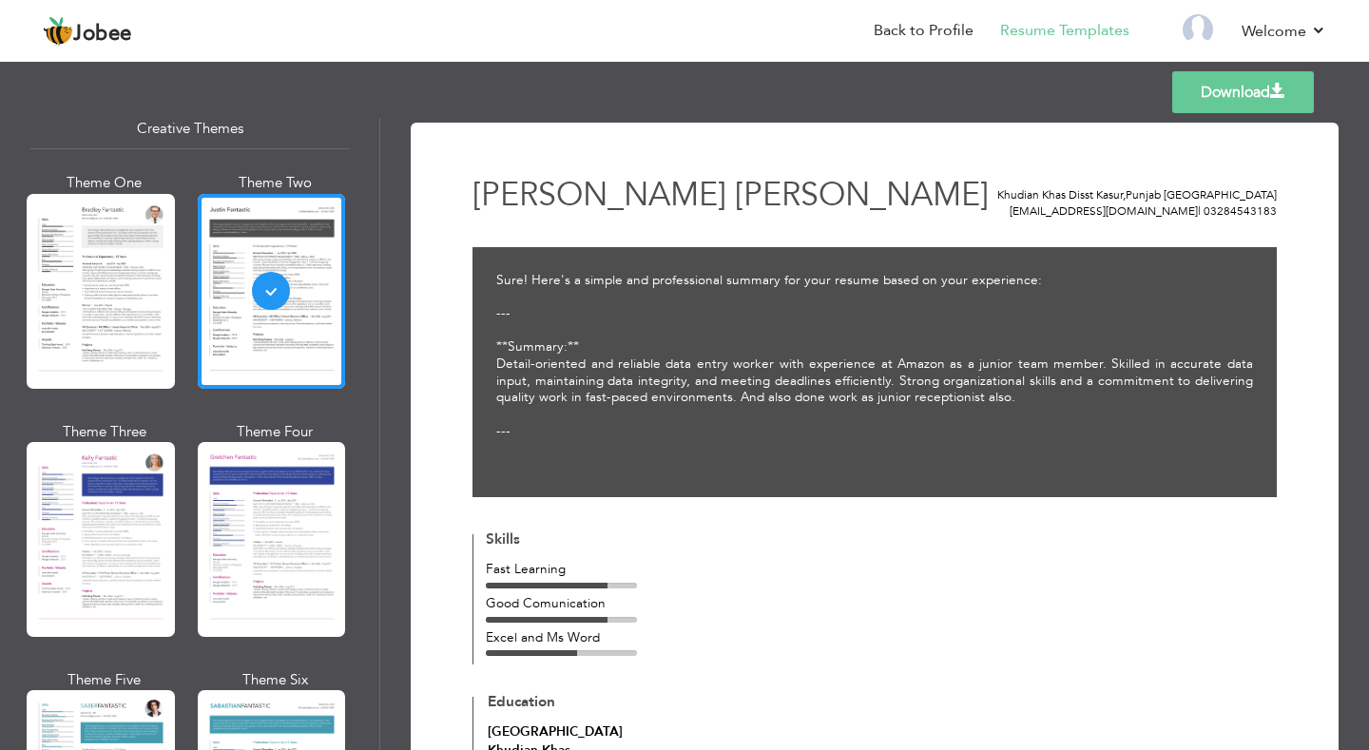
click at [127, 556] on div at bounding box center [101, 539] width 148 height 195
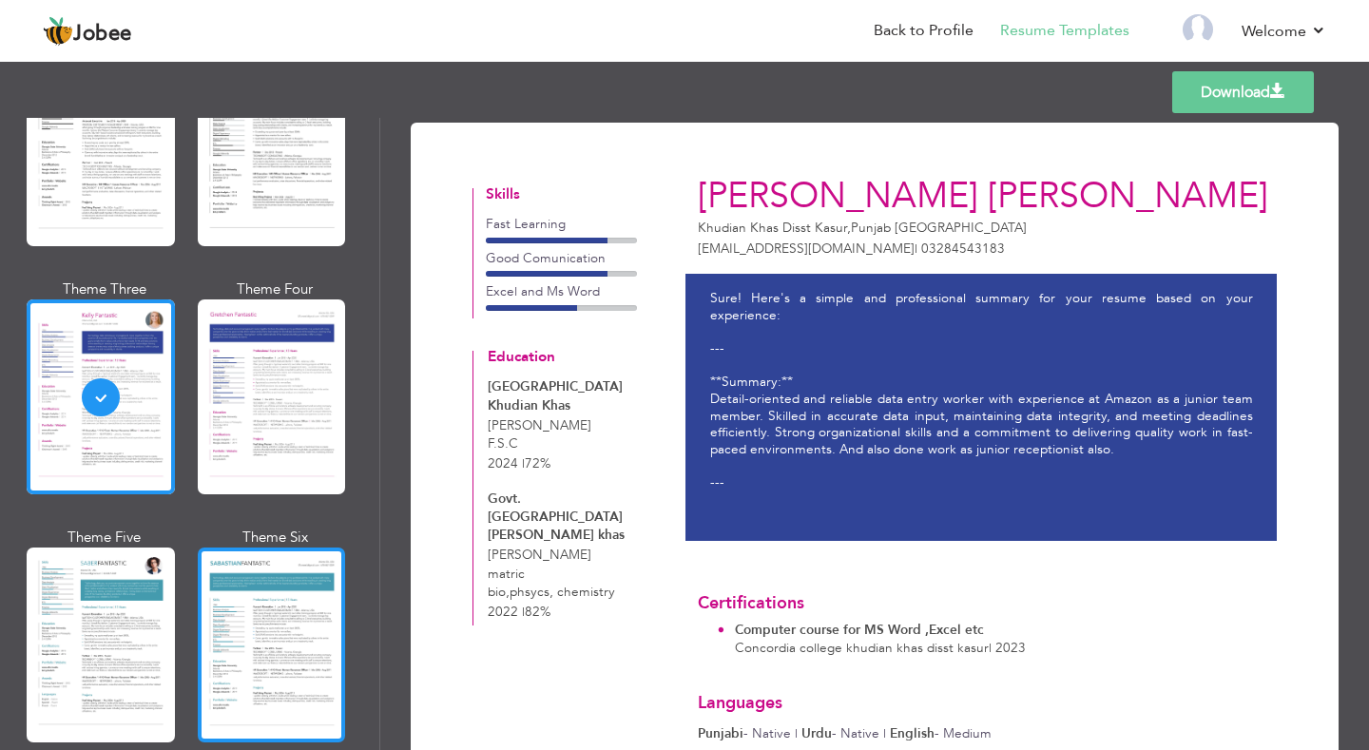
scroll to position [2473, 0]
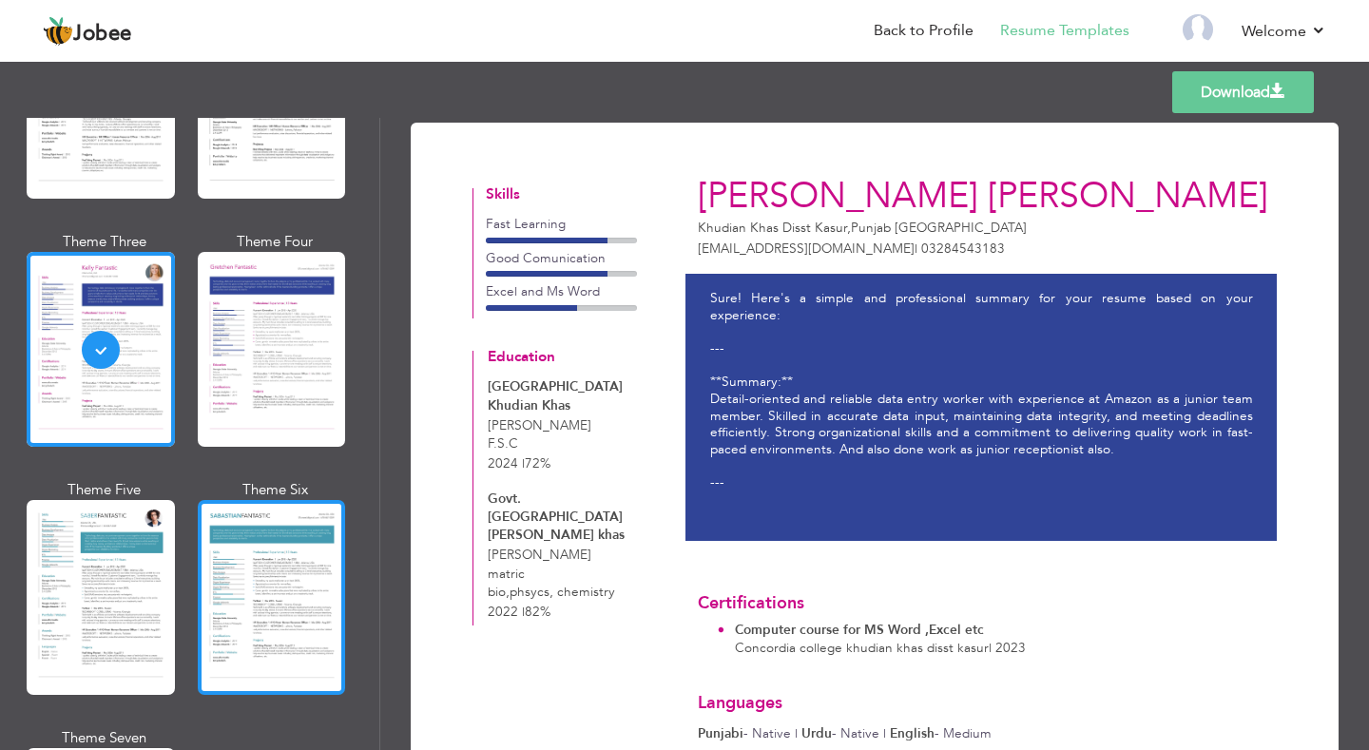
click at [222, 570] on div at bounding box center [272, 597] width 148 height 195
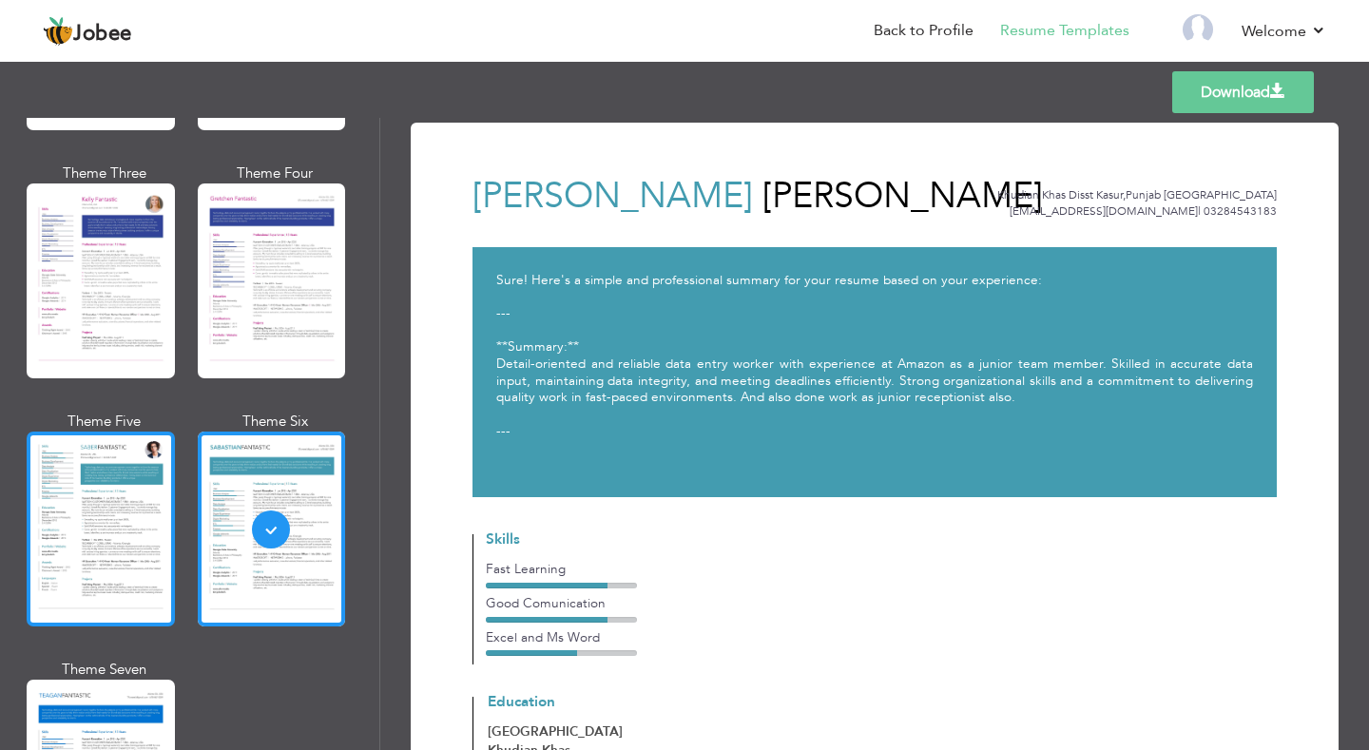
scroll to position [2568, 0]
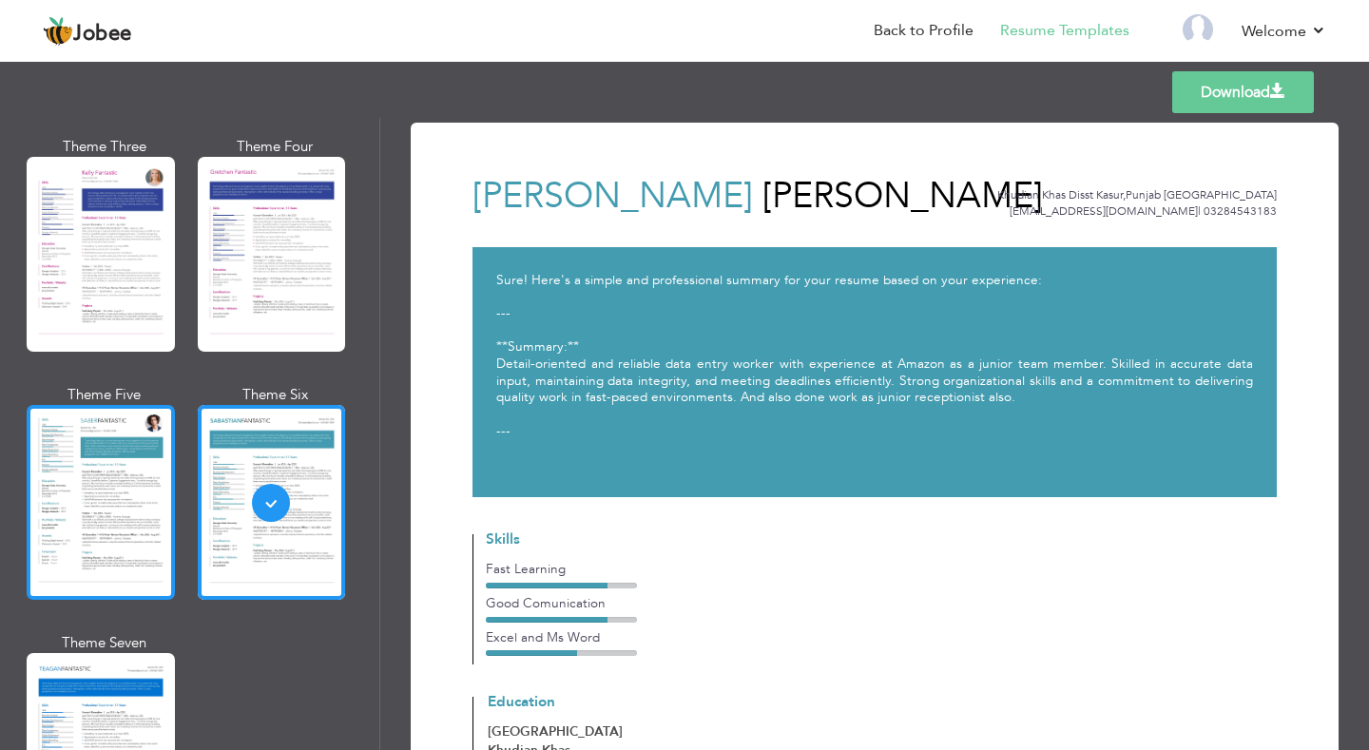
click at [90, 485] on div at bounding box center [101, 502] width 148 height 195
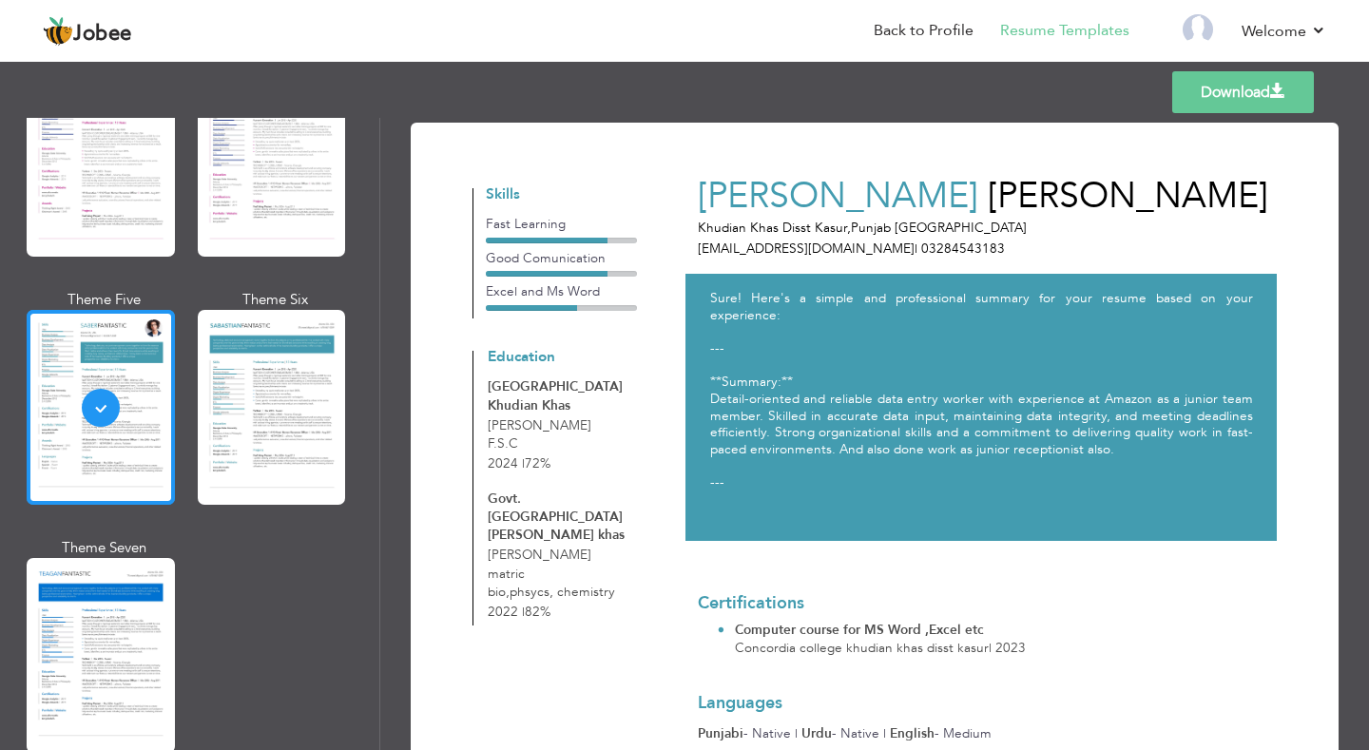
scroll to position [2758, 0]
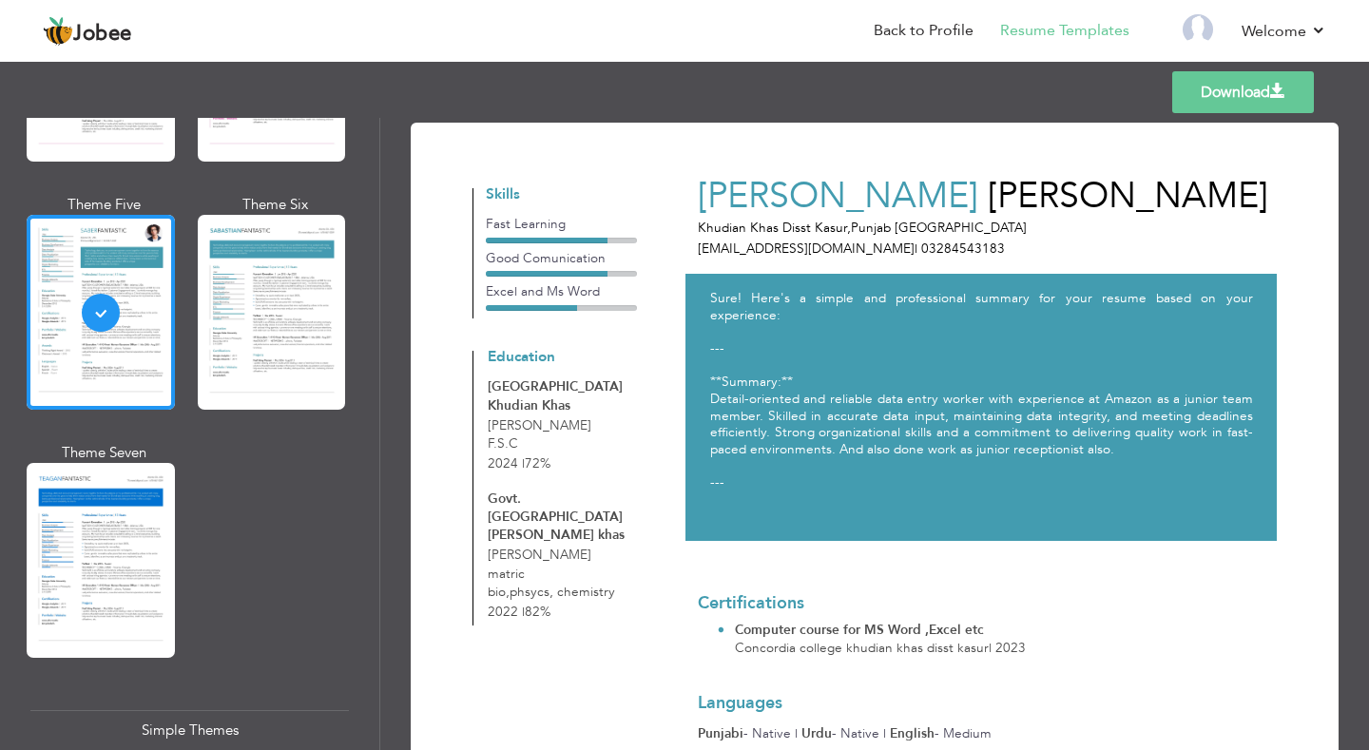
click at [106, 527] on div at bounding box center [101, 560] width 148 height 195
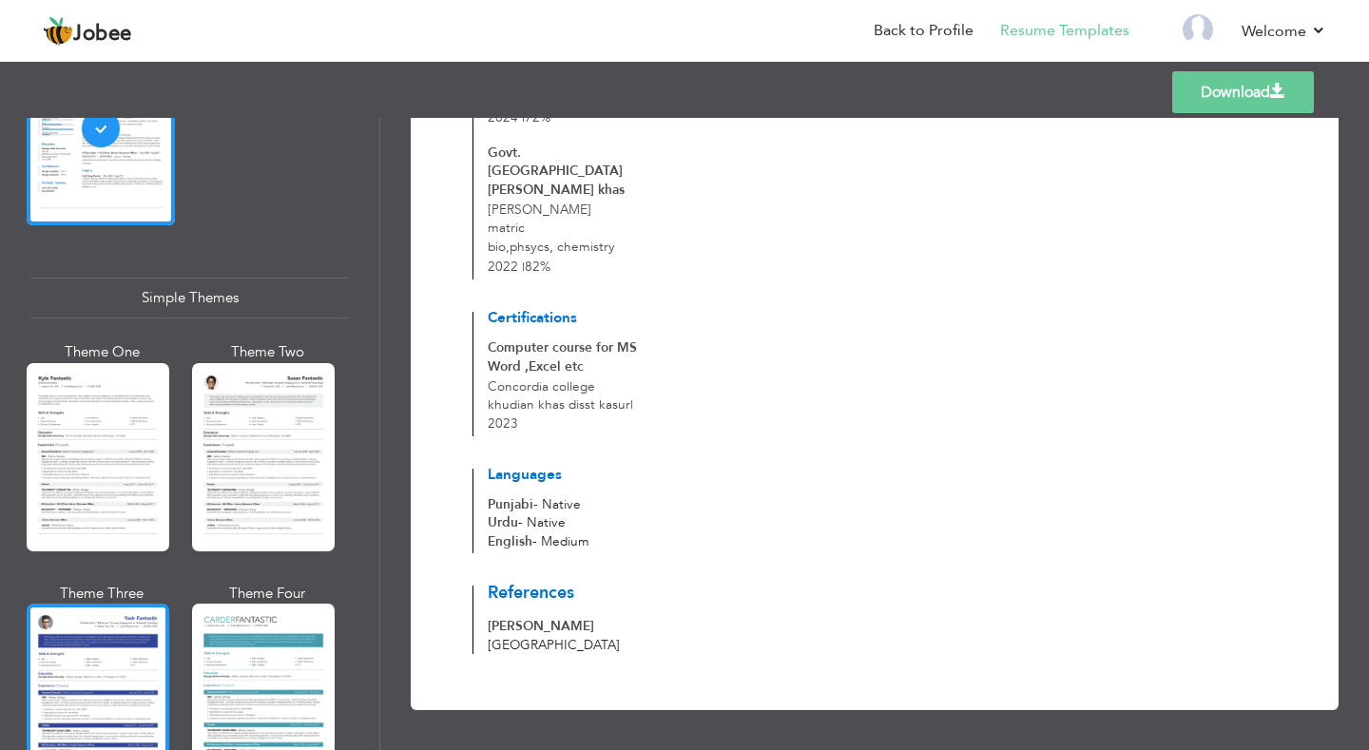
scroll to position [3244, 0]
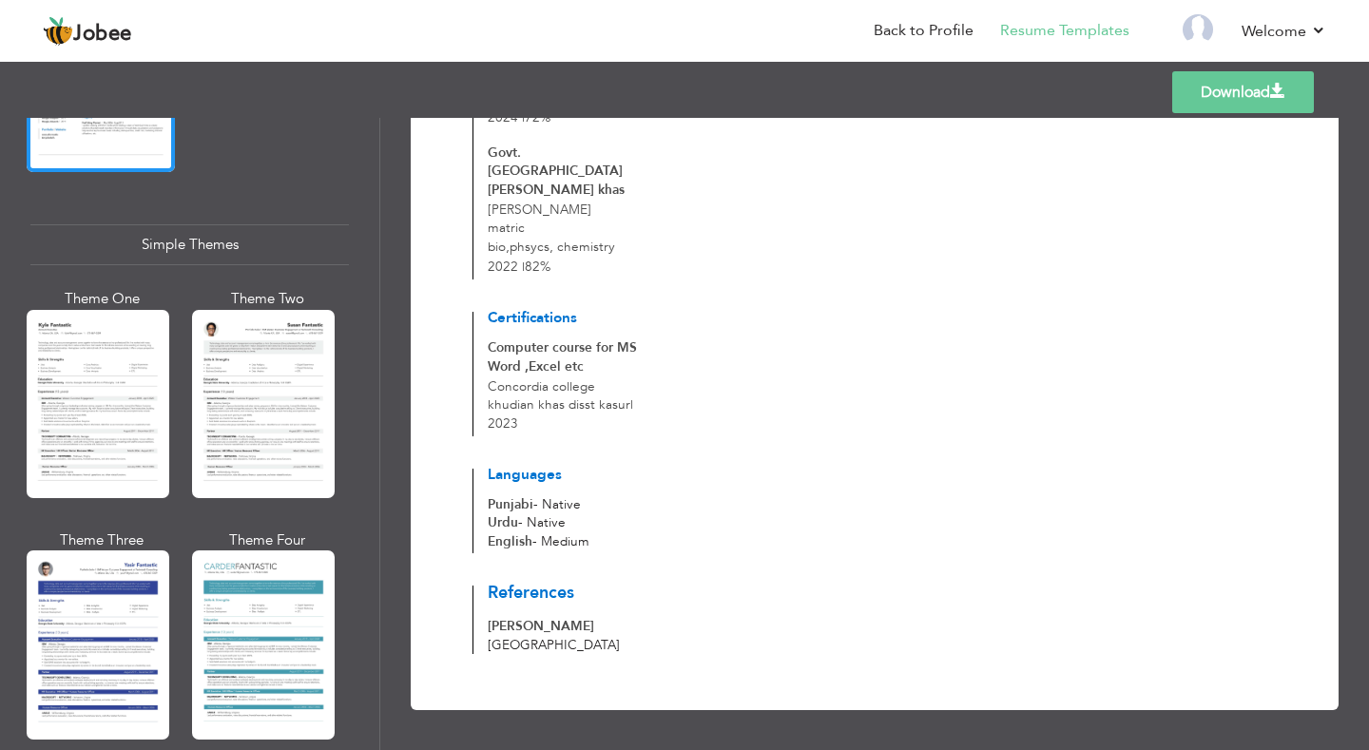
click at [110, 612] on div at bounding box center [98, 644] width 143 height 188
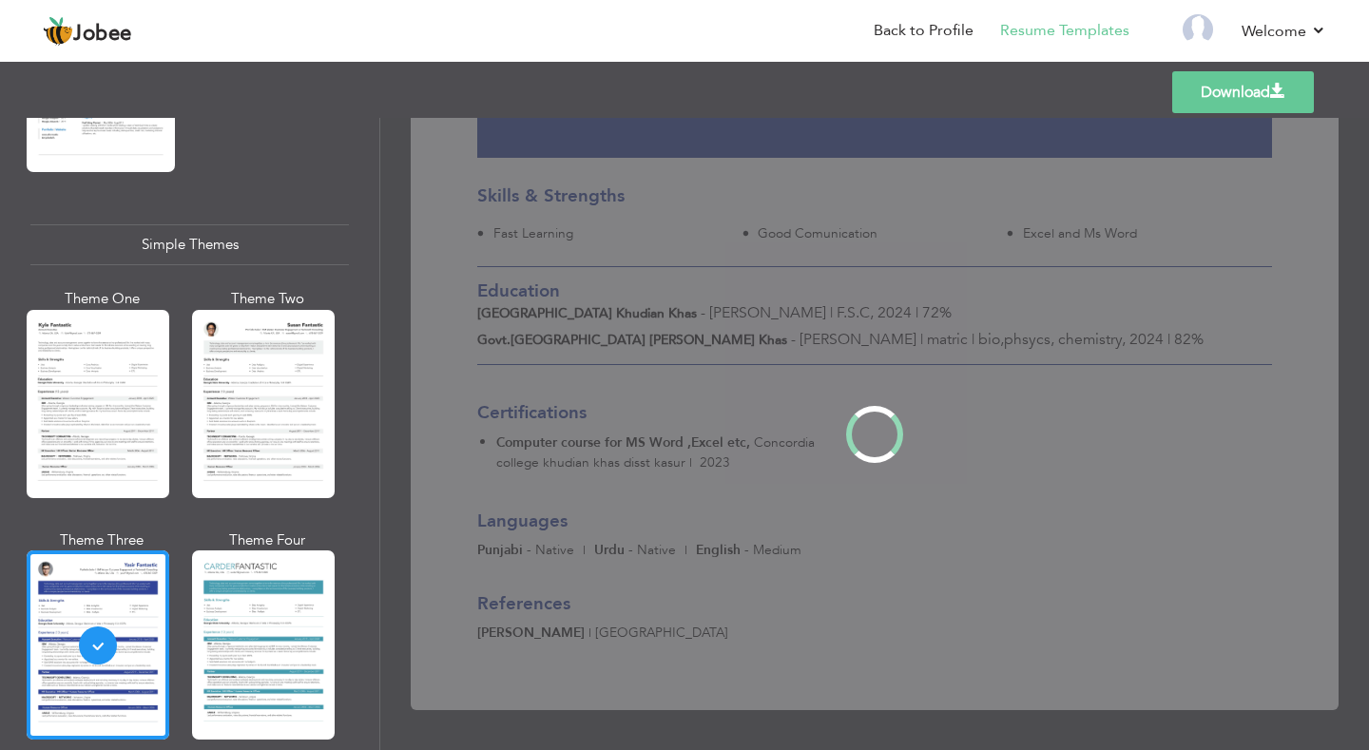
scroll to position [0, 0]
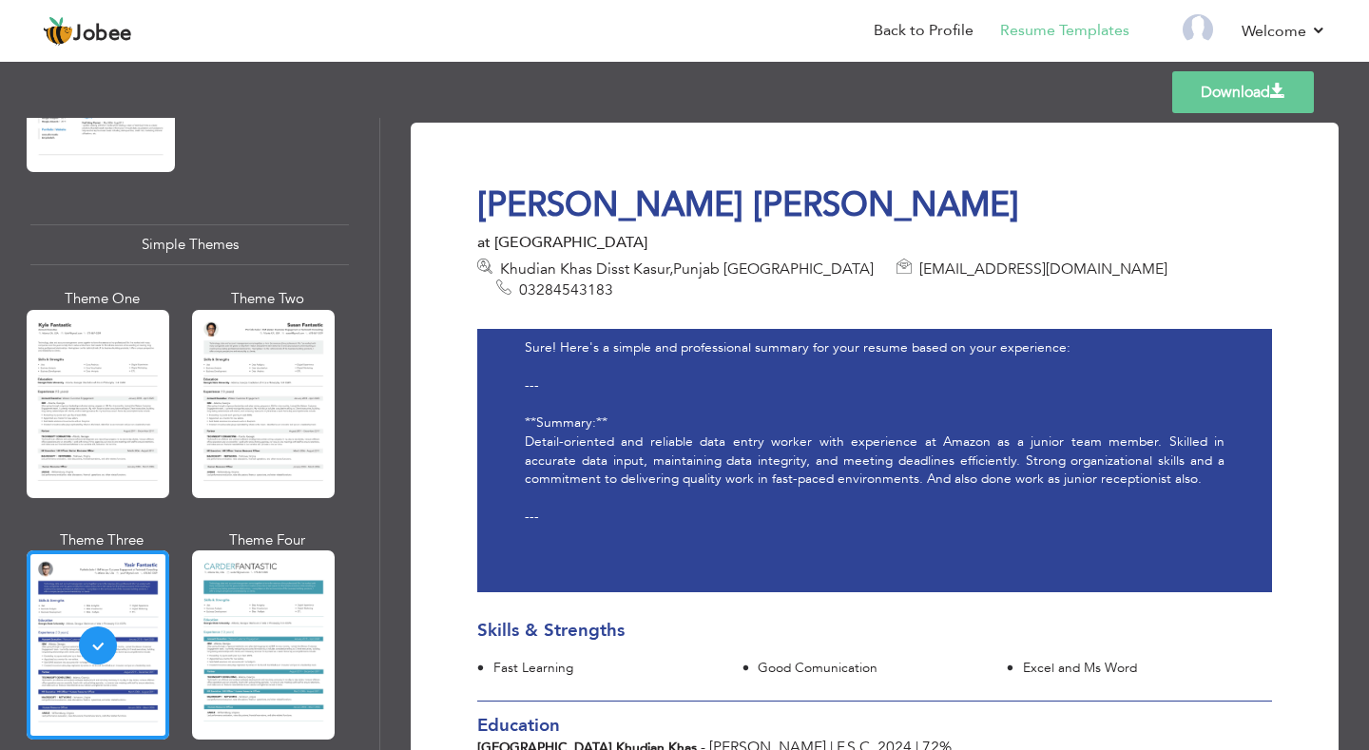
click at [160, 612] on div at bounding box center [98, 644] width 143 height 188
click at [210, 613] on div at bounding box center [263, 644] width 143 height 188
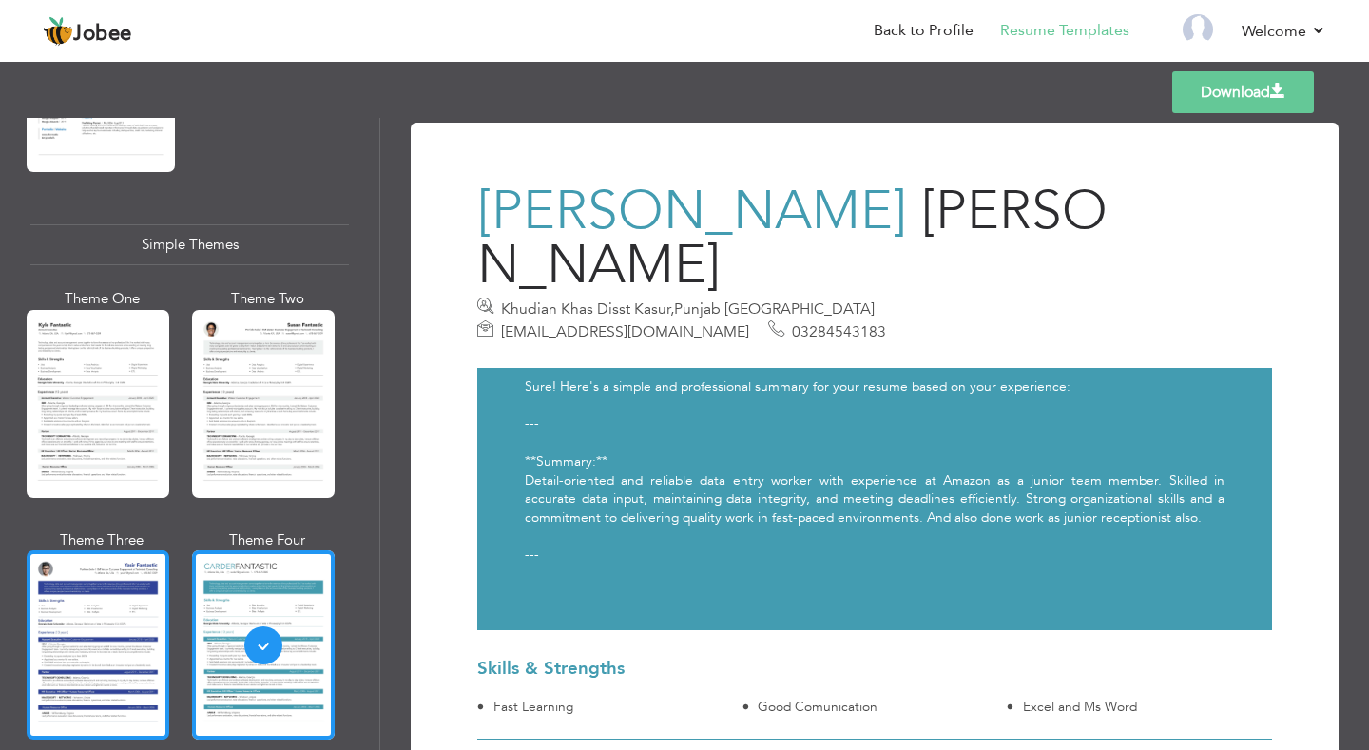
click at [88, 629] on div at bounding box center [98, 644] width 143 height 188
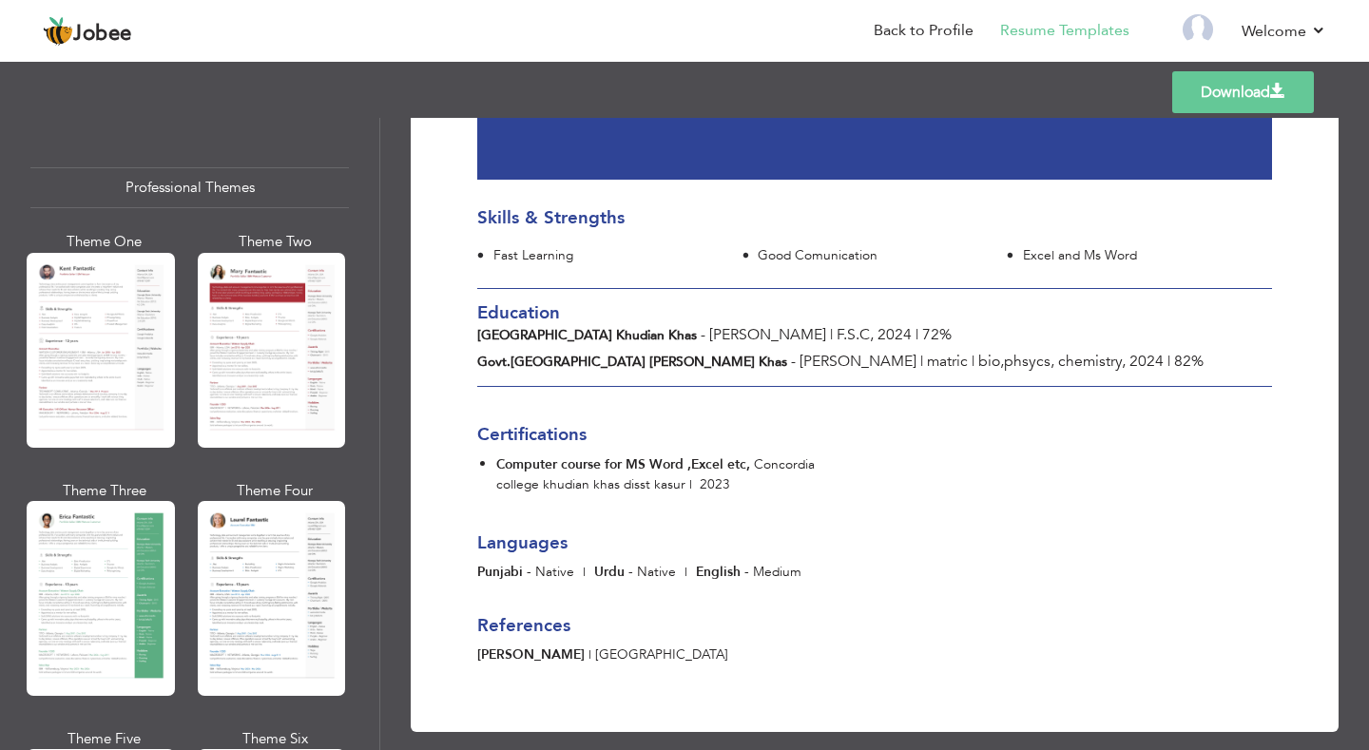
click at [206, 185] on div "Professional Themes" at bounding box center [189, 187] width 318 height 41
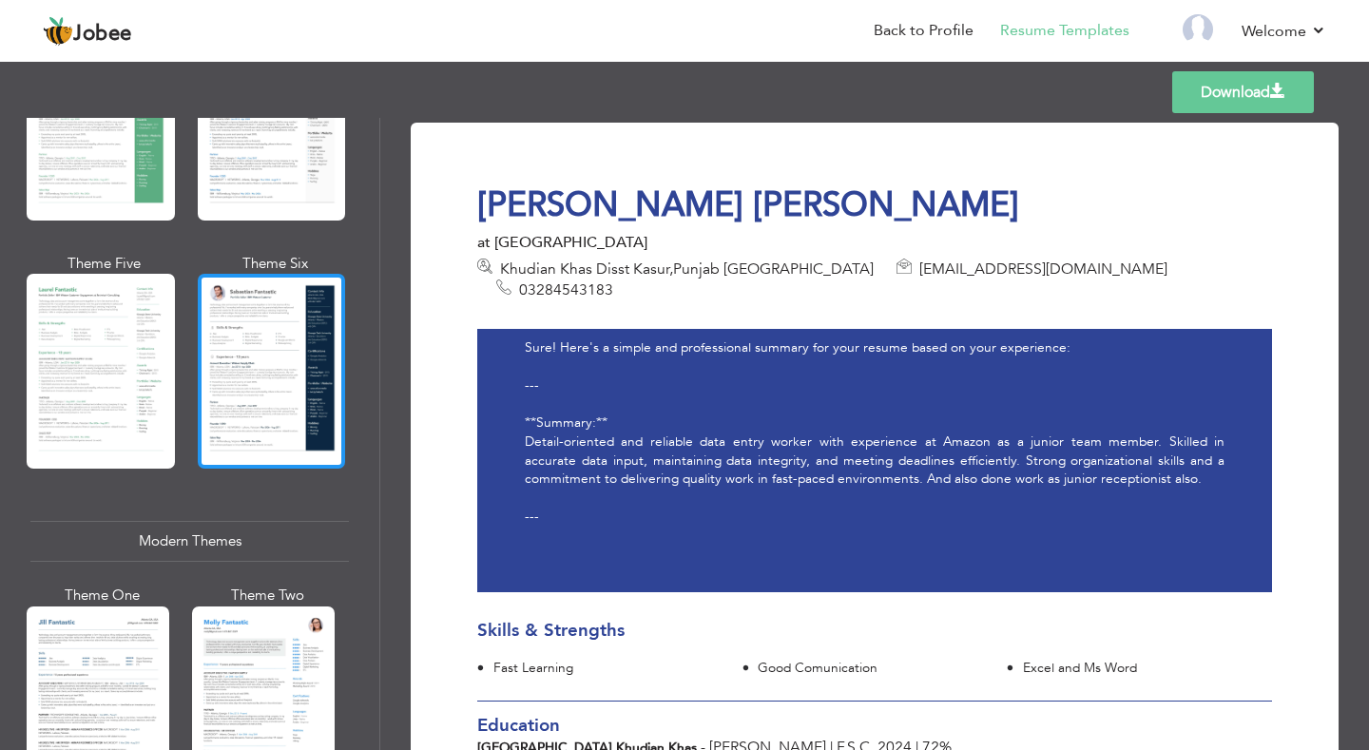
click at [232, 409] on div at bounding box center [272, 371] width 148 height 195
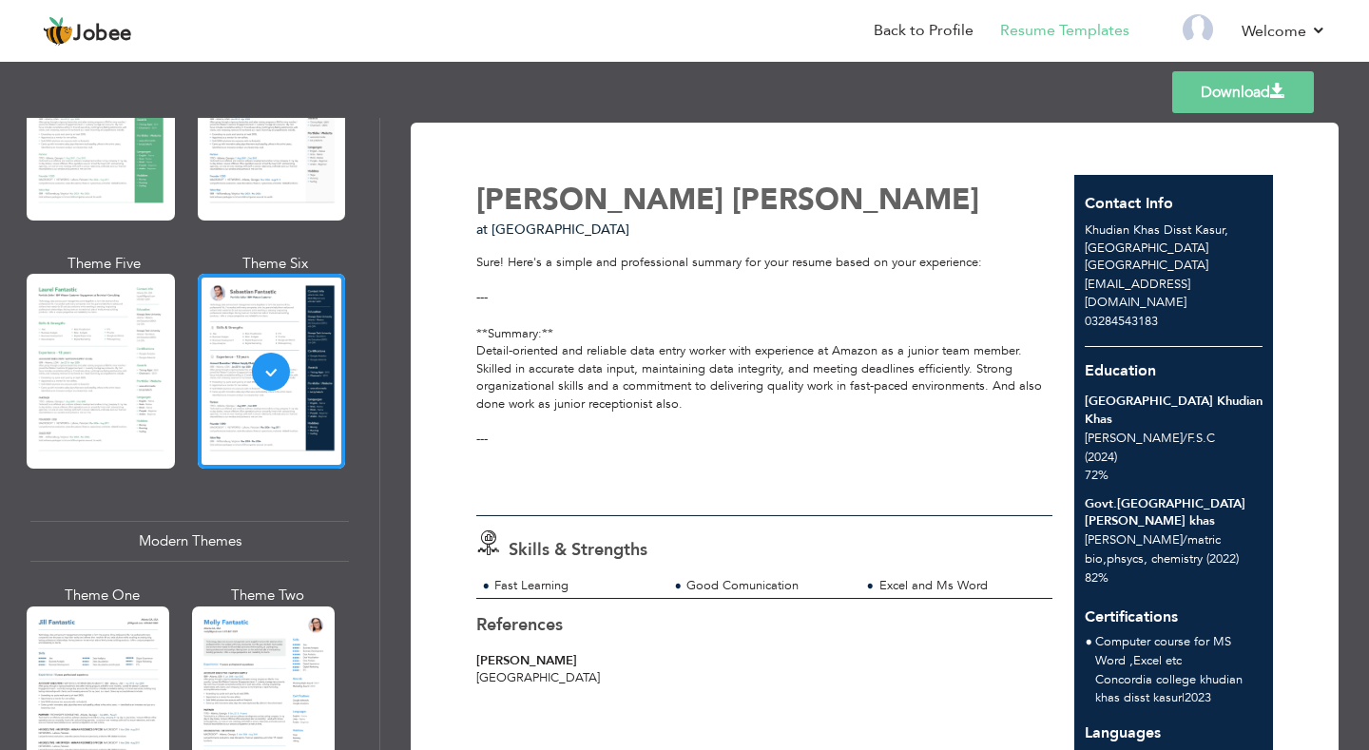
click at [1189, 87] on link "Download" at bounding box center [1243, 92] width 142 height 42
